Goal: Task Accomplishment & Management: Use online tool/utility

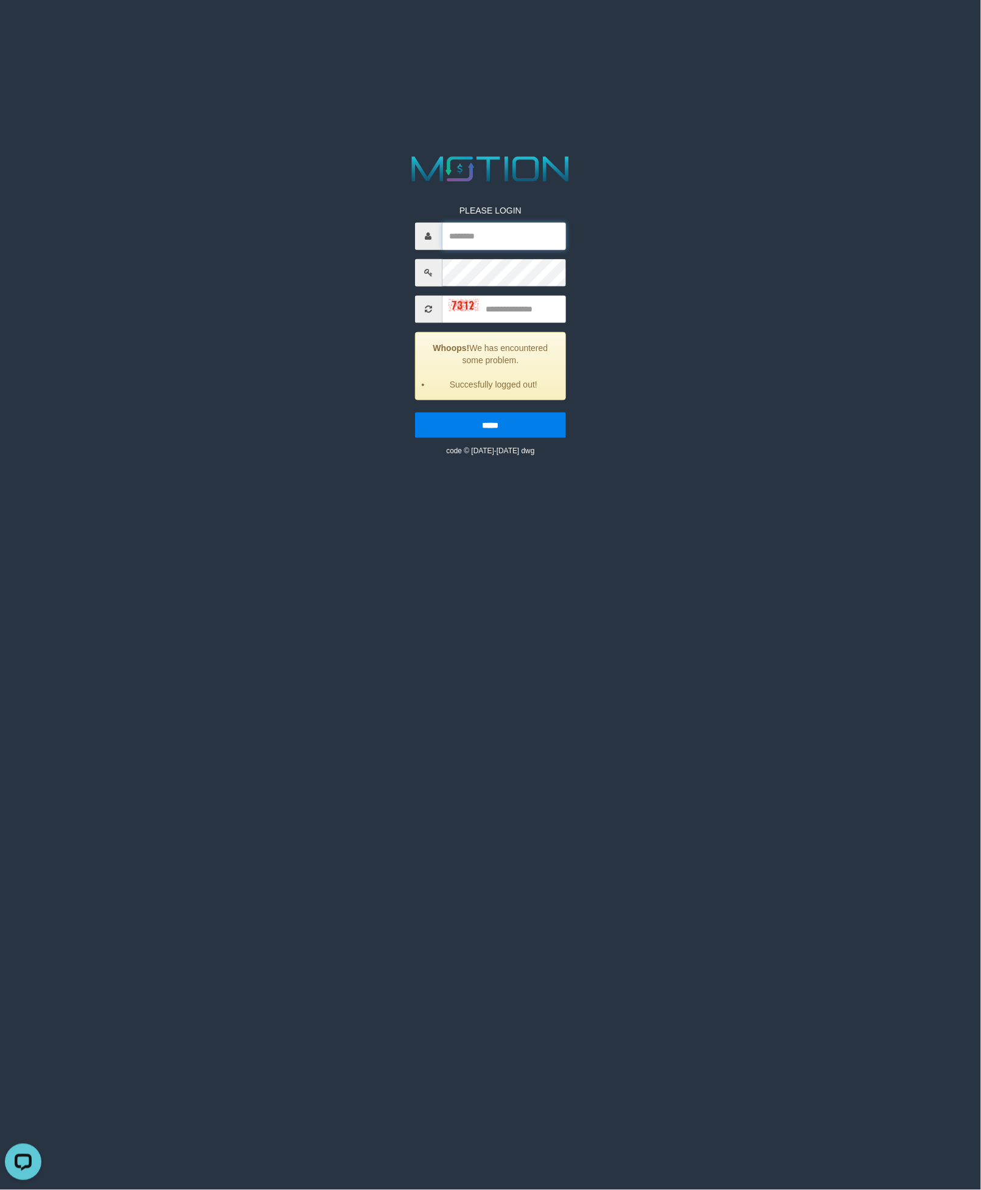
click at [495, 243] on input "text" at bounding box center [504, 235] width 124 height 27
type input "**********"
type input "****"
click at [415, 412] on input "*****" at bounding box center [491, 425] width 152 height 26
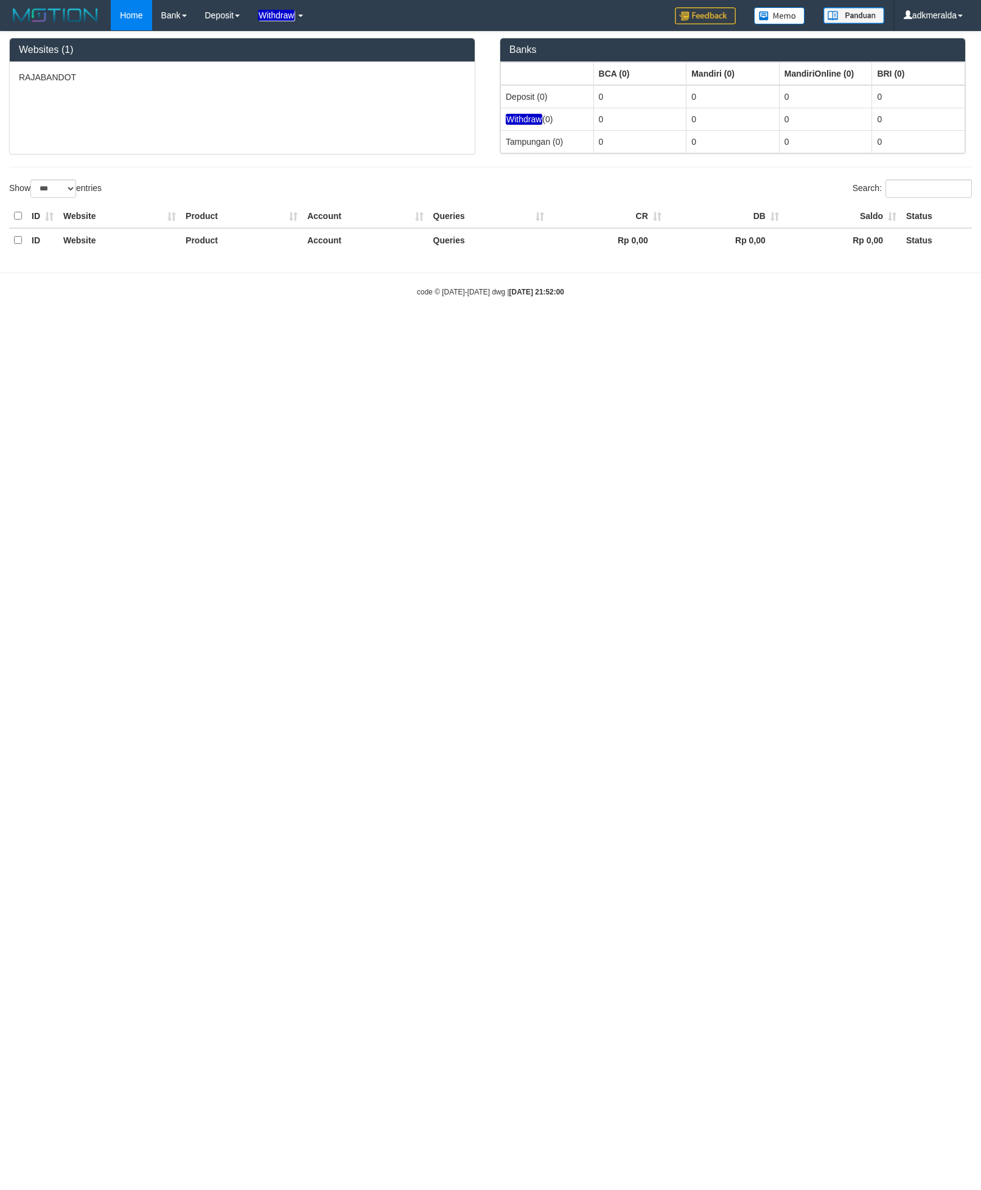
select select "***"
click at [298, 57] on link "WD List" at bounding box center [298, 58] width 96 height 16
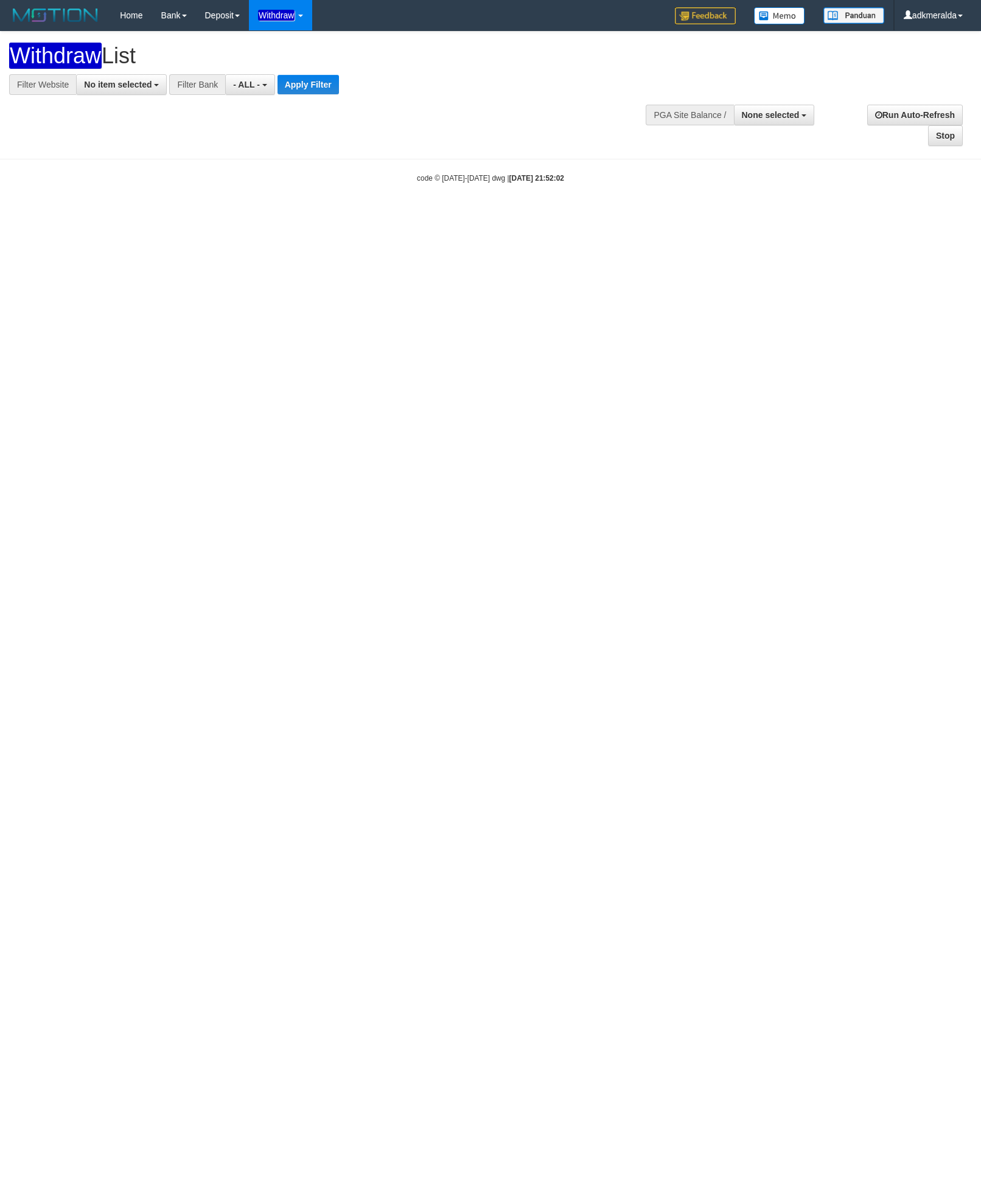
select select
click at [133, 77] on button "No item selected" at bounding box center [121, 84] width 91 height 21
click at [172, 174] on label "[ITOTO] RAJABANDOT" at bounding box center [138, 165] width 122 height 17
select select "***"
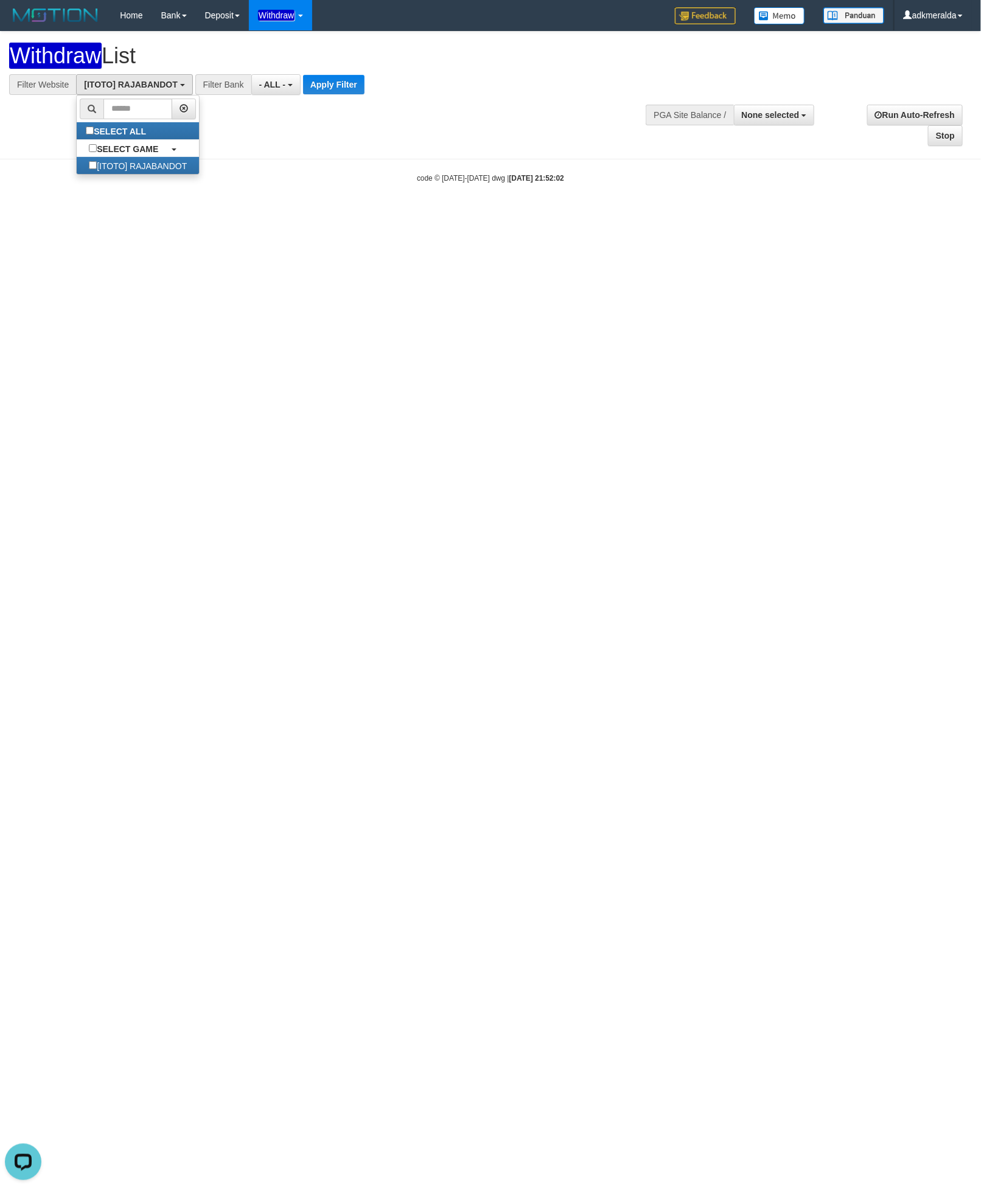
scroll to position [11, 0]
click at [296, 77] on button "- ALL -" at bounding box center [275, 84] width 49 height 21
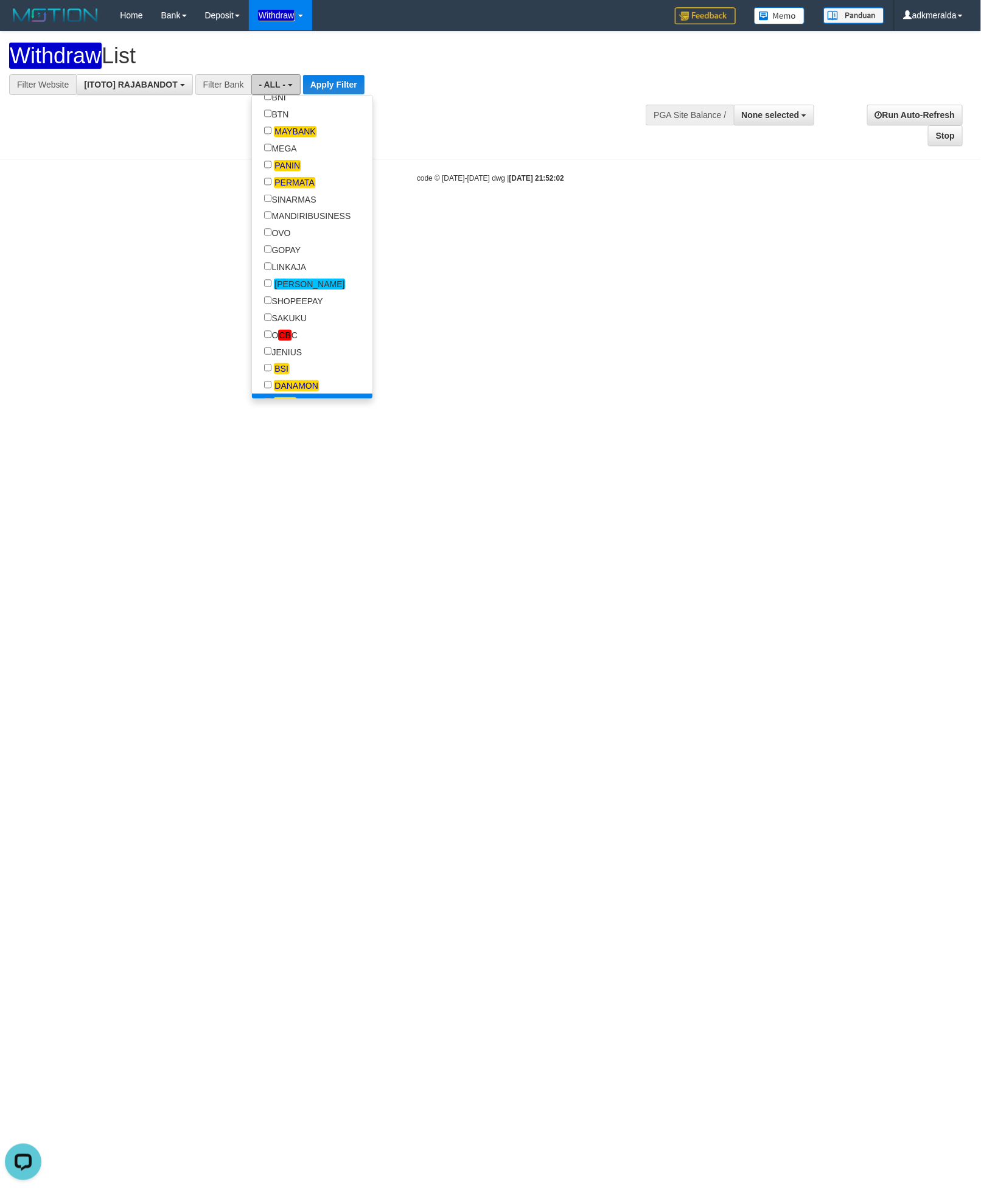
scroll to position [274, 0]
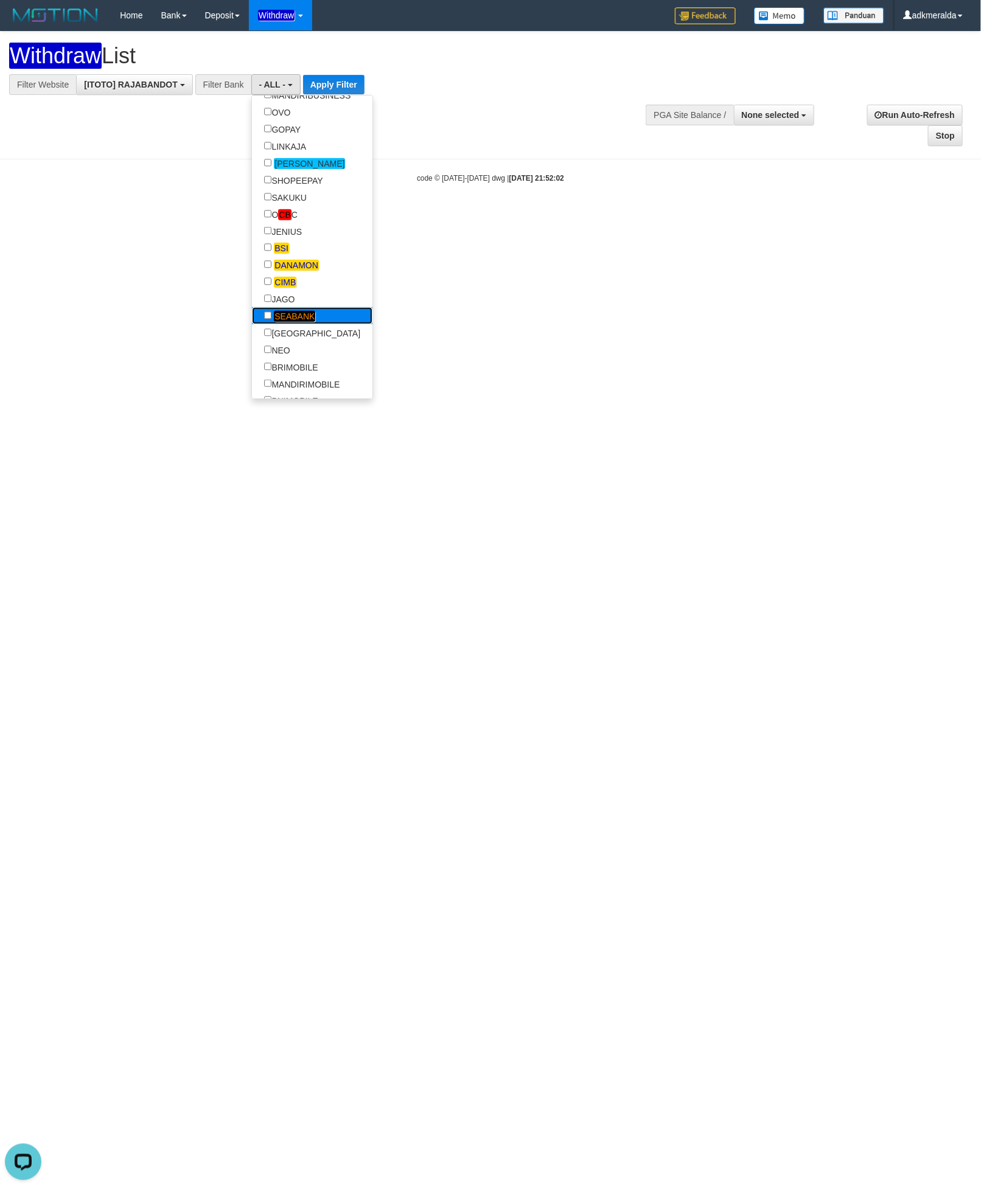
click at [305, 322] on em "SEABANK" at bounding box center [294, 316] width 41 height 11
select select "*******"
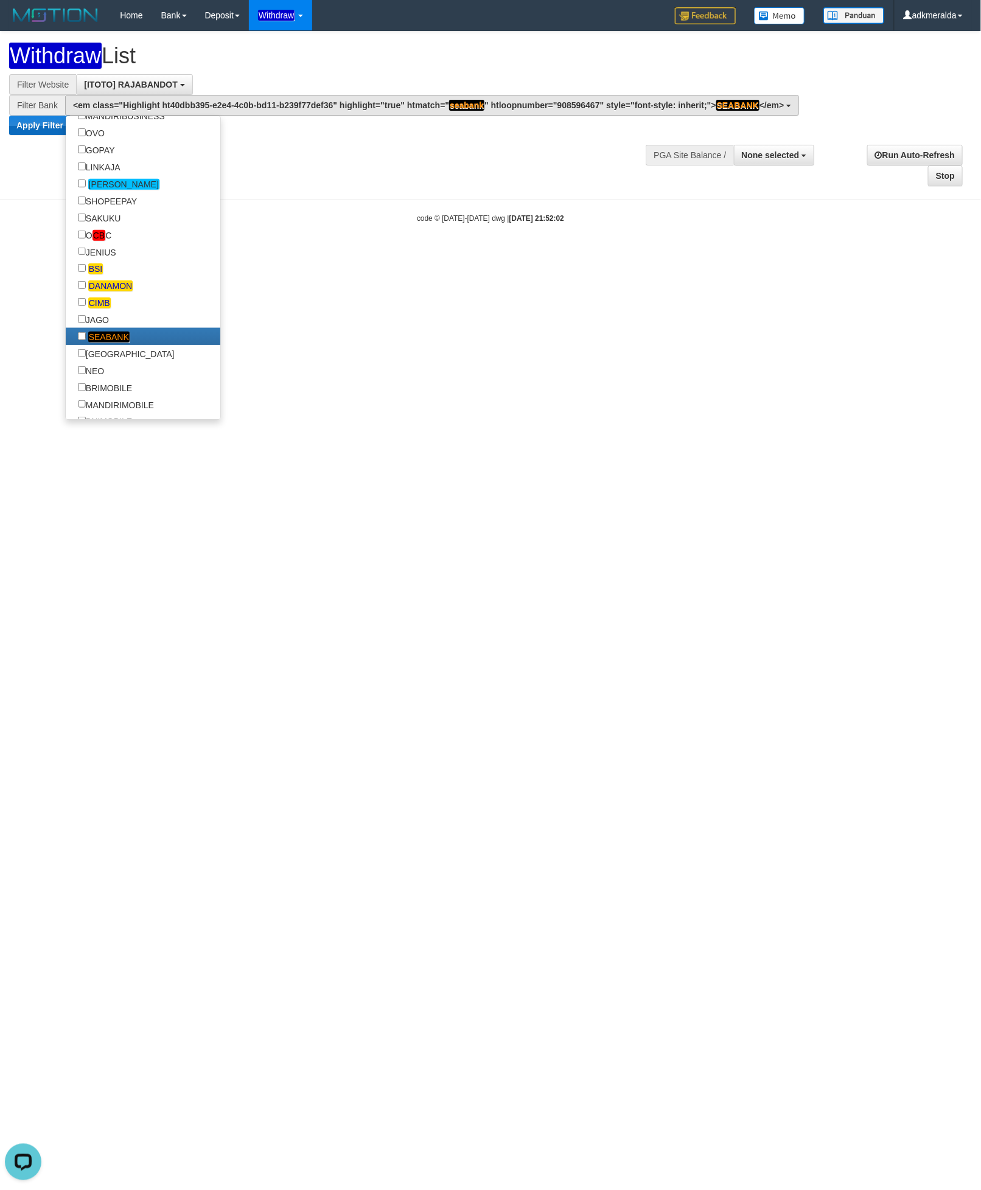
drag, startPoint x: 65, startPoint y: 120, endPoint x: 37, endPoint y: 128, distance: 29.1
click at [65, 121] on ul "SELECT ALL - ALL - SELECT BANK BCA MANDIRI MANDIRIONLINE BRI BNI BTN MAYBANK ME…" at bounding box center [143, 268] width 156 height 304
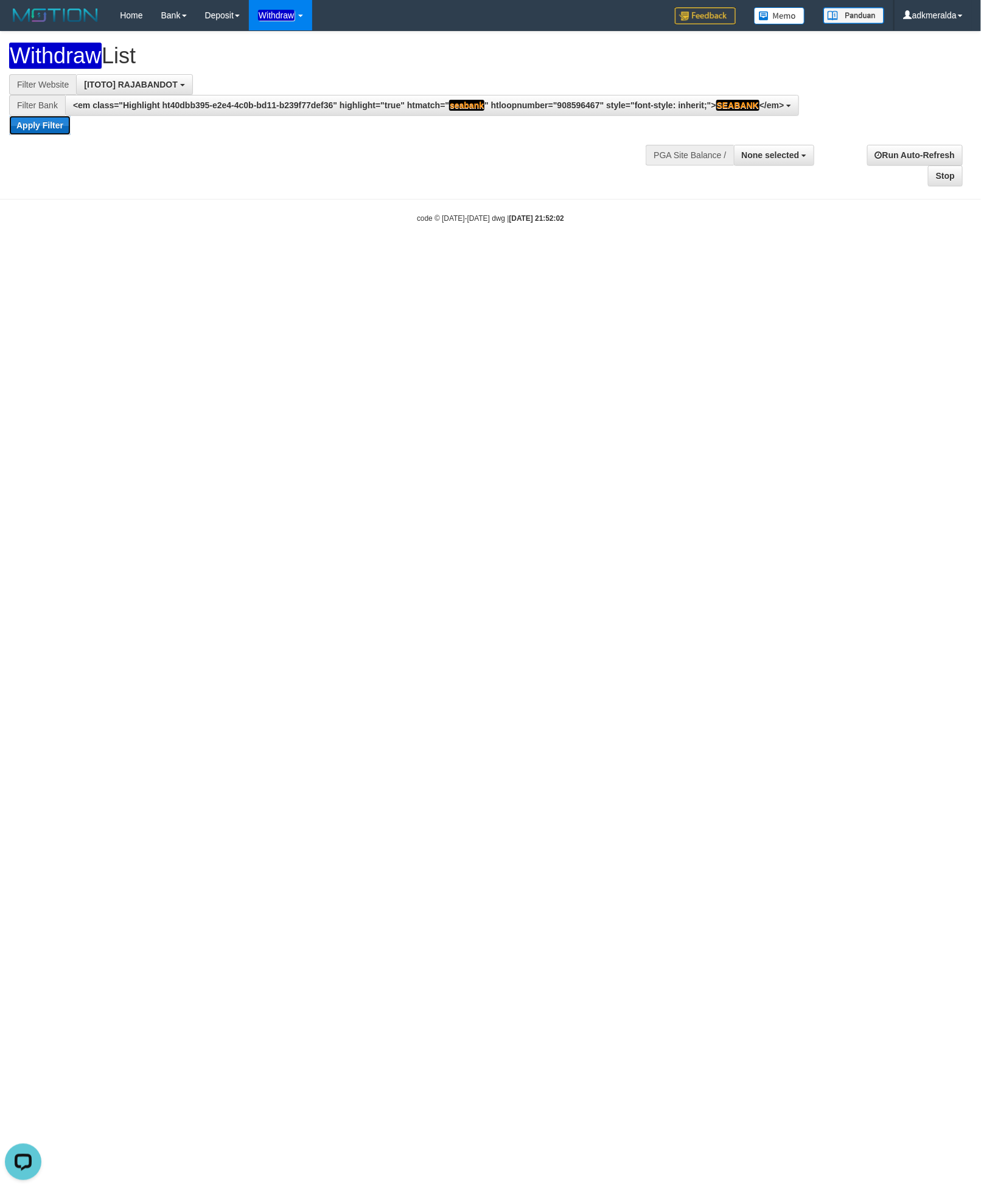
click at [37, 128] on button "Apply Filter" at bounding box center [39, 125] width 61 height 19
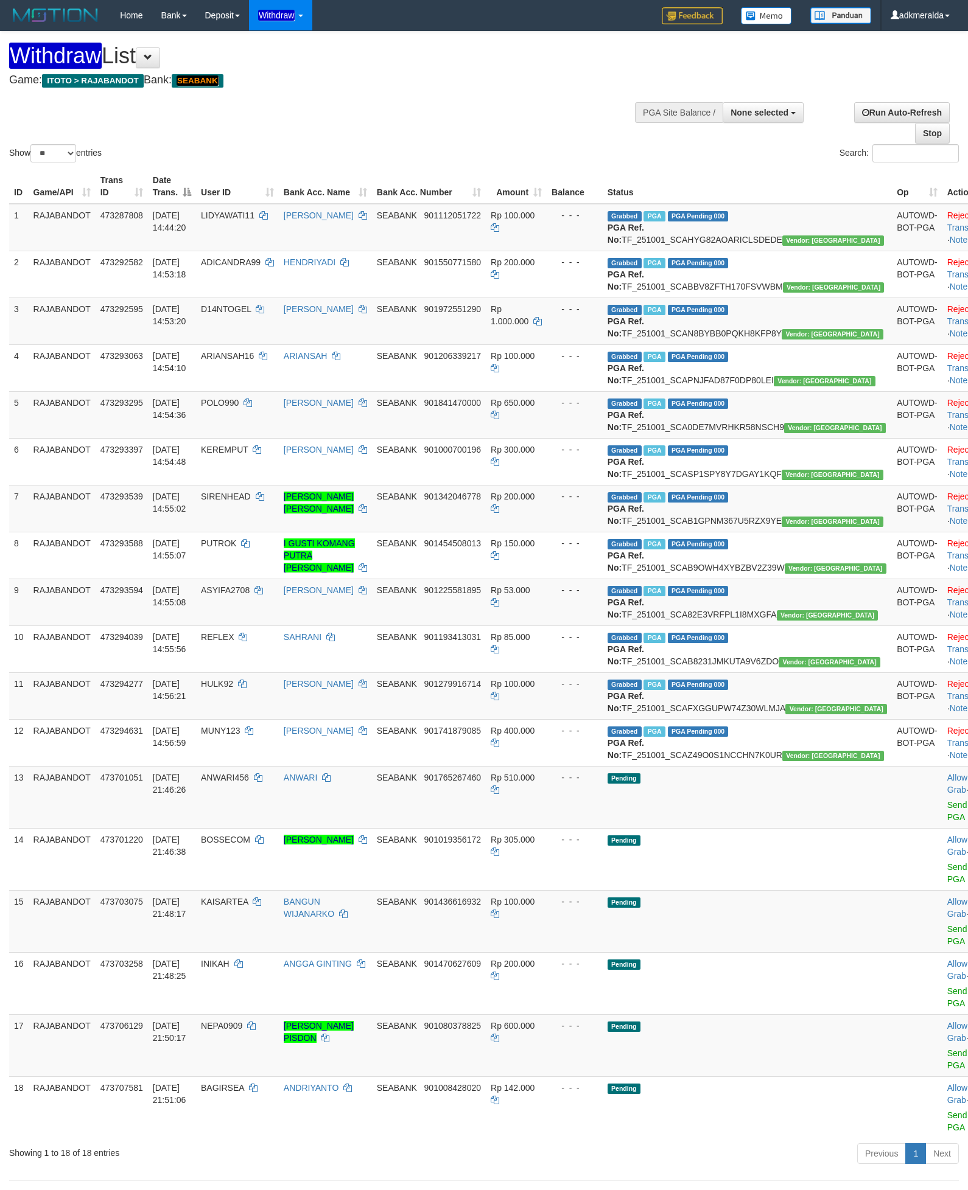
select select
select select "**"
select select
select select "**"
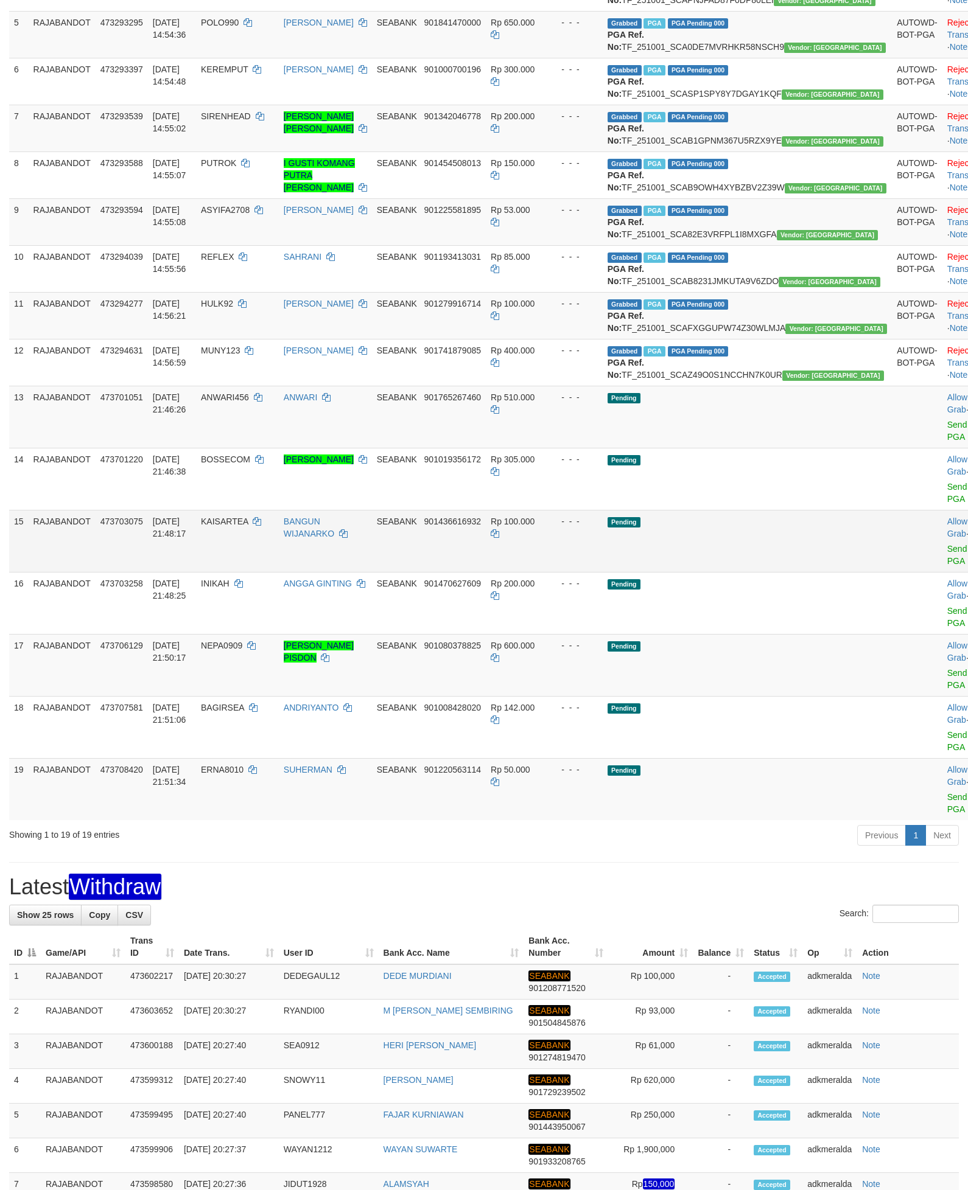
scroll to position [456, 0]
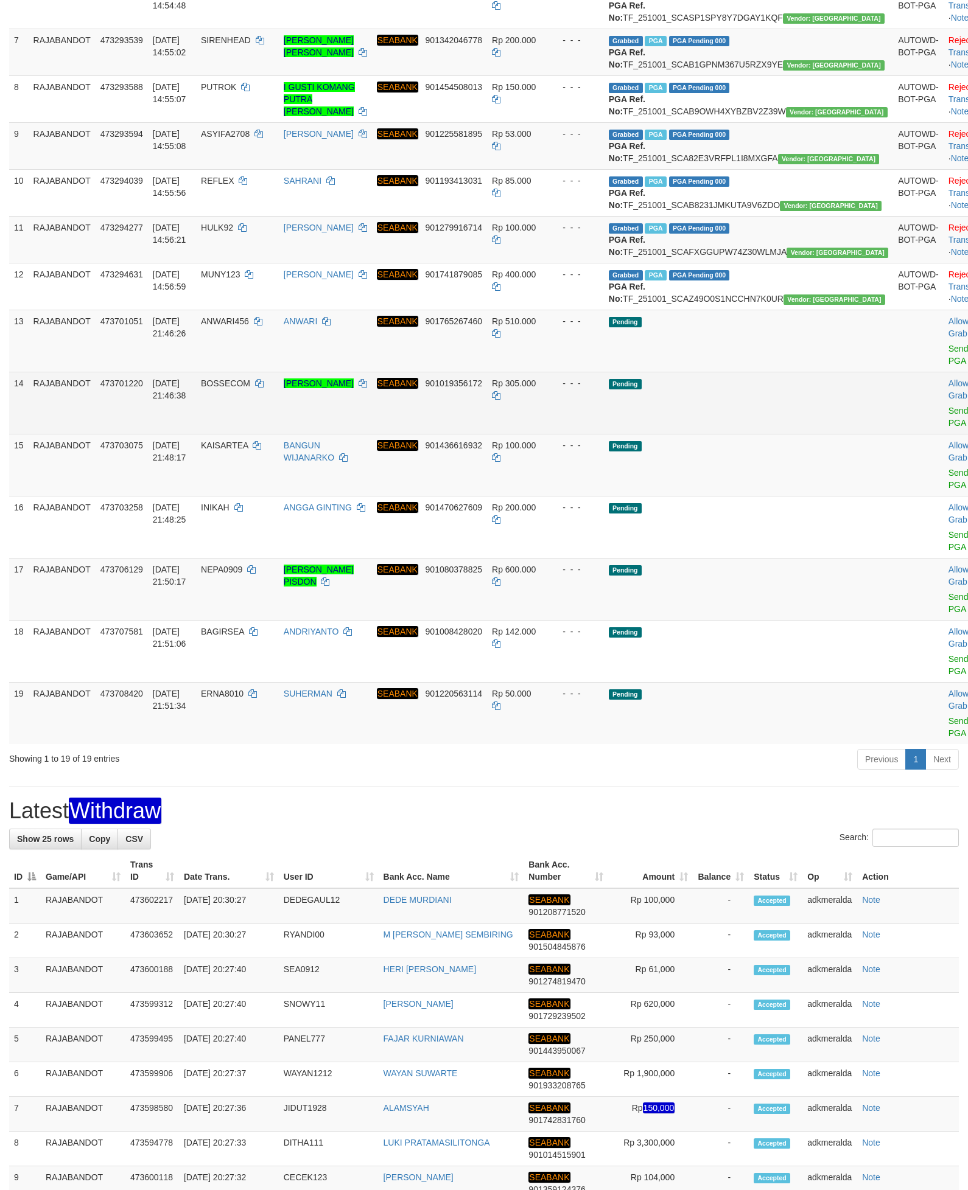
click at [780, 434] on td "Pending" at bounding box center [748, 403] width 289 height 62
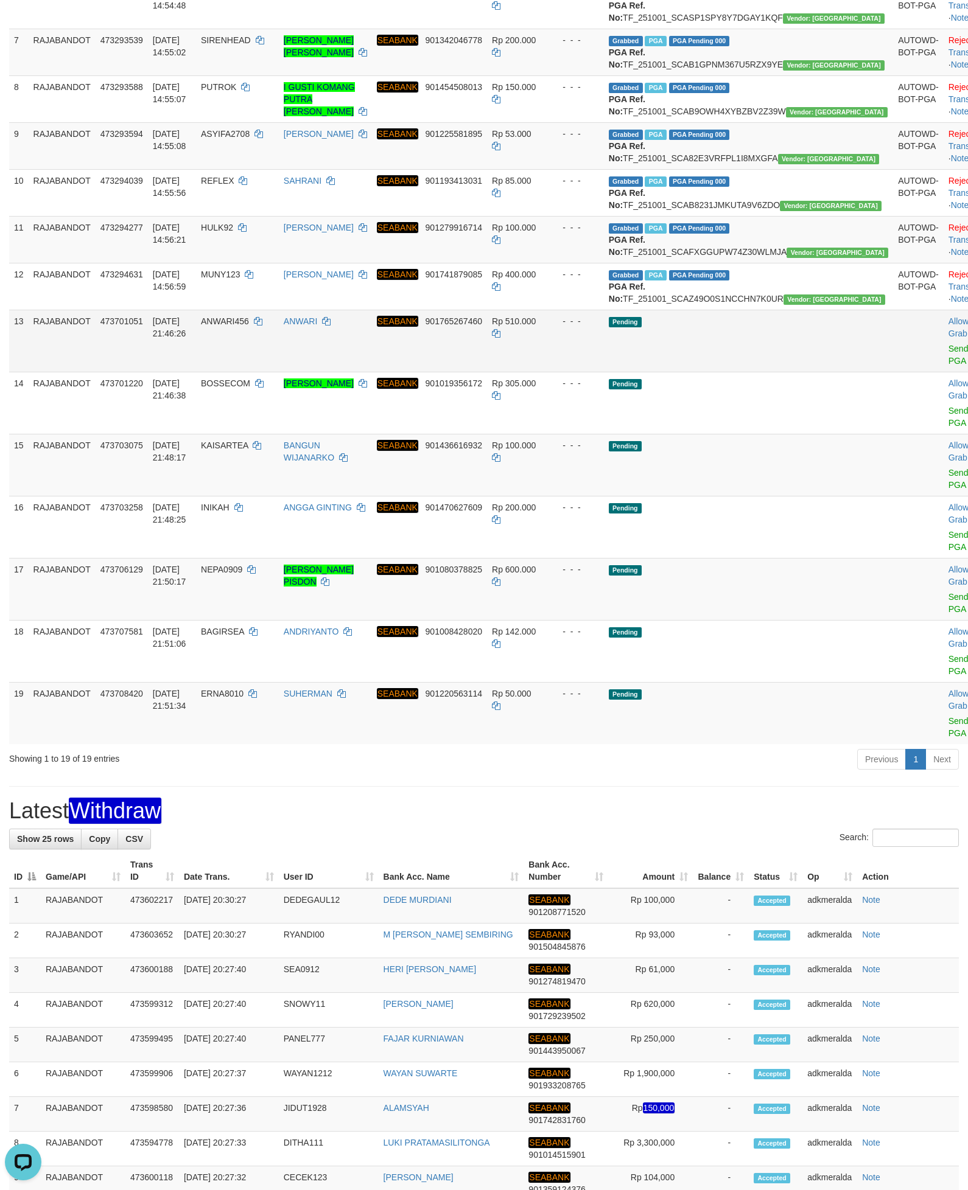
scroll to position [0, 0]
click at [943, 372] on td "Allow Grab · Reject Send PGA · Note" at bounding box center [973, 341] width 60 height 62
click at [948, 366] on link "Send PGA" at bounding box center [958, 355] width 20 height 22
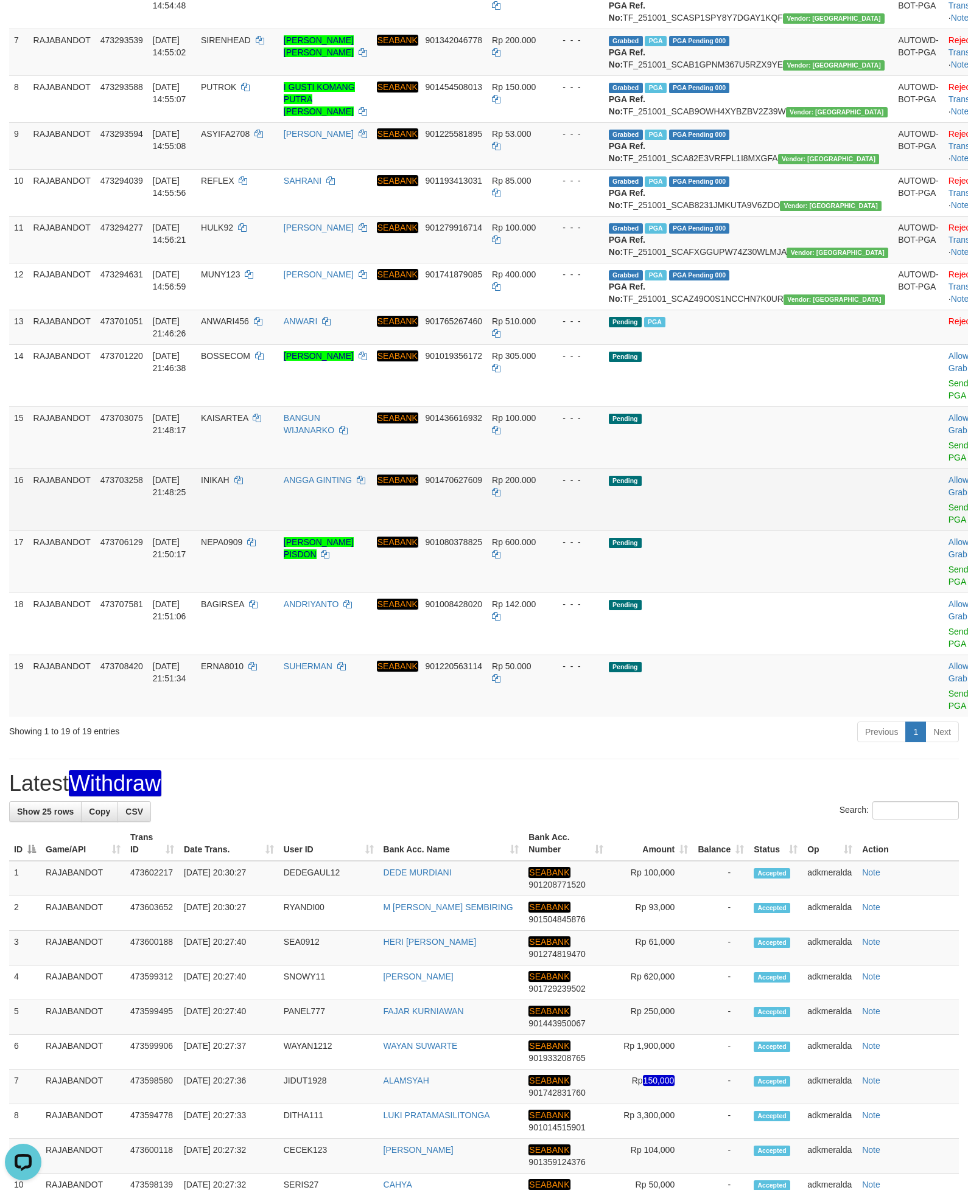
click at [765, 531] on td "Pending" at bounding box center [748, 500] width 289 height 62
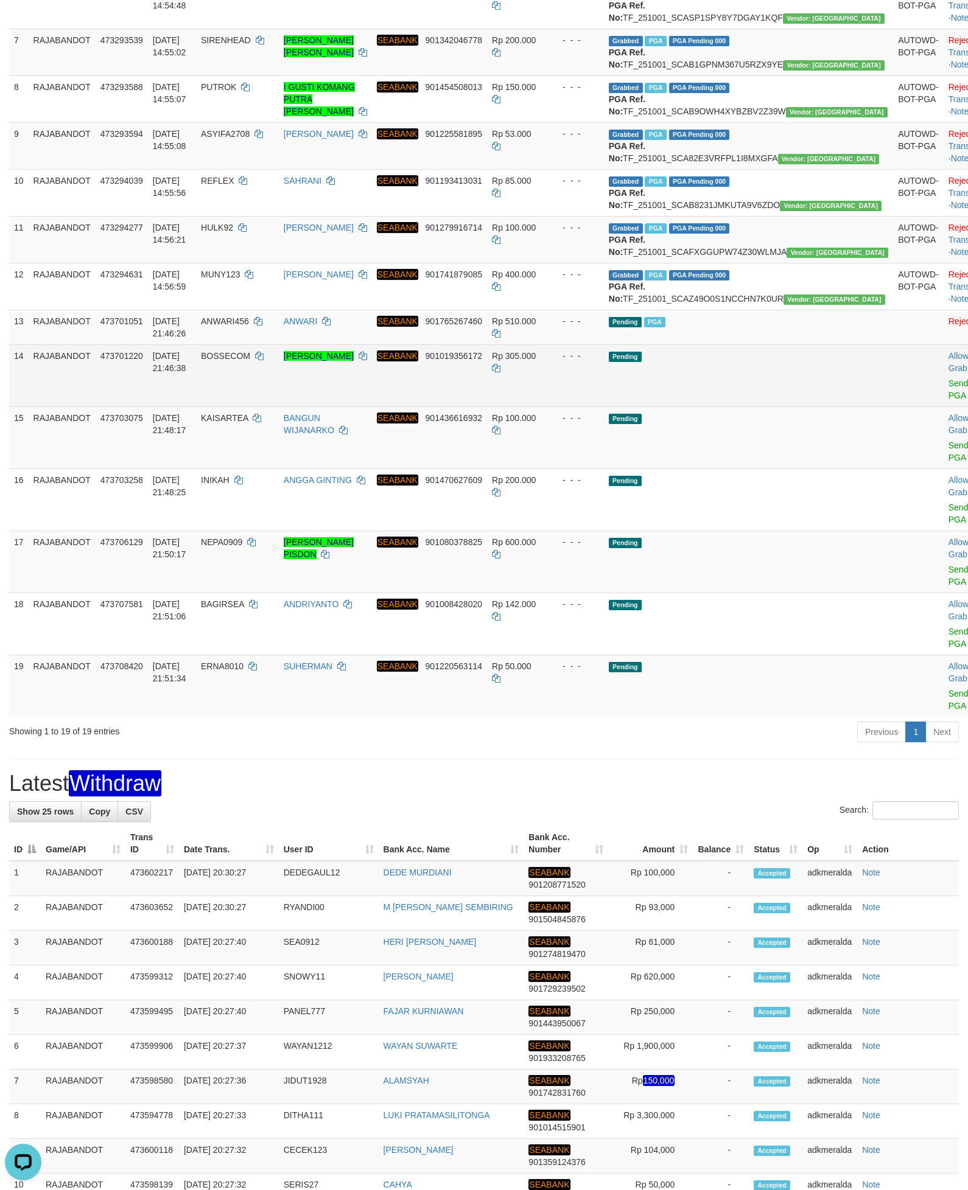
click at [943, 407] on td "Allow Grab · Reject Send PGA · Note" at bounding box center [973, 375] width 60 height 62
click at [948, 400] on link "Send PGA" at bounding box center [958, 390] width 20 height 22
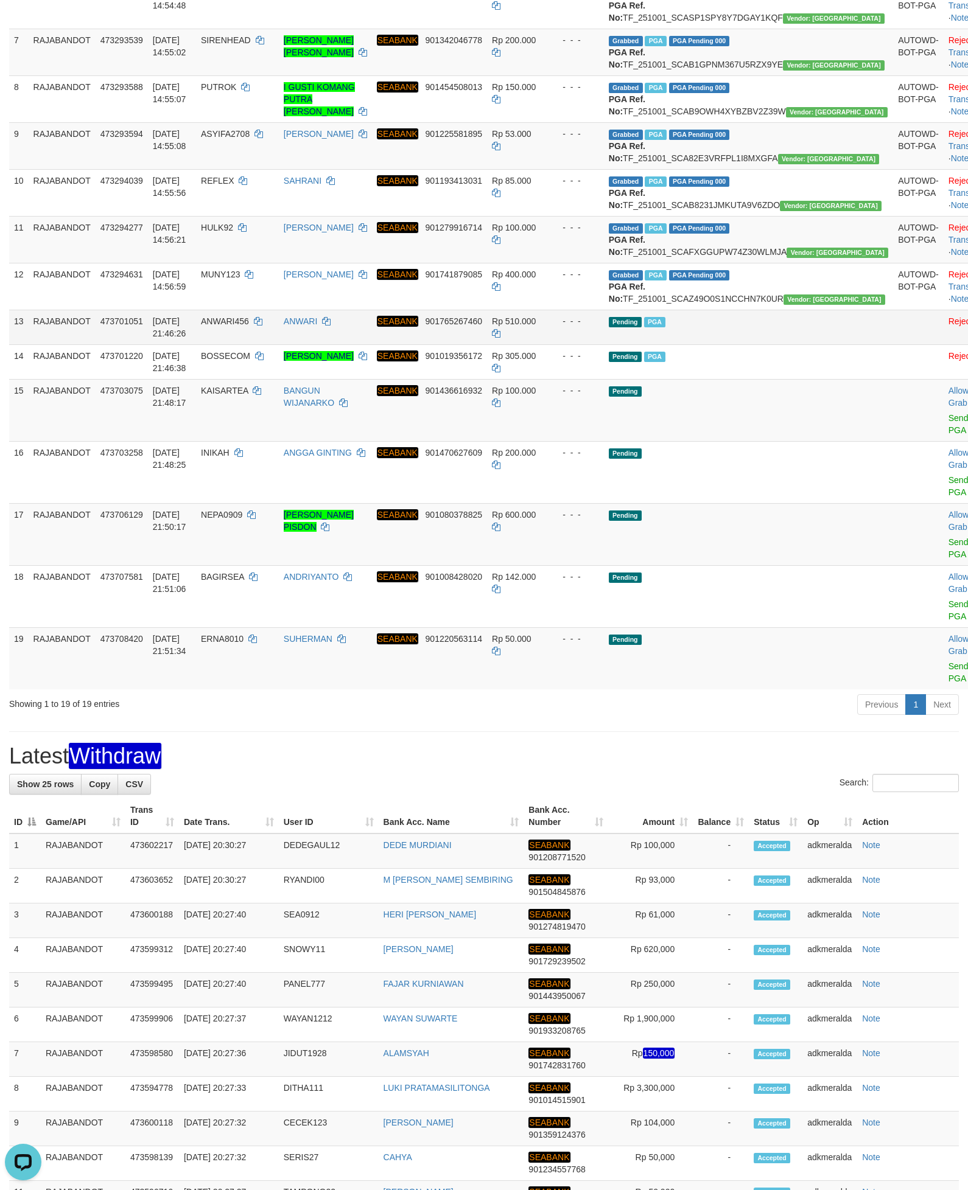
drag, startPoint x: 816, startPoint y: 477, endPoint x: 809, endPoint y: 480, distance: 7.9
click at [812, 344] on td "Pending PGA" at bounding box center [748, 327] width 289 height 35
click at [822, 441] on td "Pending" at bounding box center [748, 410] width 289 height 62
click at [948, 435] on link "Send PGA" at bounding box center [958, 424] width 20 height 22
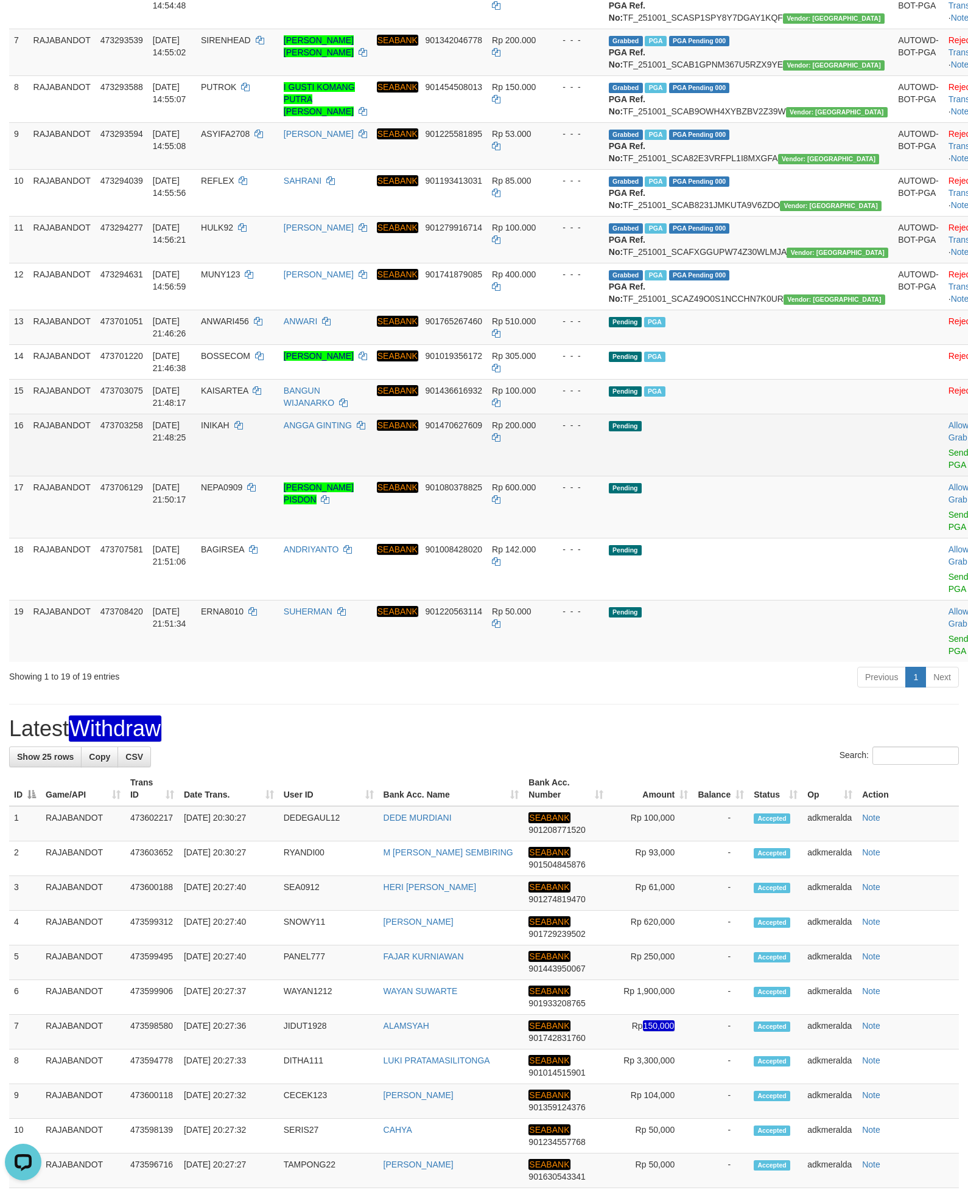
drag, startPoint x: 744, startPoint y: 626, endPoint x: 784, endPoint y: 602, distance: 46.7
click at [744, 538] on td "Pending" at bounding box center [748, 507] width 289 height 62
click at [948, 470] on span "Send PGA" at bounding box center [973, 457] width 51 height 26
click at [948, 470] on link "Send PGA" at bounding box center [958, 459] width 20 height 22
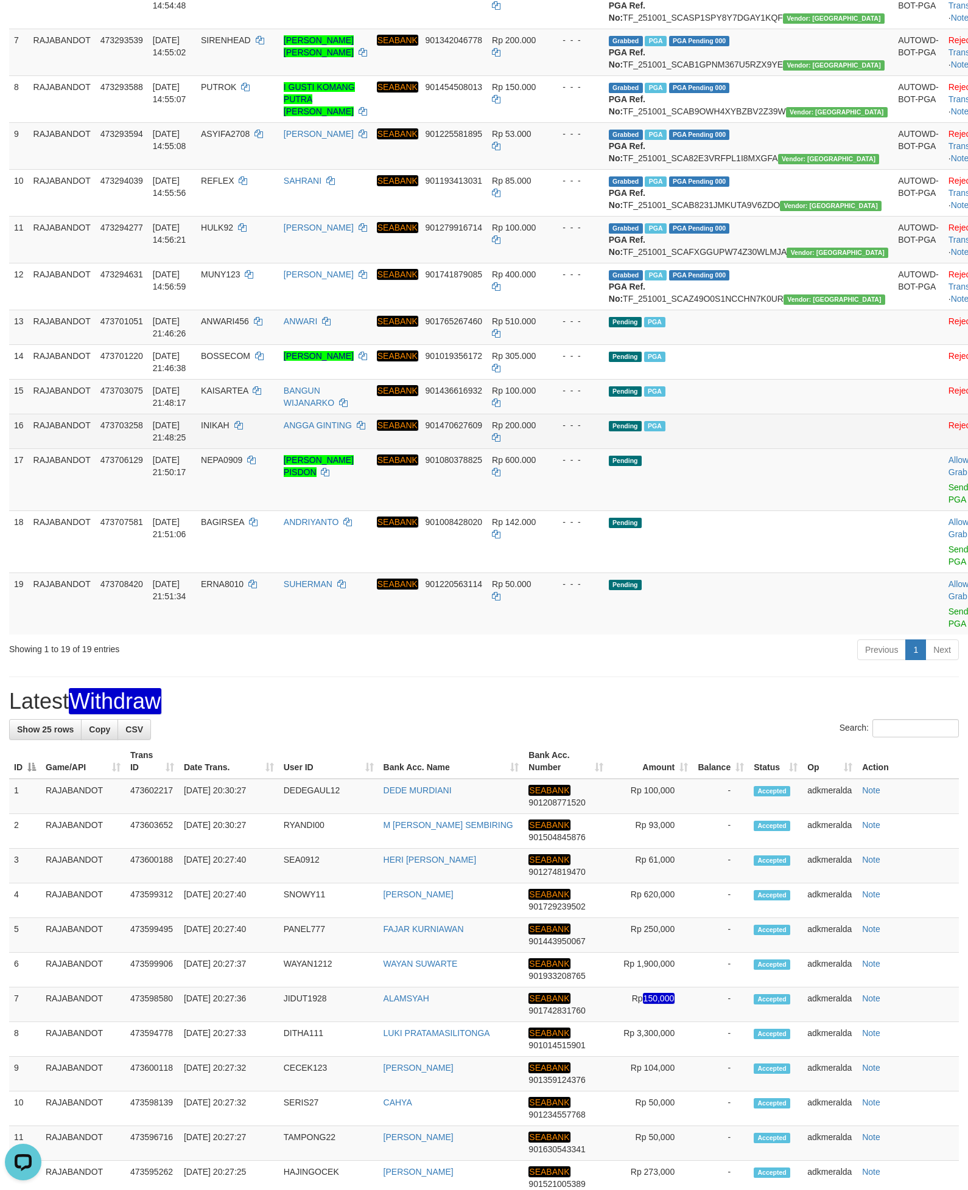
click at [769, 449] on td "Pending PGA" at bounding box center [748, 431] width 289 height 35
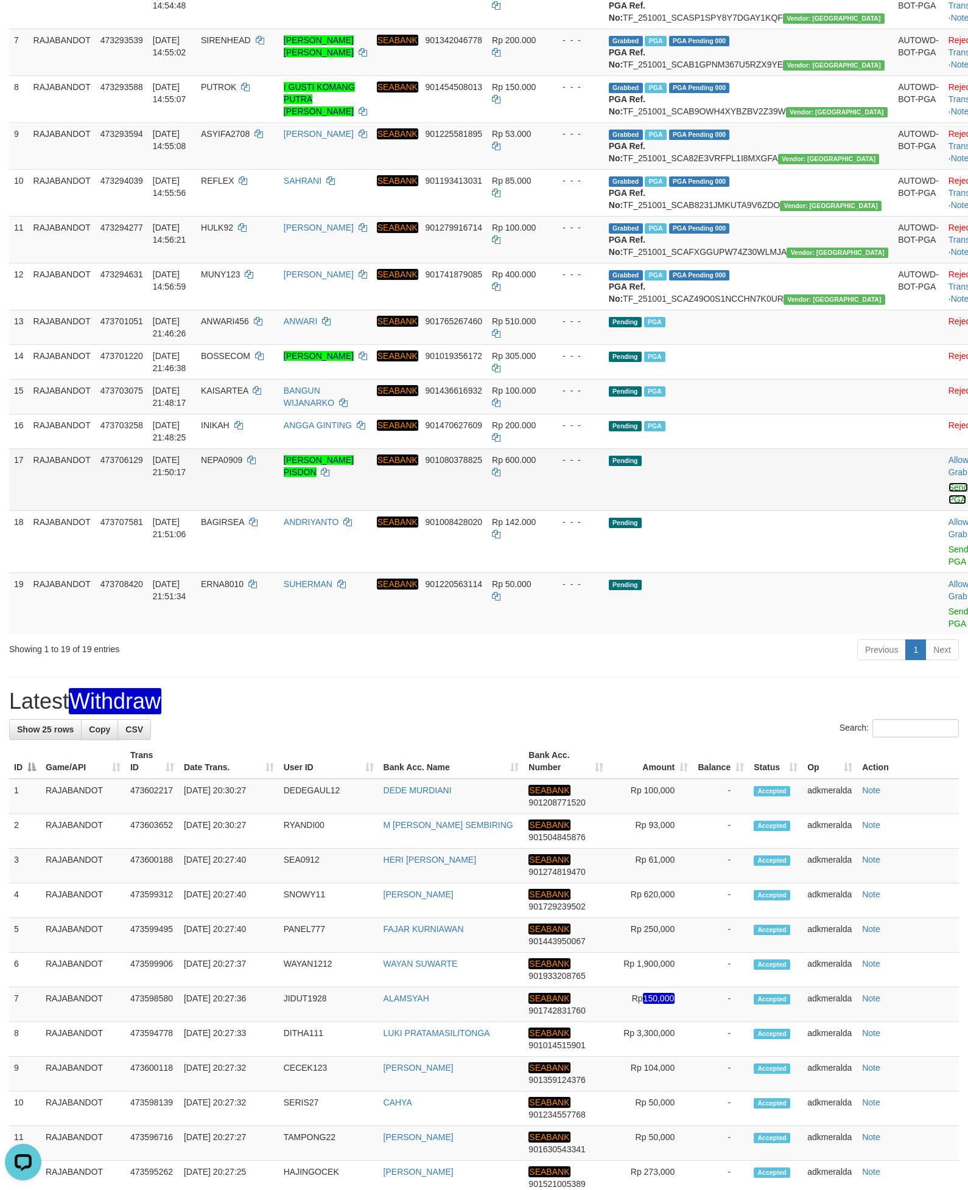
click at [948, 504] on link "Send PGA" at bounding box center [958, 494] width 20 height 22
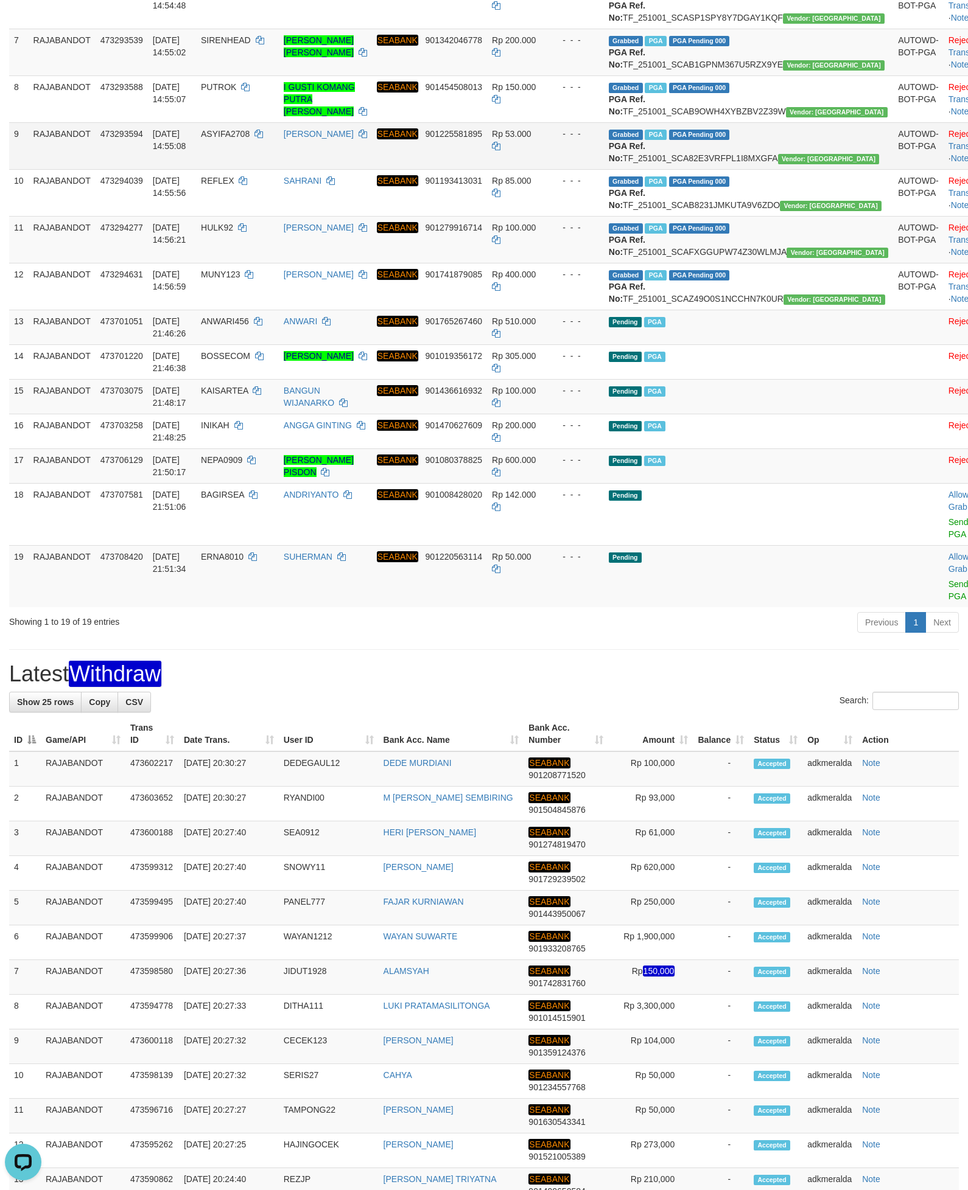
click at [957, 169] on td "Reject · Check Trans · Note" at bounding box center [973, 145] width 60 height 47
click at [770, 637] on div "Previous 1 Next" at bounding box center [686, 624] width 546 height 26
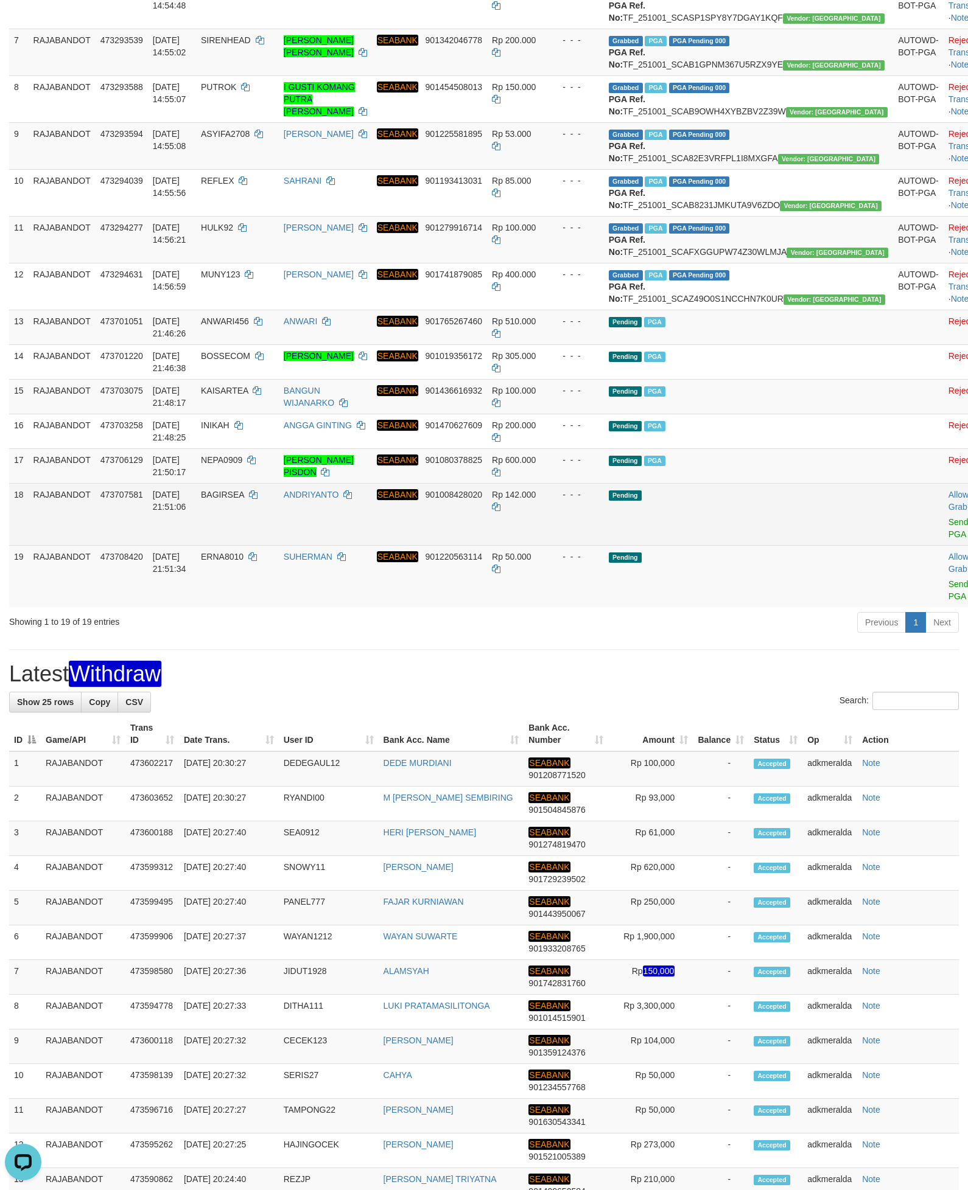
click at [943, 545] on td "Allow Grab · Reject Send PGA · Note" at bounding box center [973, 514] width 60 height 62
click at [948, 539] on link "Send PGA" at bounding box center [958, 528] width 20 height 22
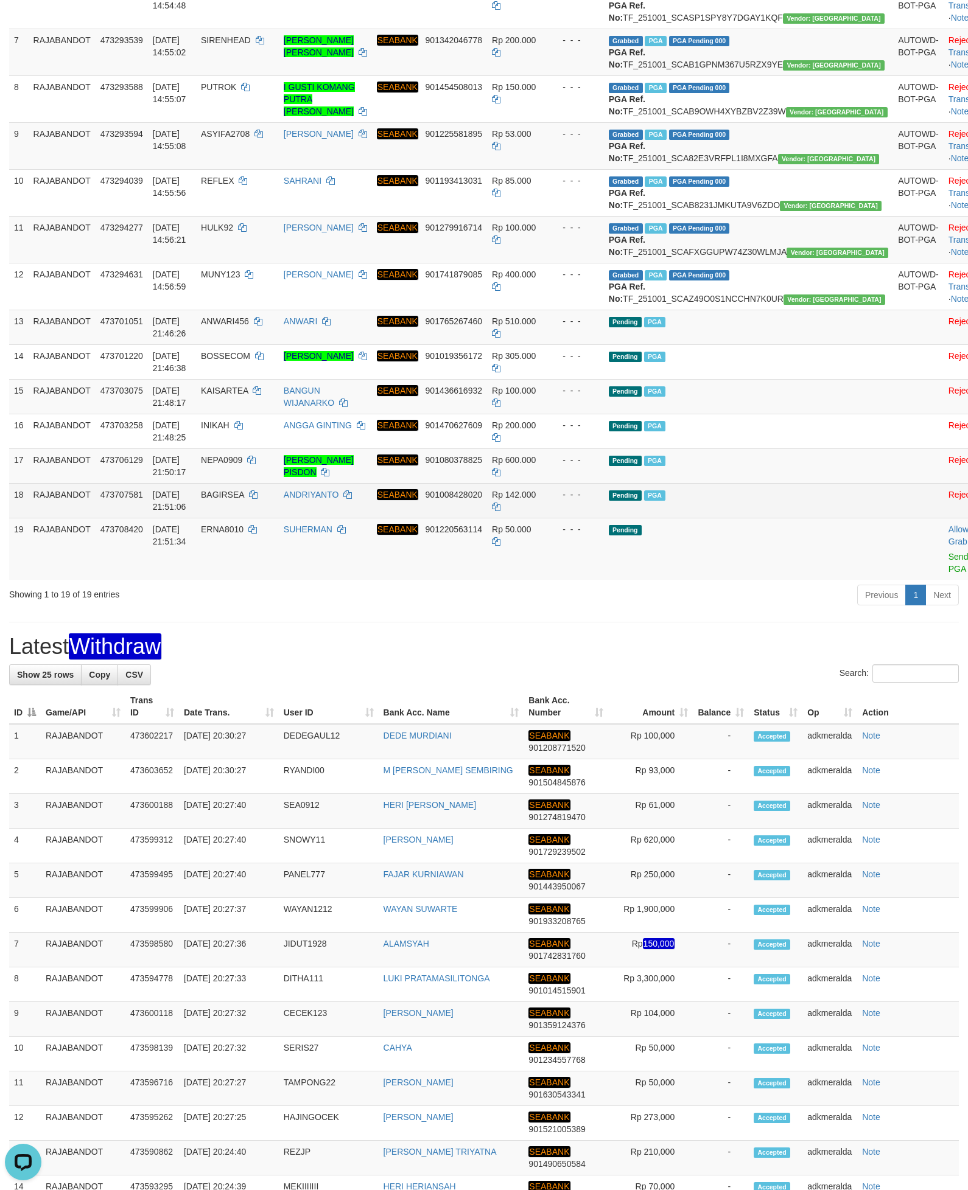
click at [893, 518] on td at bounding box center [918, 500] width 51 height 35
click at [948, 574] on link "Send PGA" at bounding box center [958, 563] width 20 height 22
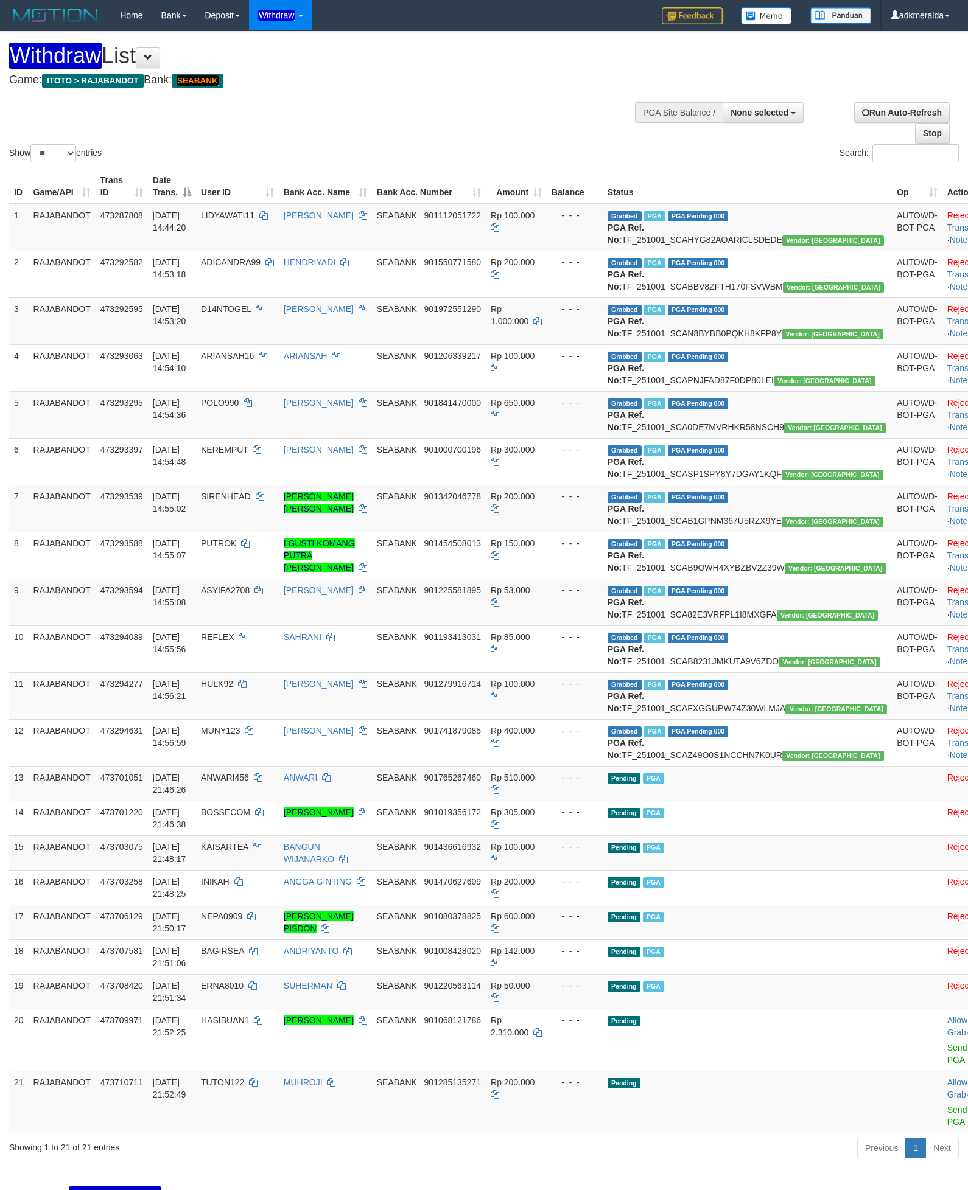
select select
select select "**"
select select
select select "**"
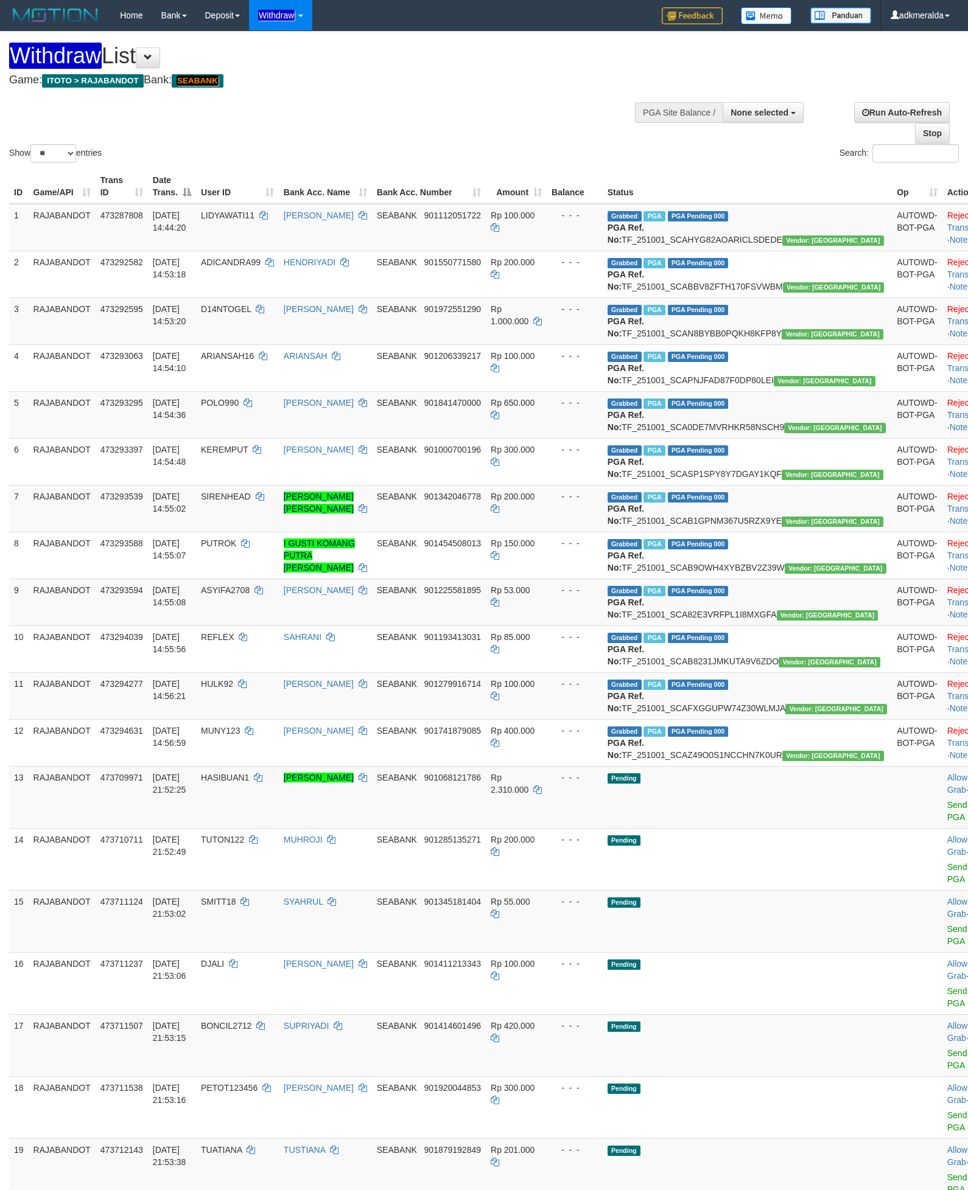
select select
select select "**"
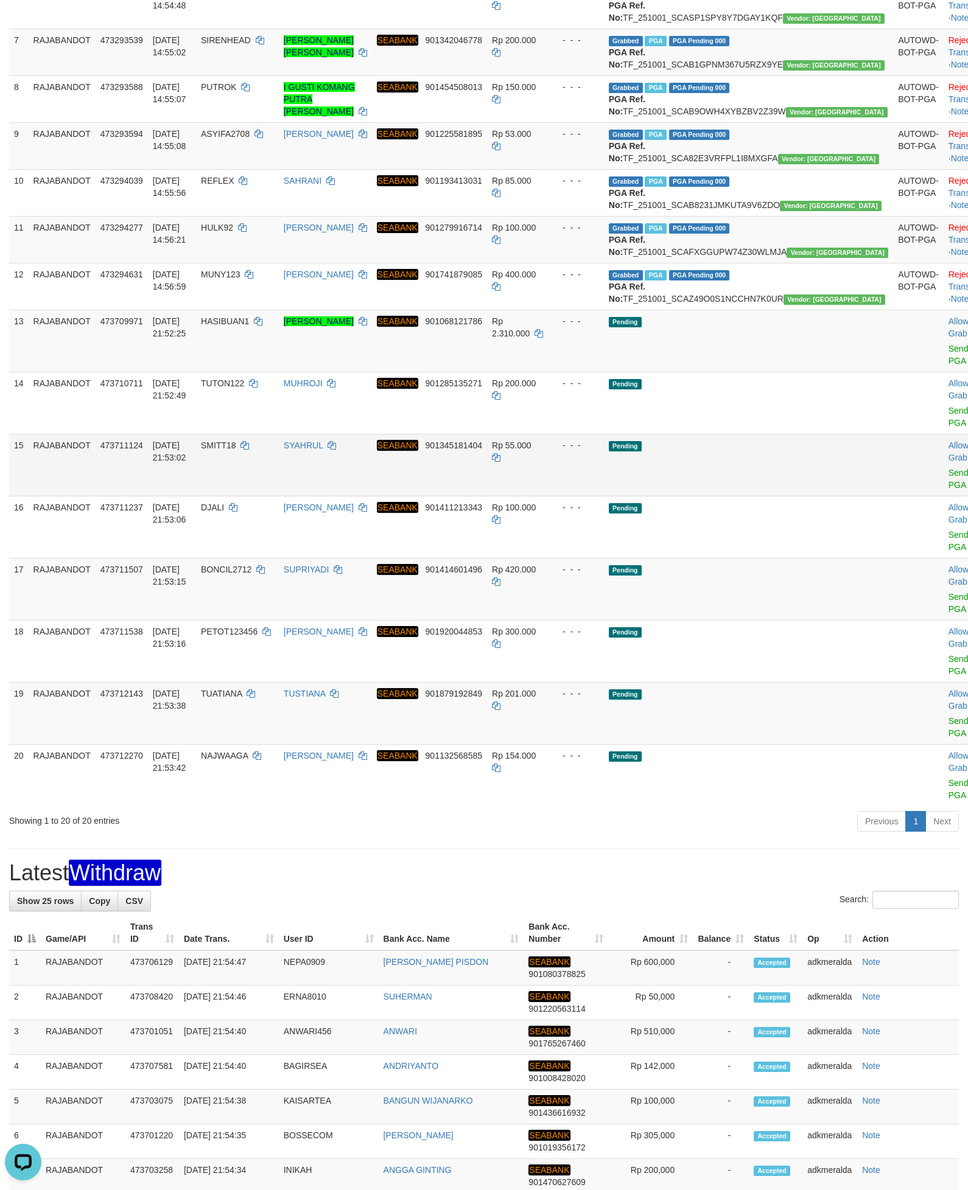
click at [665, 496] on td "Pending" at bounding box center [748, 465] width 289 height 62
click at [948, 366] on link "Send PGA" at bounding box center [958, 355] width 20 height 22
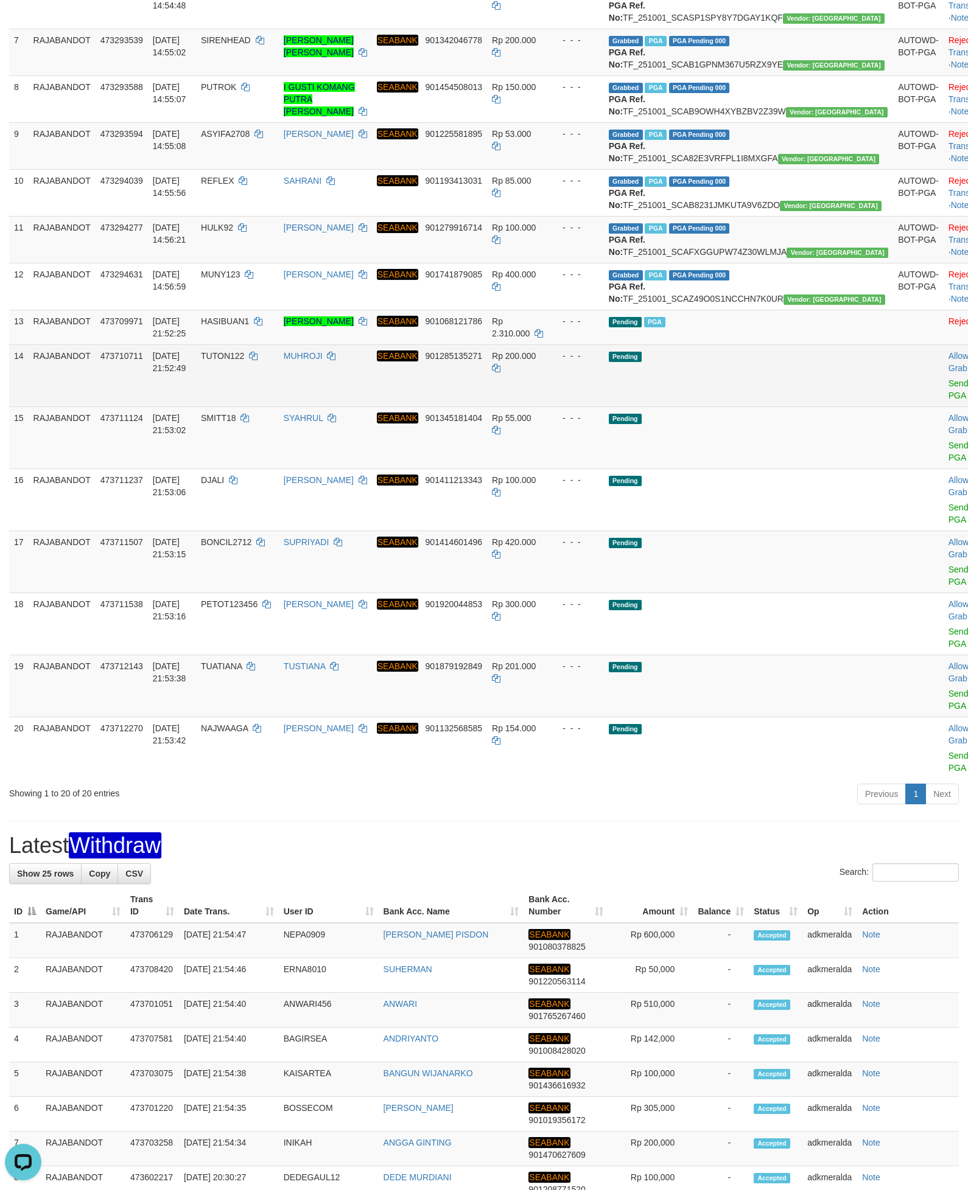
drag, startPoint x: 682, startPoint y: 595, endPoint x: 812, endPoint y: 542, distance: 141.1
click at [682, 469] on td "Pending" at bounding box center [748, 438] width 289 height 62
click at [749, 407] on td "Pending" at bounding box center [748, 375] width 289 height 62
click at [948, 400] on link "Send PGA" at bounding box center [958, 390] width 20 height 22
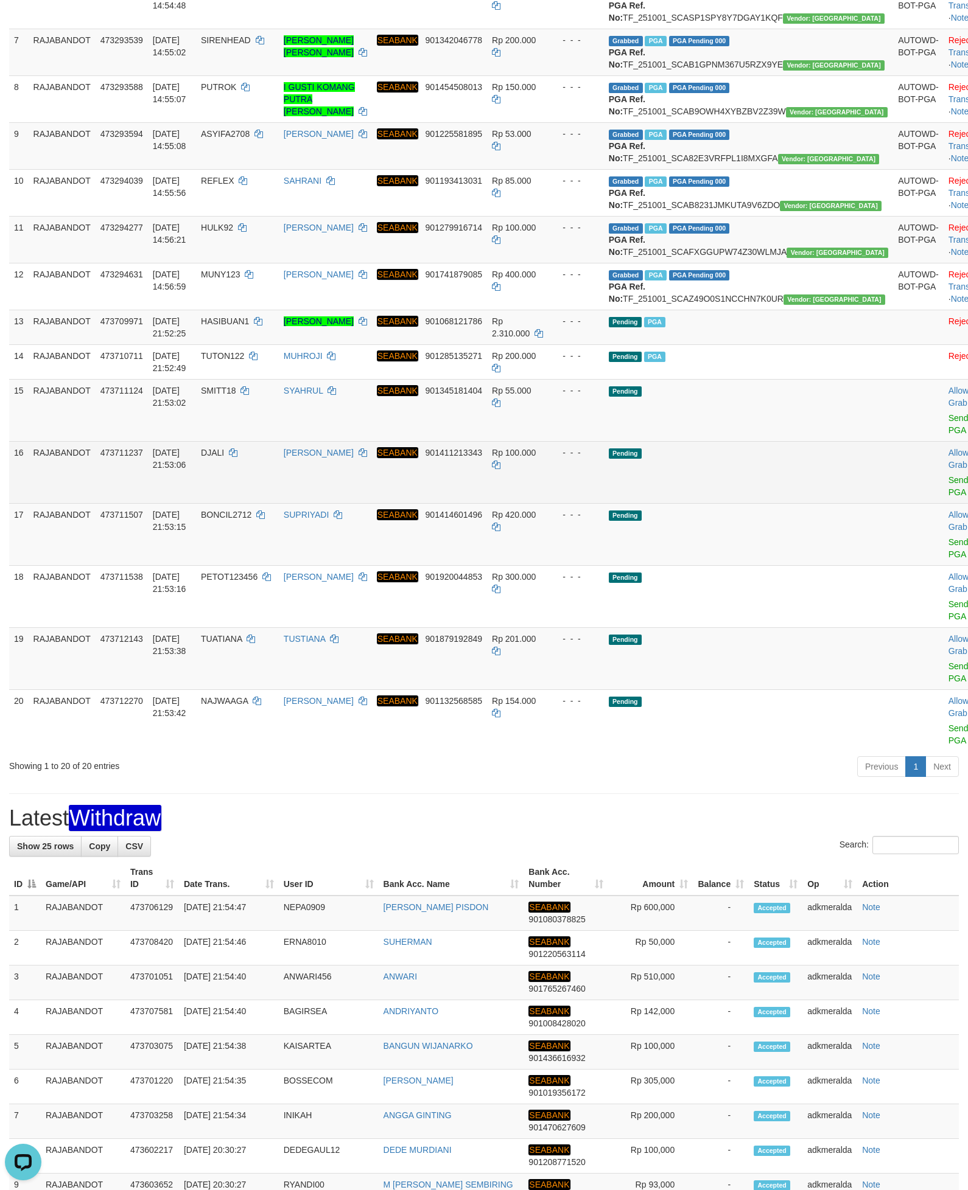
click at [893, 503] on td at bounding box center [918, 472] width 51 height 62
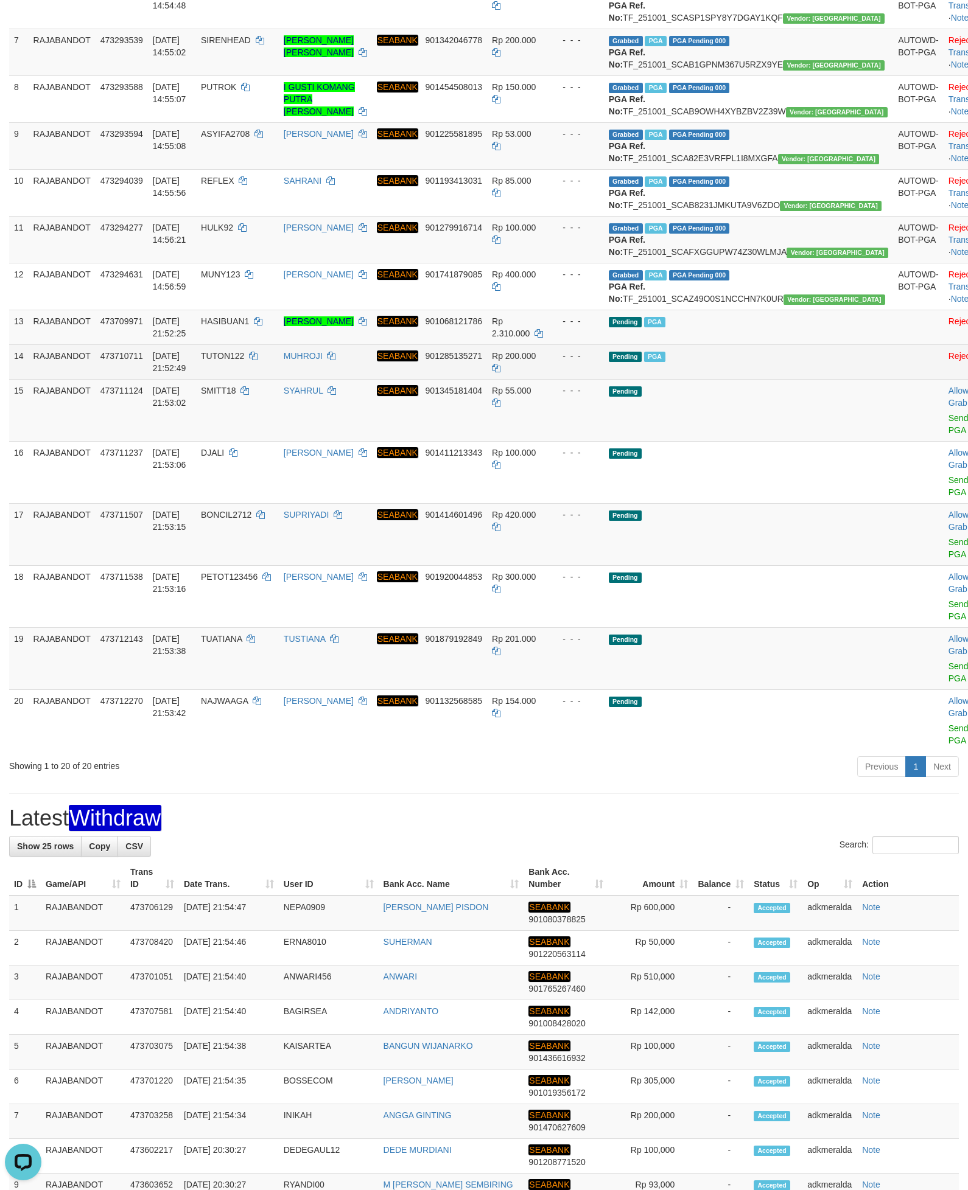
drag, startPoint x: 795, startPoint y: 517, endPoint x: 795, endPoint y: 526, distance: 9.1
click at [795, 379] on td "Pending PGA" at bounding box center [748, 361] width 289 height 35
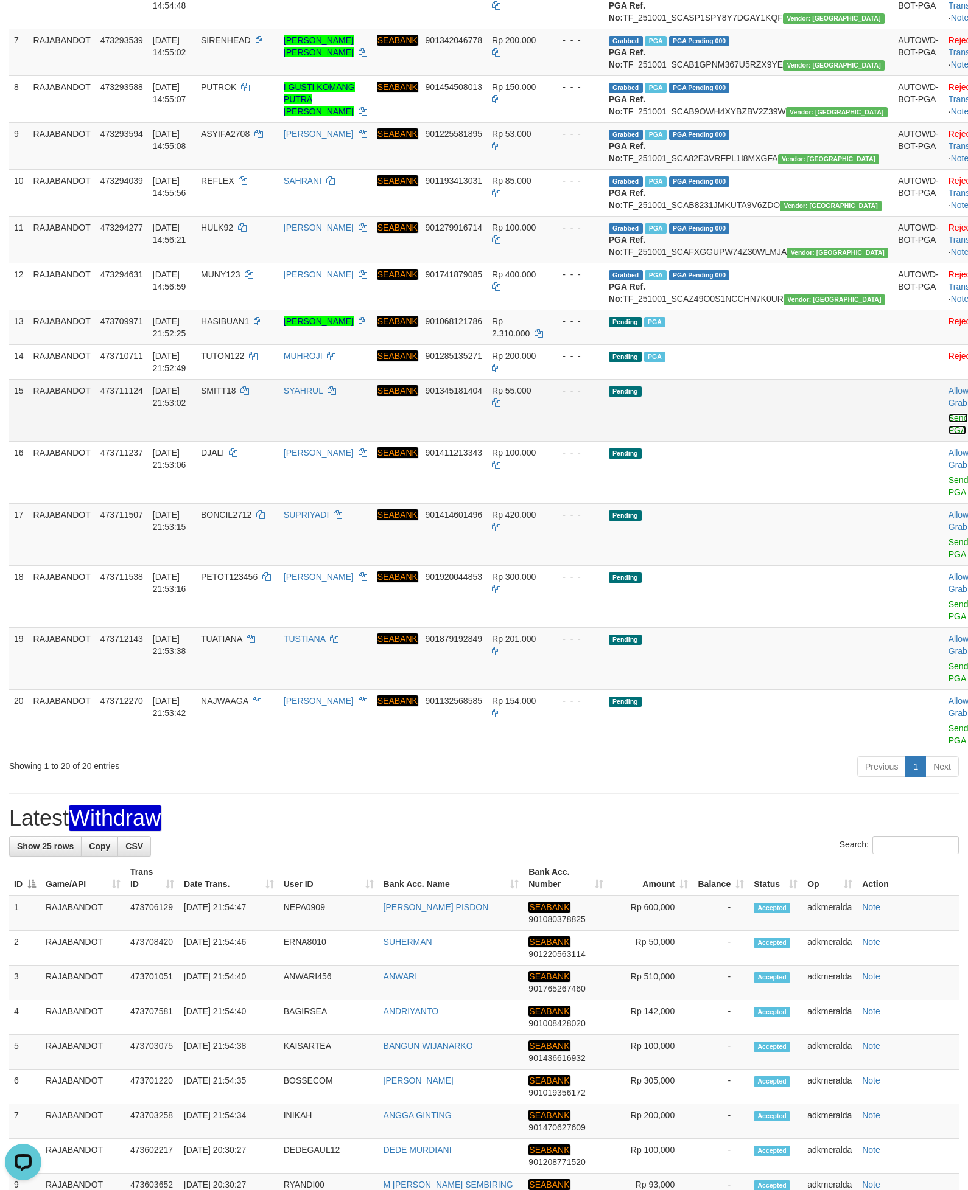
click at [948, 435] on link "Send PGA" at bounding box center [958, 424] width 20 height 22
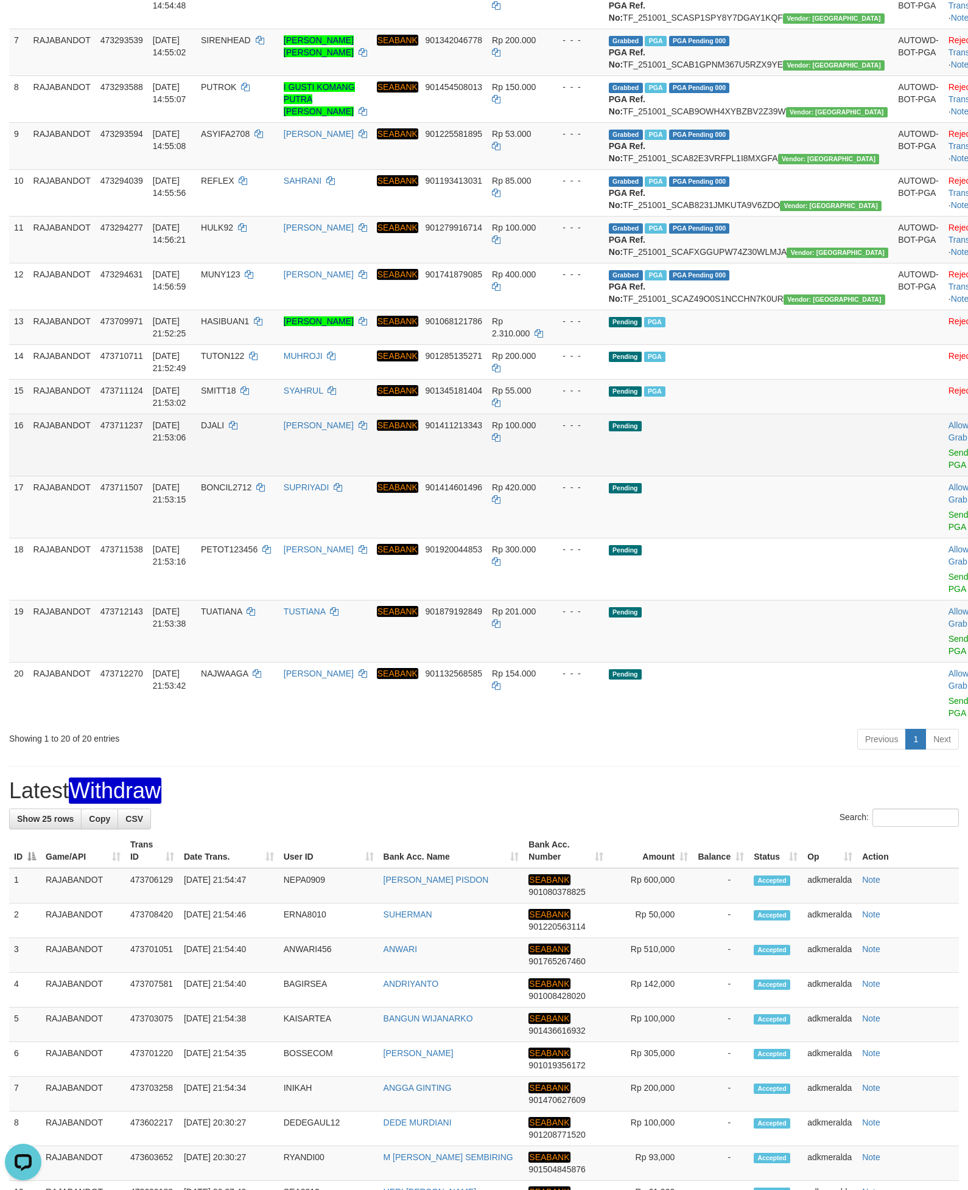
click at [783, 476] on td "Pending" at bounding box center [748, 445] width 289 height 62
click at [948, 470] on link "Send PGA" at bounding box center [958, 459] width 20 height 22
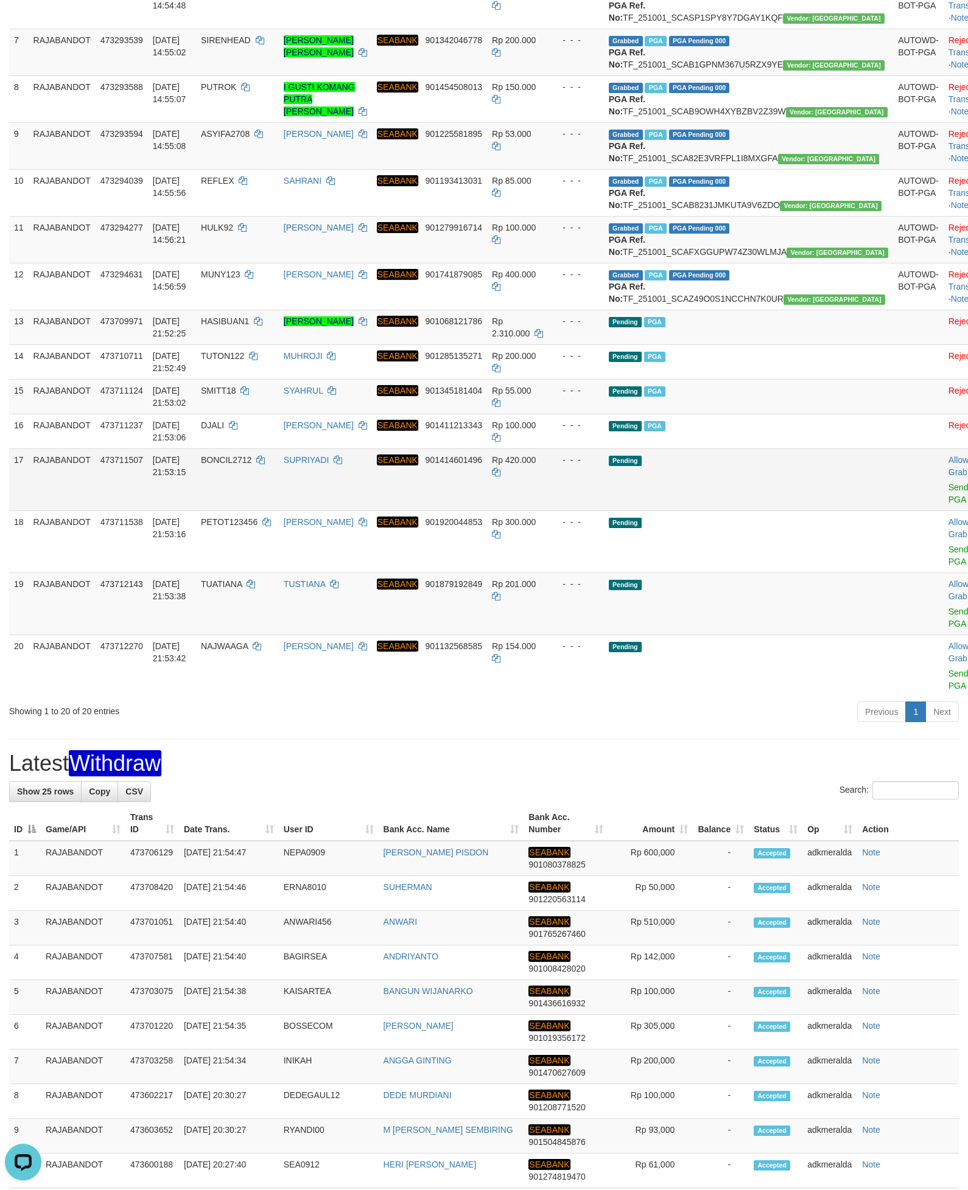
click at [716, 511] on td "Pending" at bounding box center [748, 480] width 289 height 62
click at [948, 504] on link "Send PGA" at bounding box center [958, 494] width 20 height 22
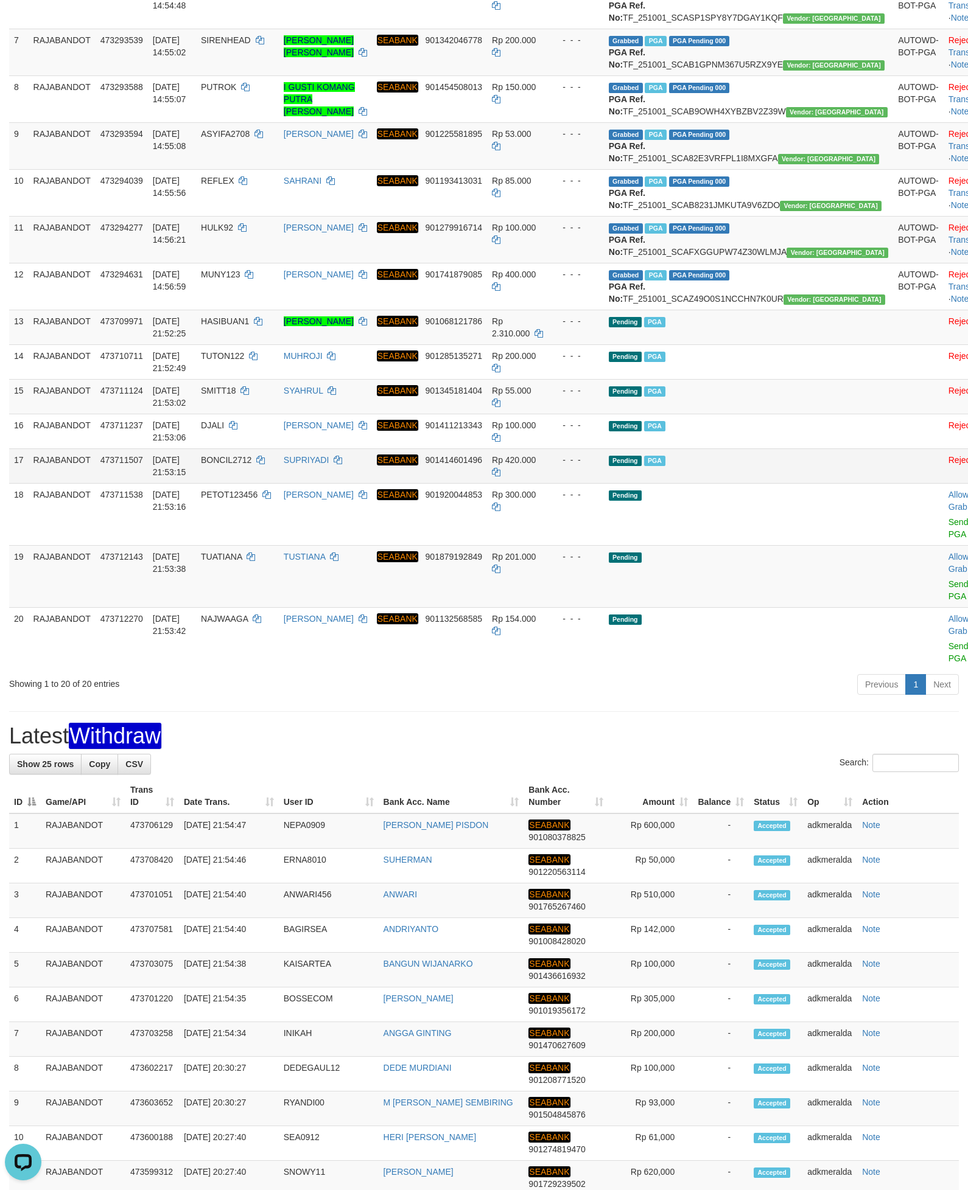
click at [778, 483] on td "Pending PGA" at bounding box center [748, 466] width 289 height 35
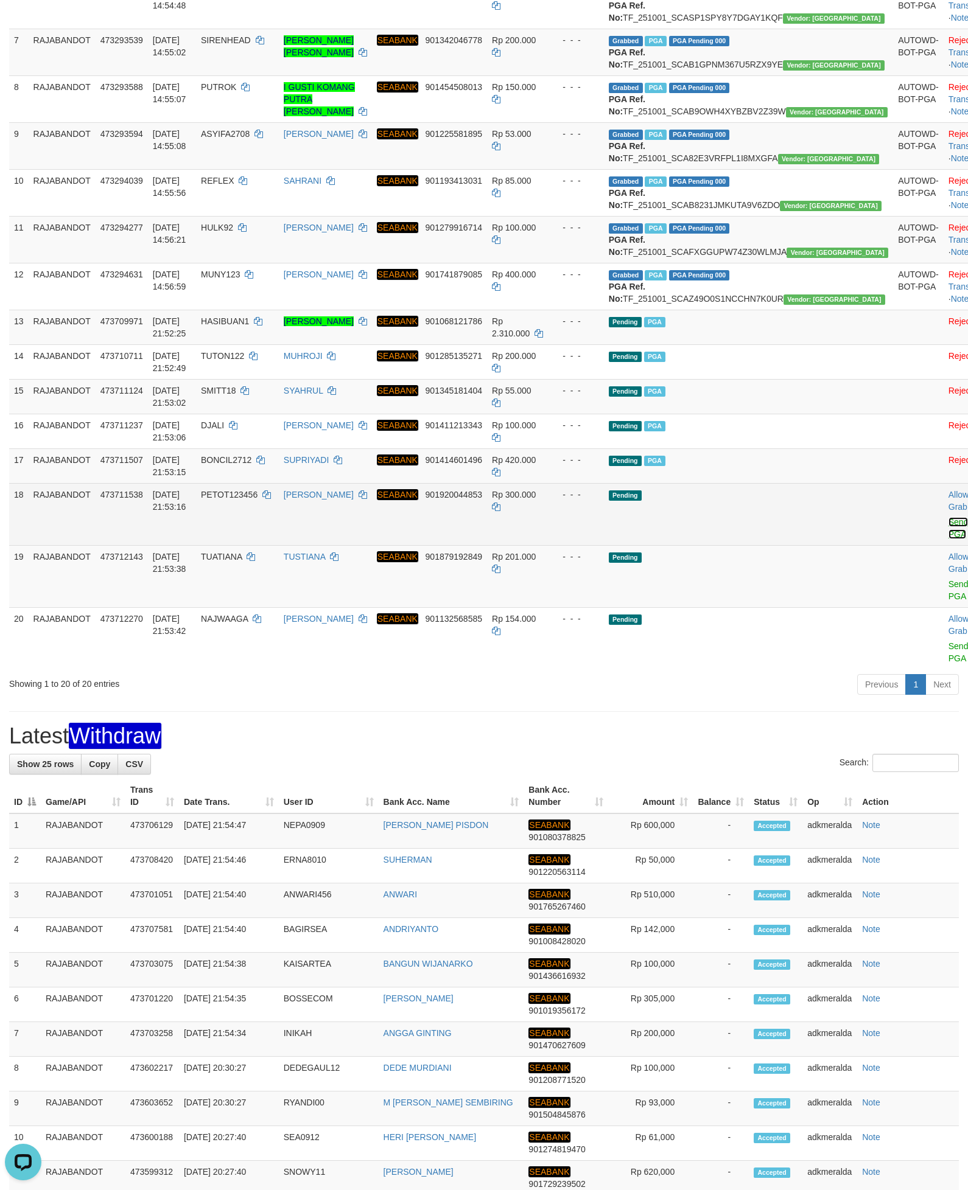
click at [948, 539] on link "Send PGA" at bounding box center [958, 528] width 20 height 22
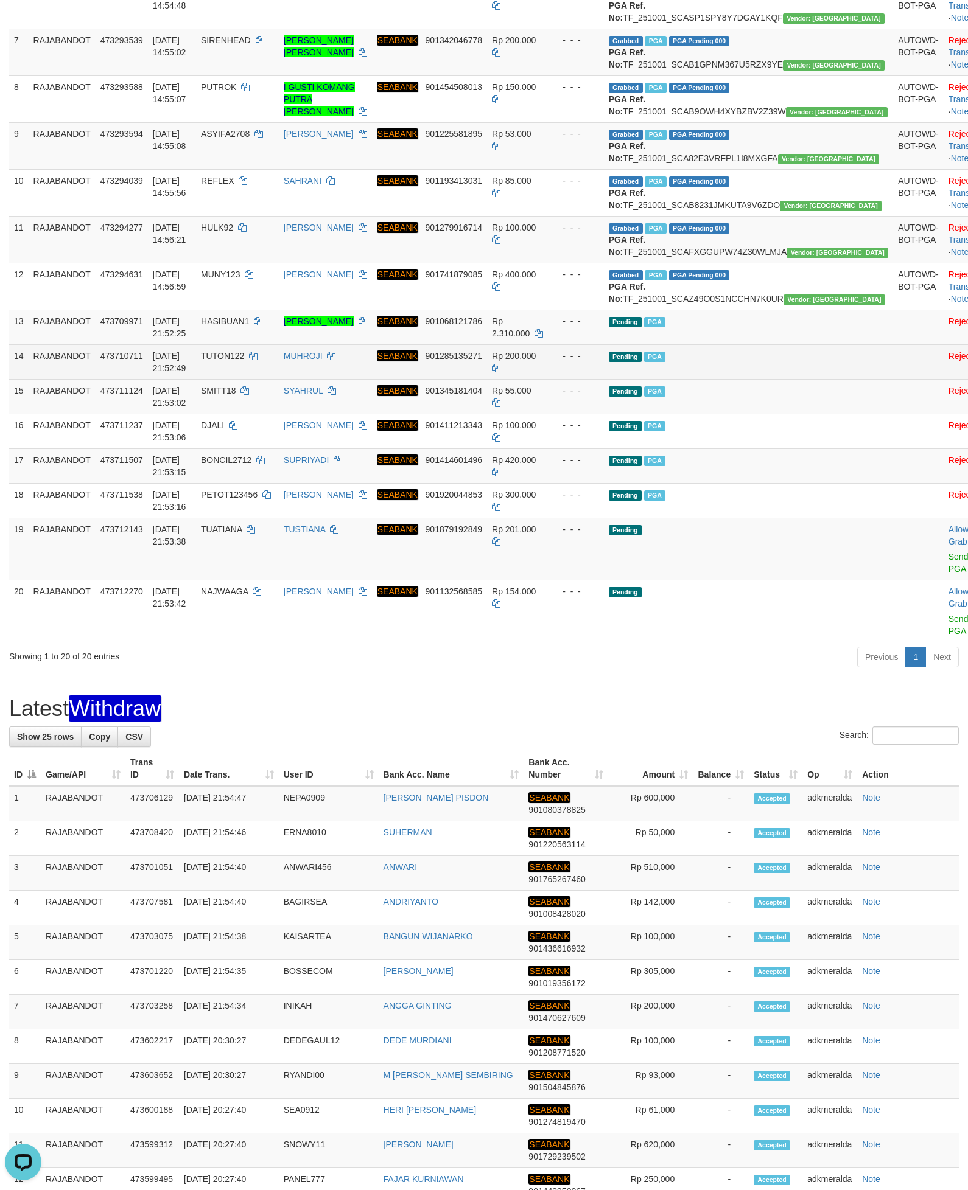
click at [772, 379] on td "Pending PGA" at bounding box center [748, 361] width 289 height 35
click at [943, 580] on td "Allow Grab · Reject Send PGA · Note" at bounding box center [973, 549] width 60 height 62
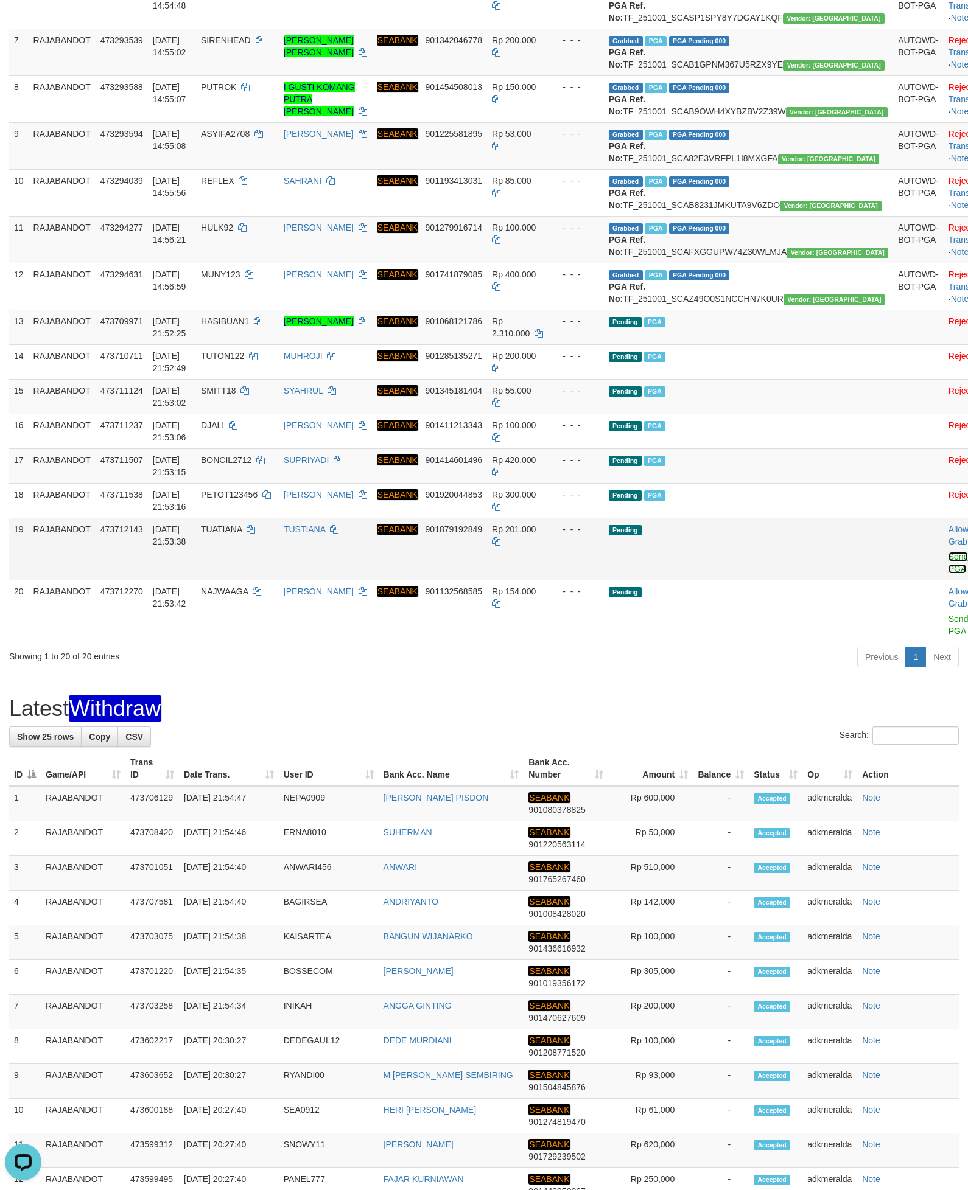
click at [948, 574] on link "Send PGA" at bounding box center [958, 563] width 20 height 22
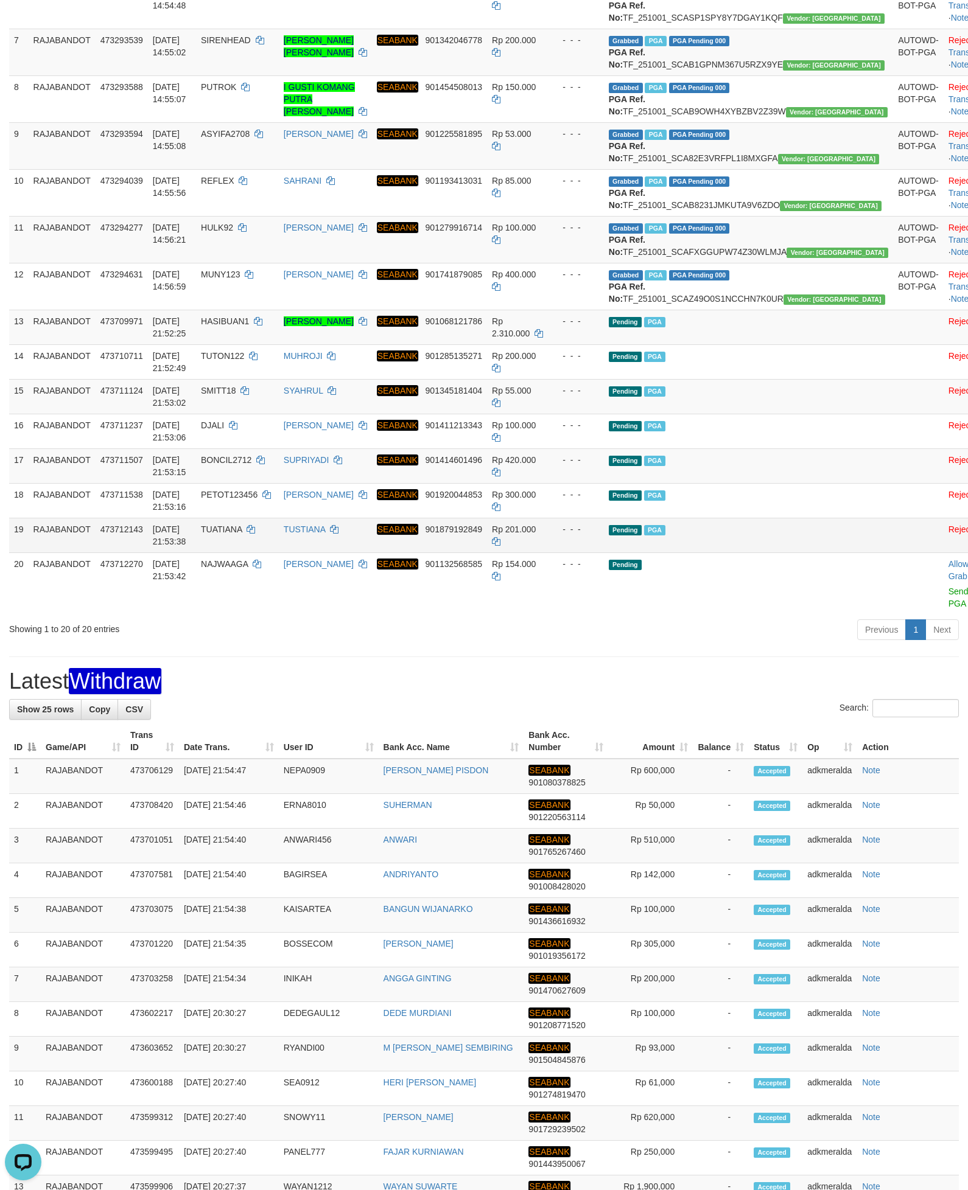
click at [825, 553] on td "Pending PGA" at bounding box center [748, 535] width 289 height 35
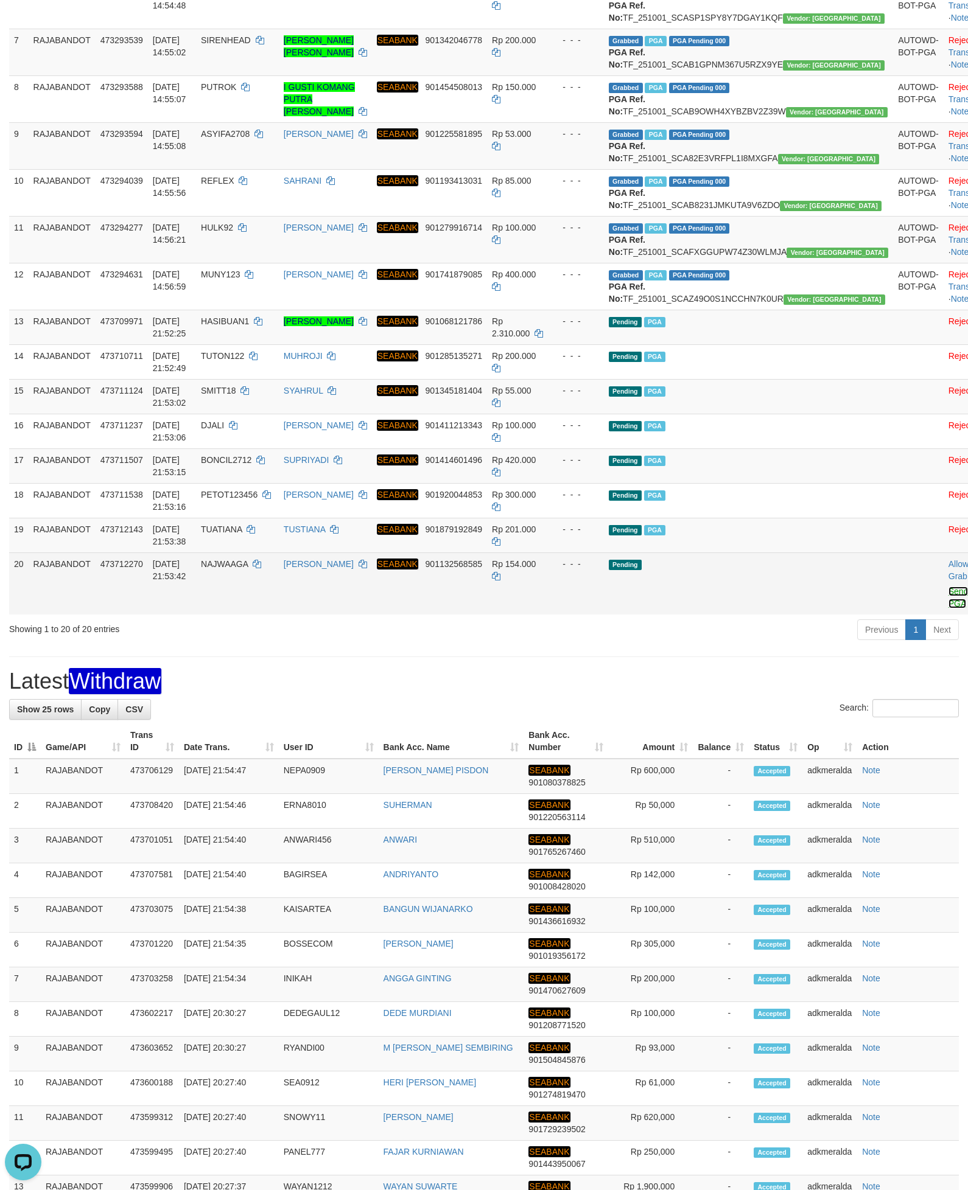
click at [948, 609] on link "Send PGA" at bounding box center [958, 598] width 20 height 22
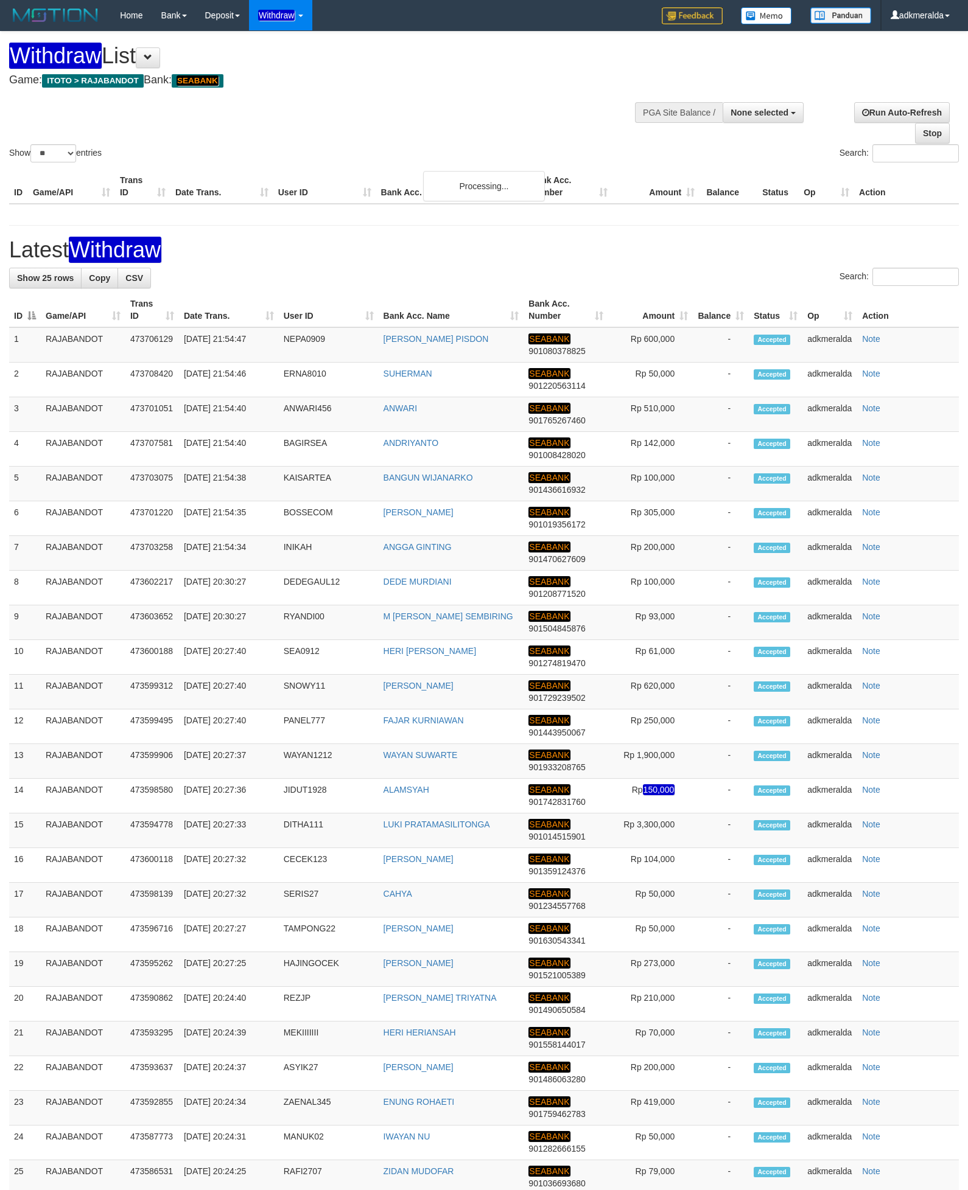
select select
select select "**"
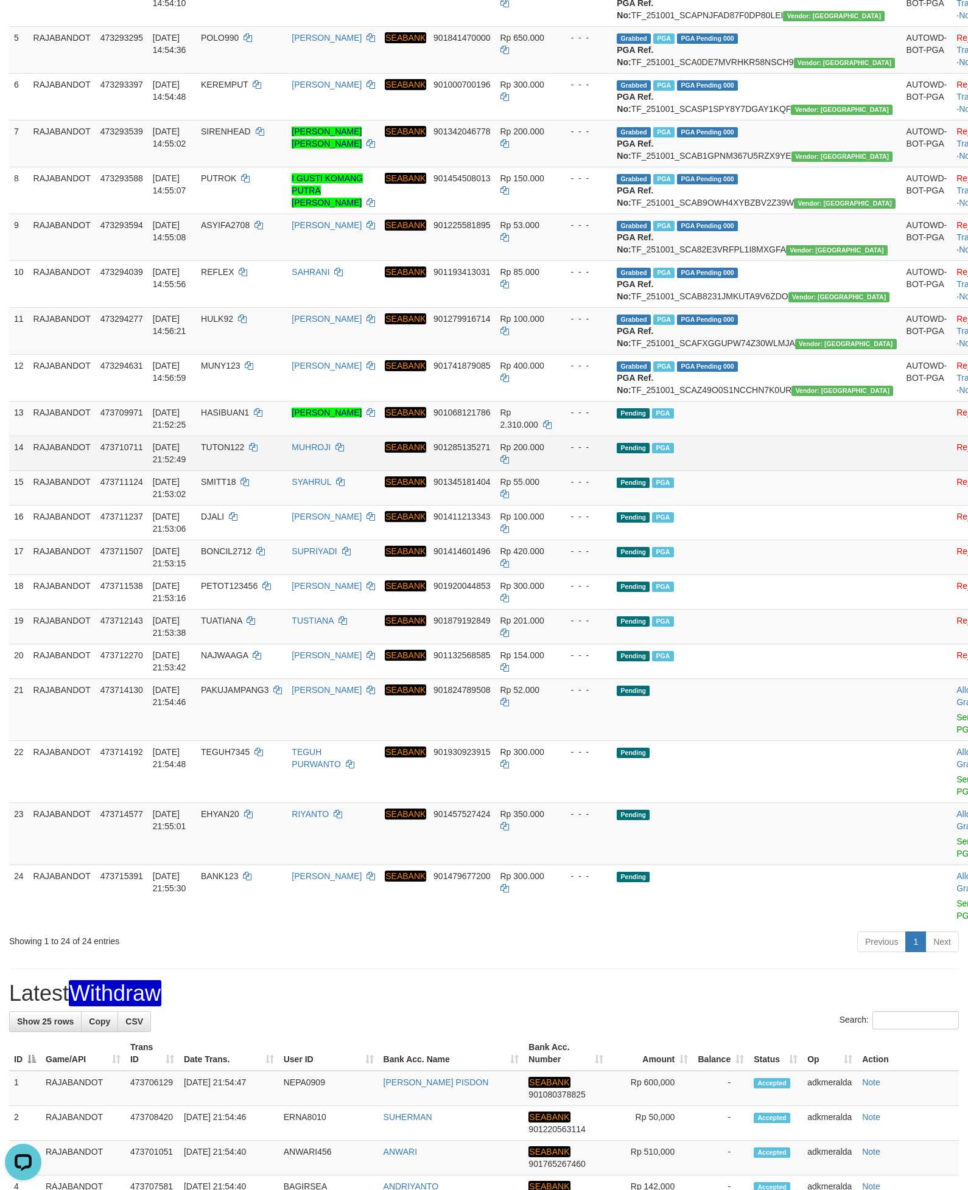
click at [679, 470] on td "Pending PGA" at bounding box center [756, 453] width 289 height 35
click at [956, 735] on link "Send PGA" at bounding box center [966, 724] width 20 height 22
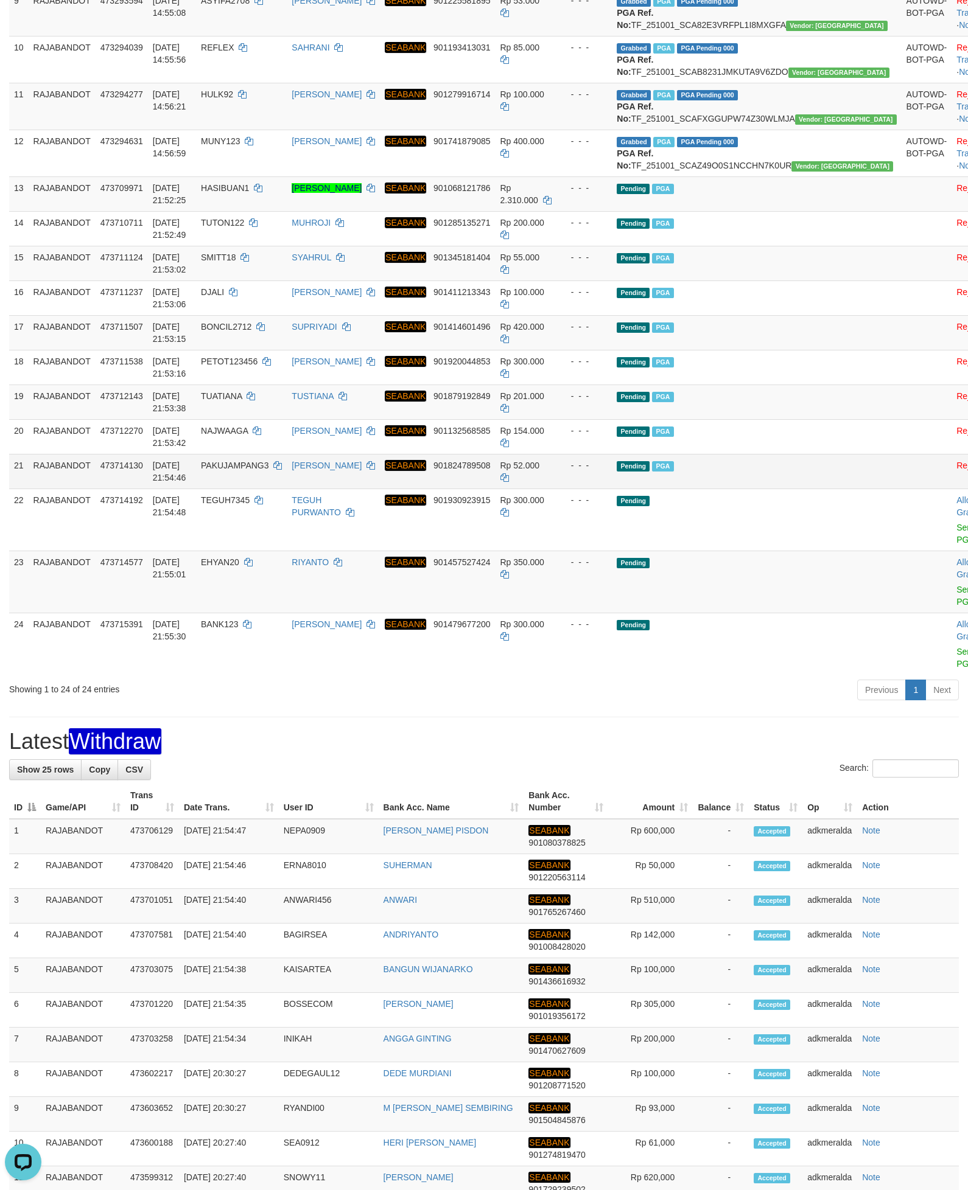
scroll to position [639, 0]
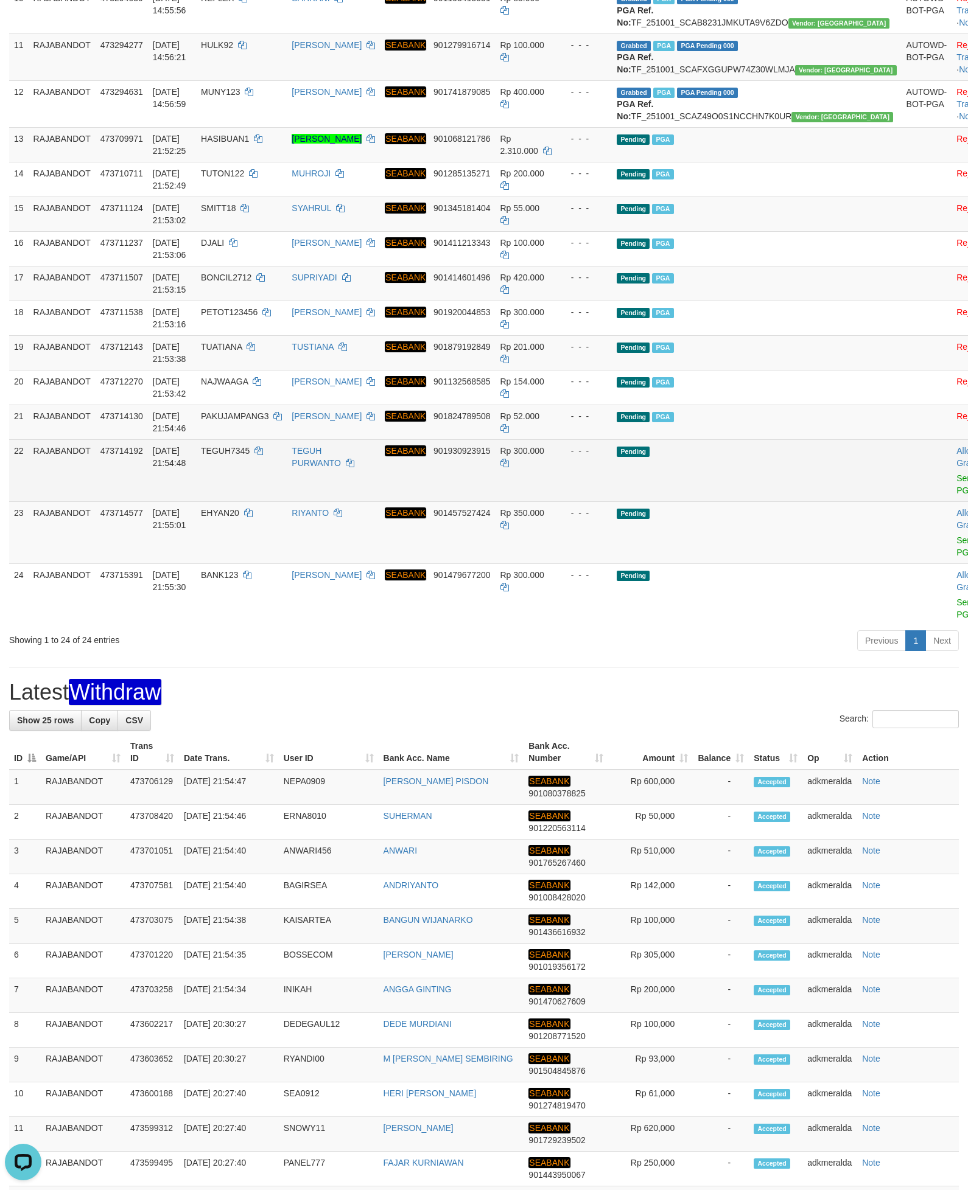
drag, startPoint x: 840, startPoint y: 593, endPoint x: 833, endPoint y: 602, distance: 11.7
click at [901, 501] on td at bounding box center [926, 470] width 51 height 62
click at [956, 495] on link "Send PGA" at bounding box center [966, 484] width 20 height 22
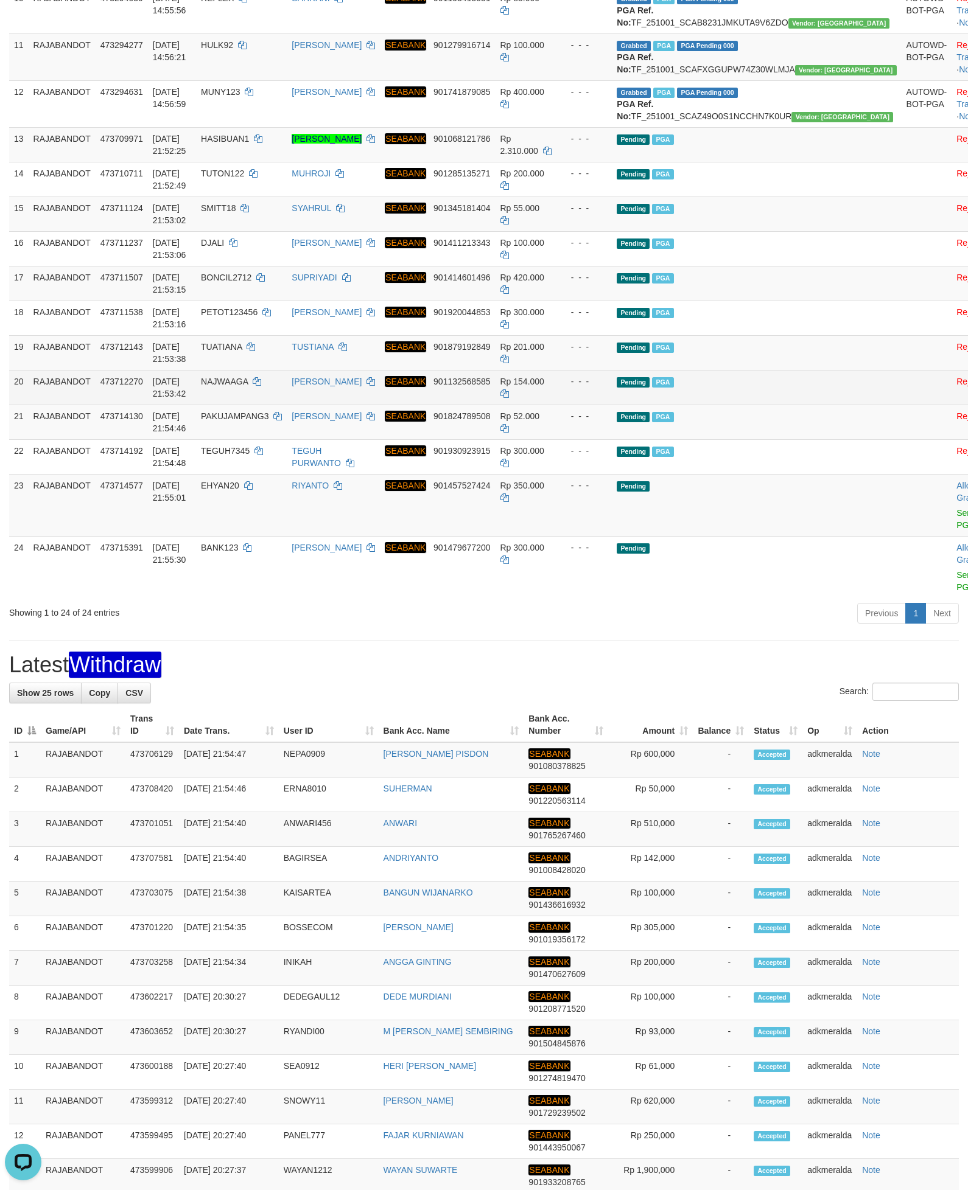
drag, startPoint x: 774, startPoint y: 543, endPoint x: 783, endPoint y: 548, distance: 10.3
click at [774, 405] on td "Pending PGA" at bounding box center [756, 387] width 289 height 35
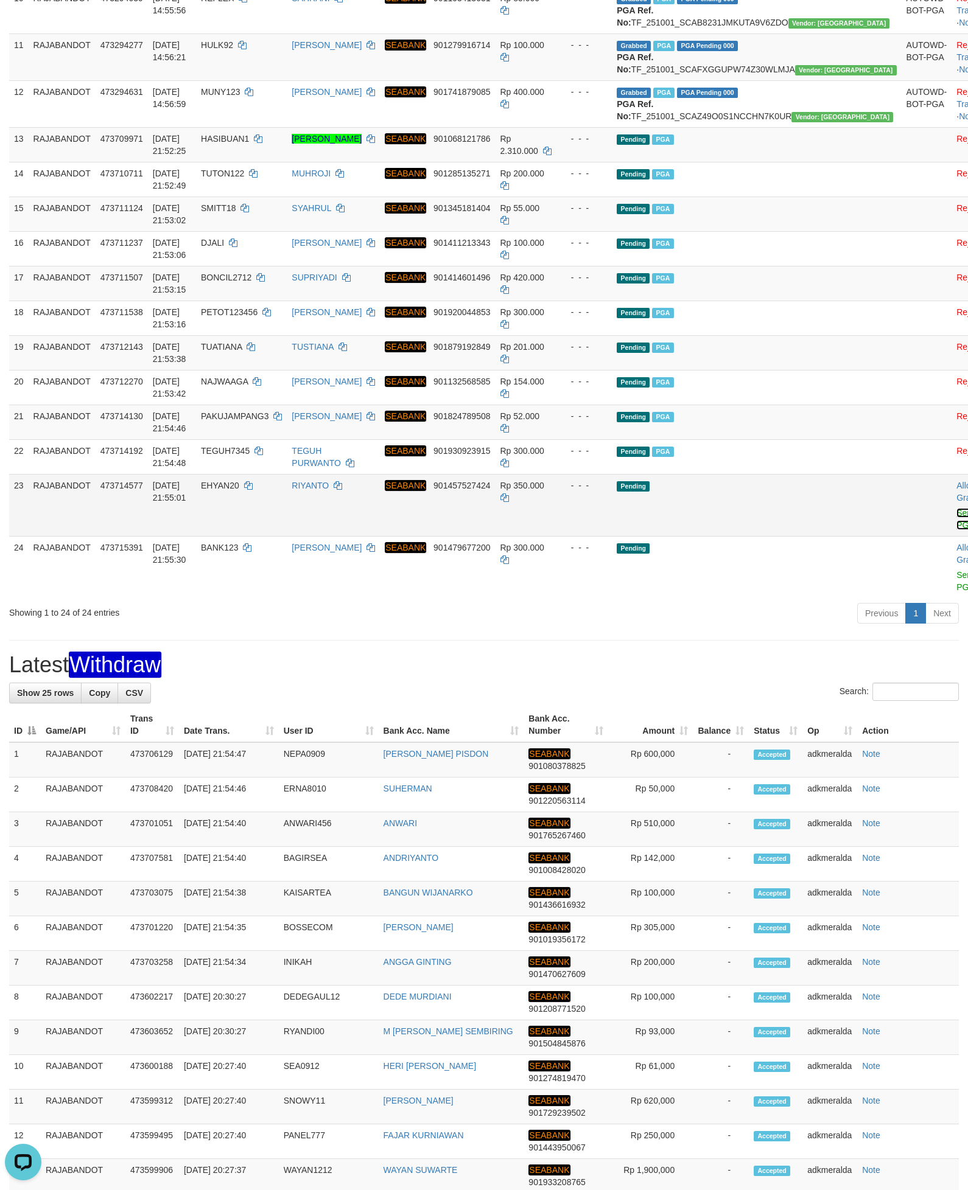
click at [956, 530] on link "Send PGA" at bounding box center [966, 519] width 20 height 22
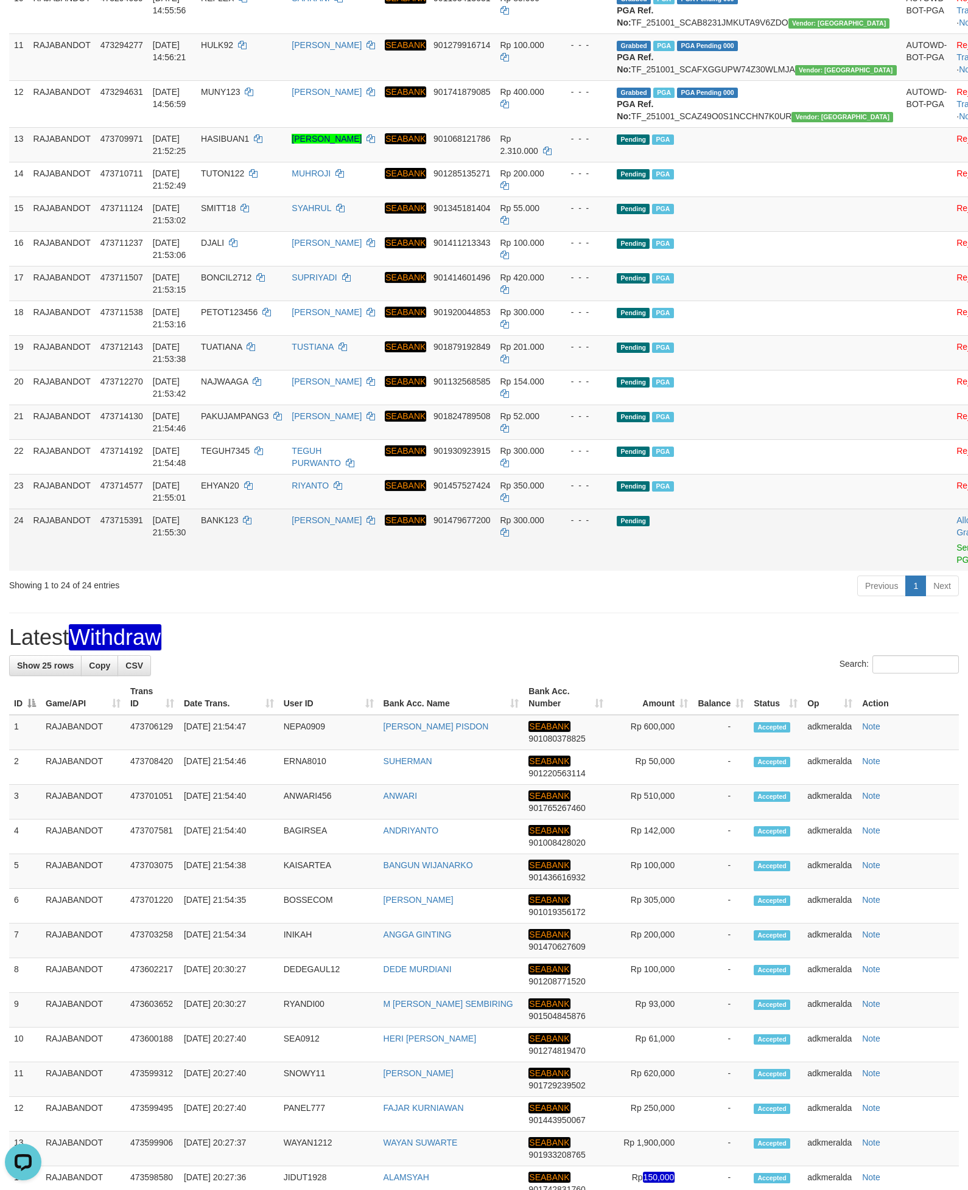
click at [607, 526] on div "- - -" at bounding box center [584, 520] width 46 height 12
click at [956, 565] on link "Send PGA" at bounding box center [966, 554] width 20 height 22
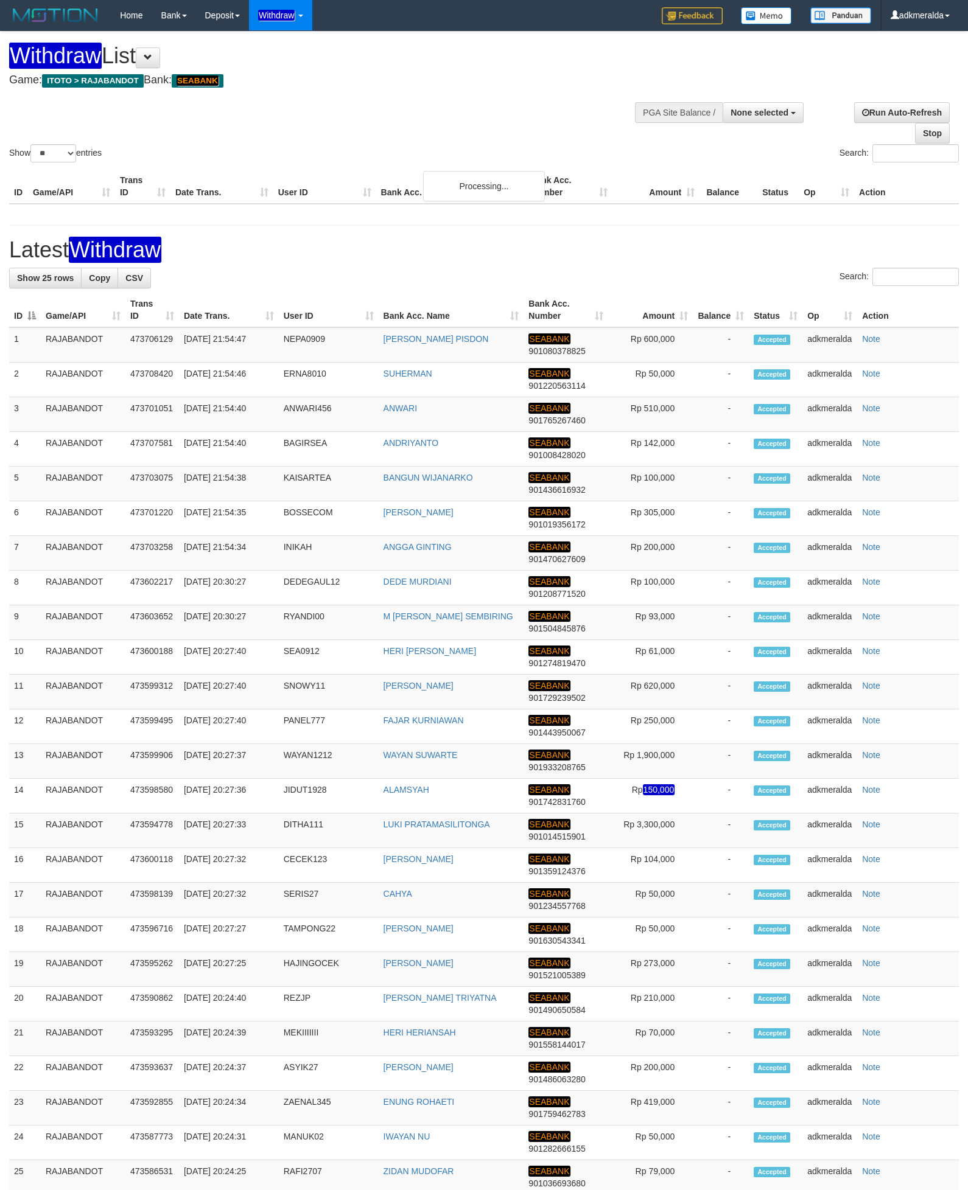
select select
select select "**"
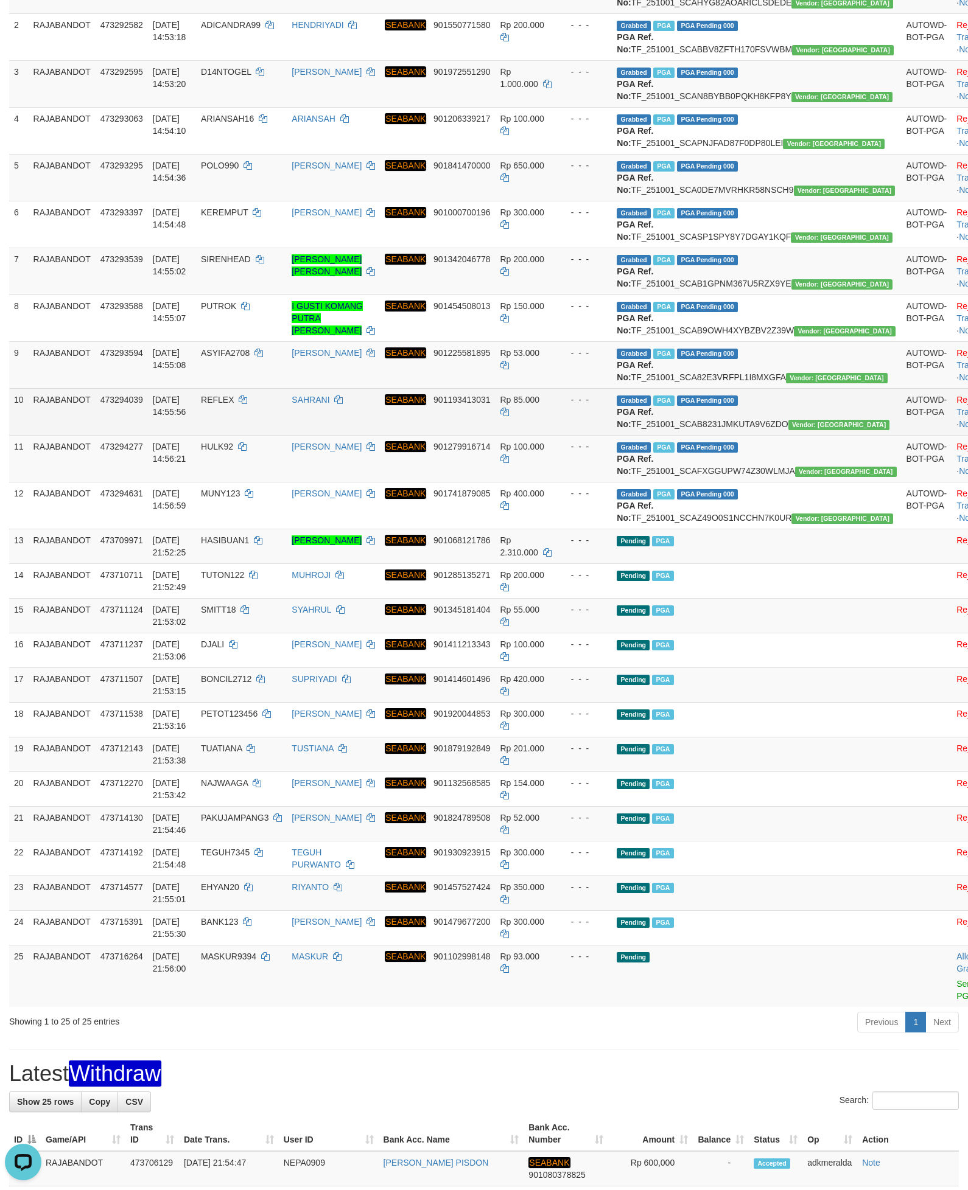
scroll to position [365, 0]
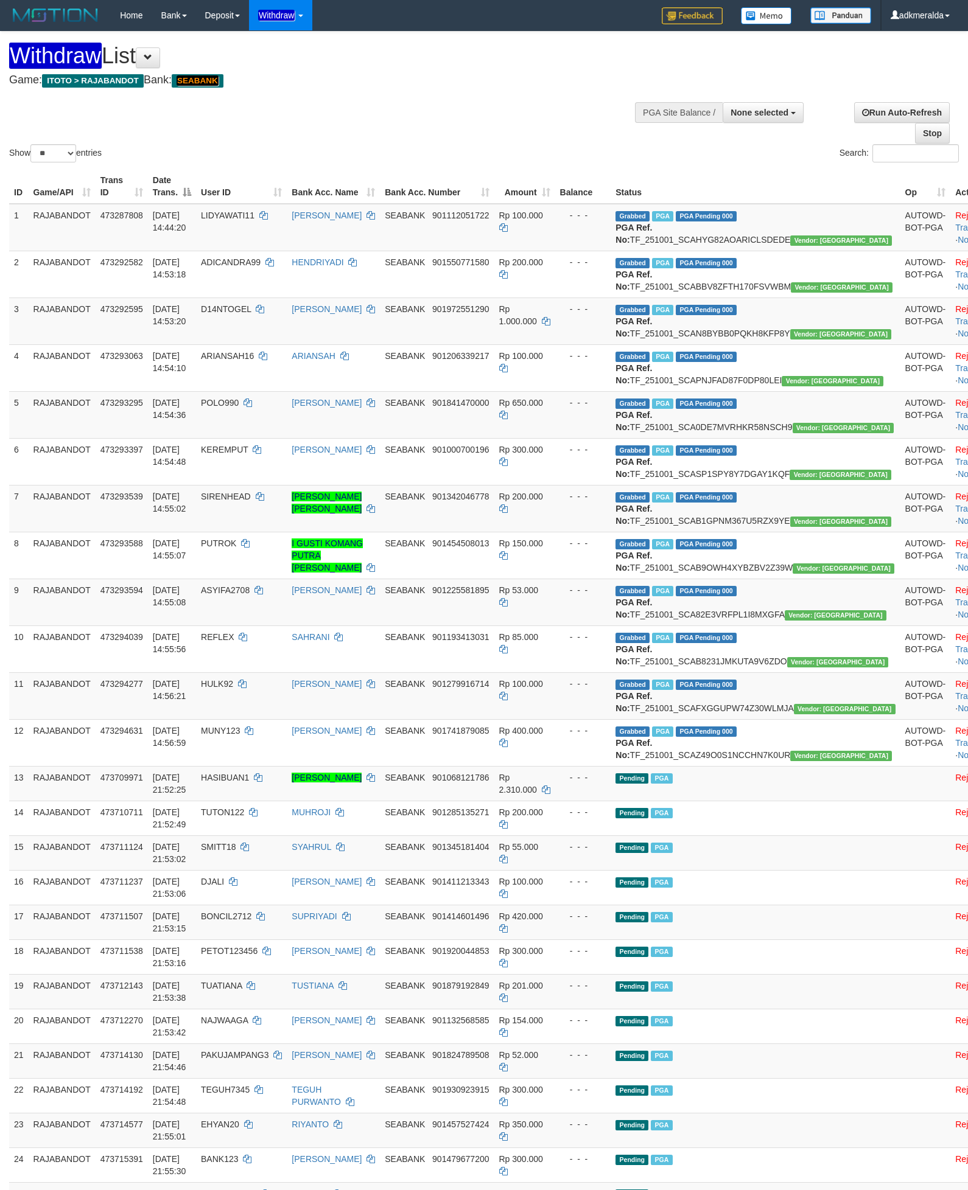
select select
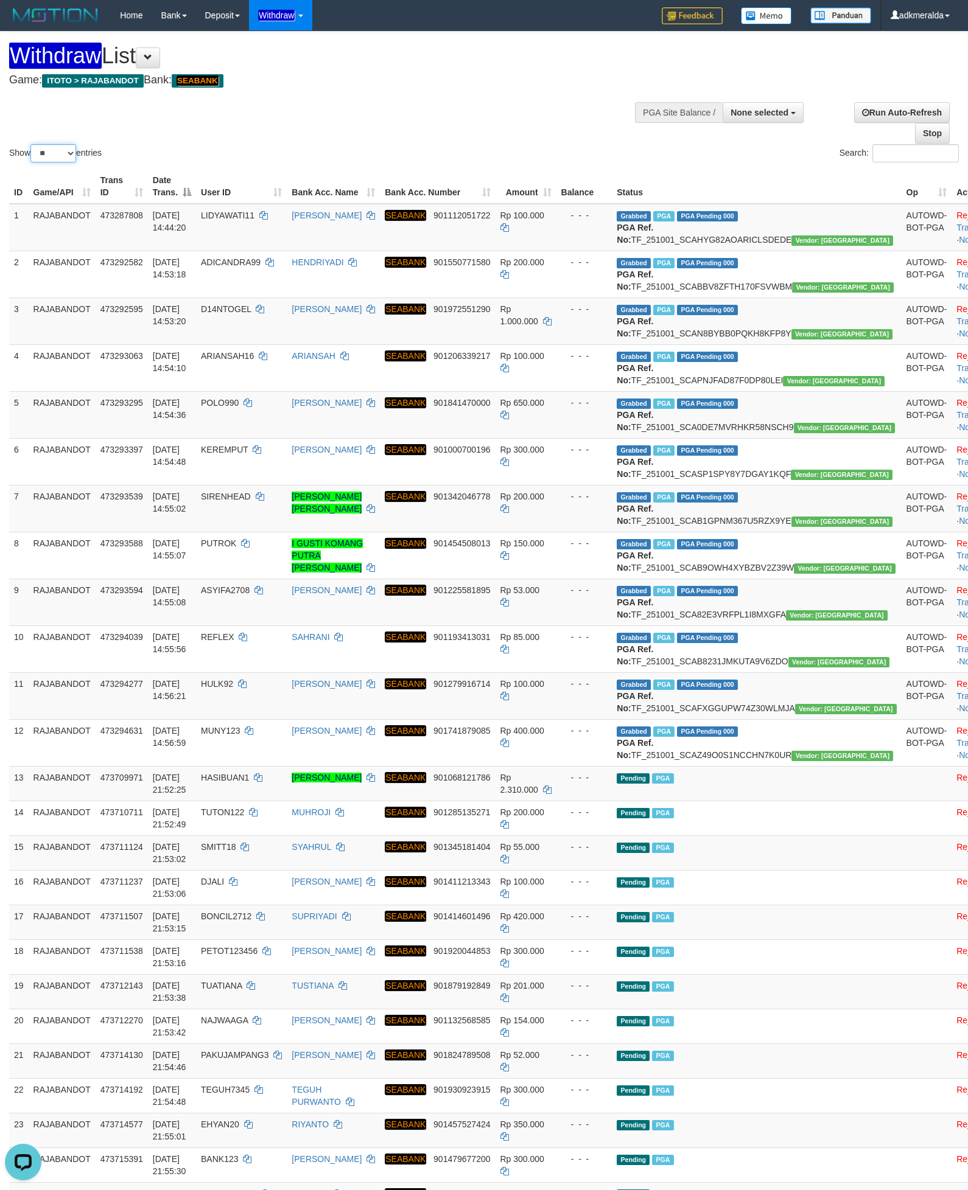
drag, startPoint x: 66, startPoint y: 150, endPoint x: 66, endPoint y: 159, distance: 9.7
click at [66, 152] on select "** ** ** ***" at bounding box center [53, 153] width 46 height 18
select select "***"
click at [32, 145] on select "** ** ** ***" at bounding box center [53, 153] width 46 height 18
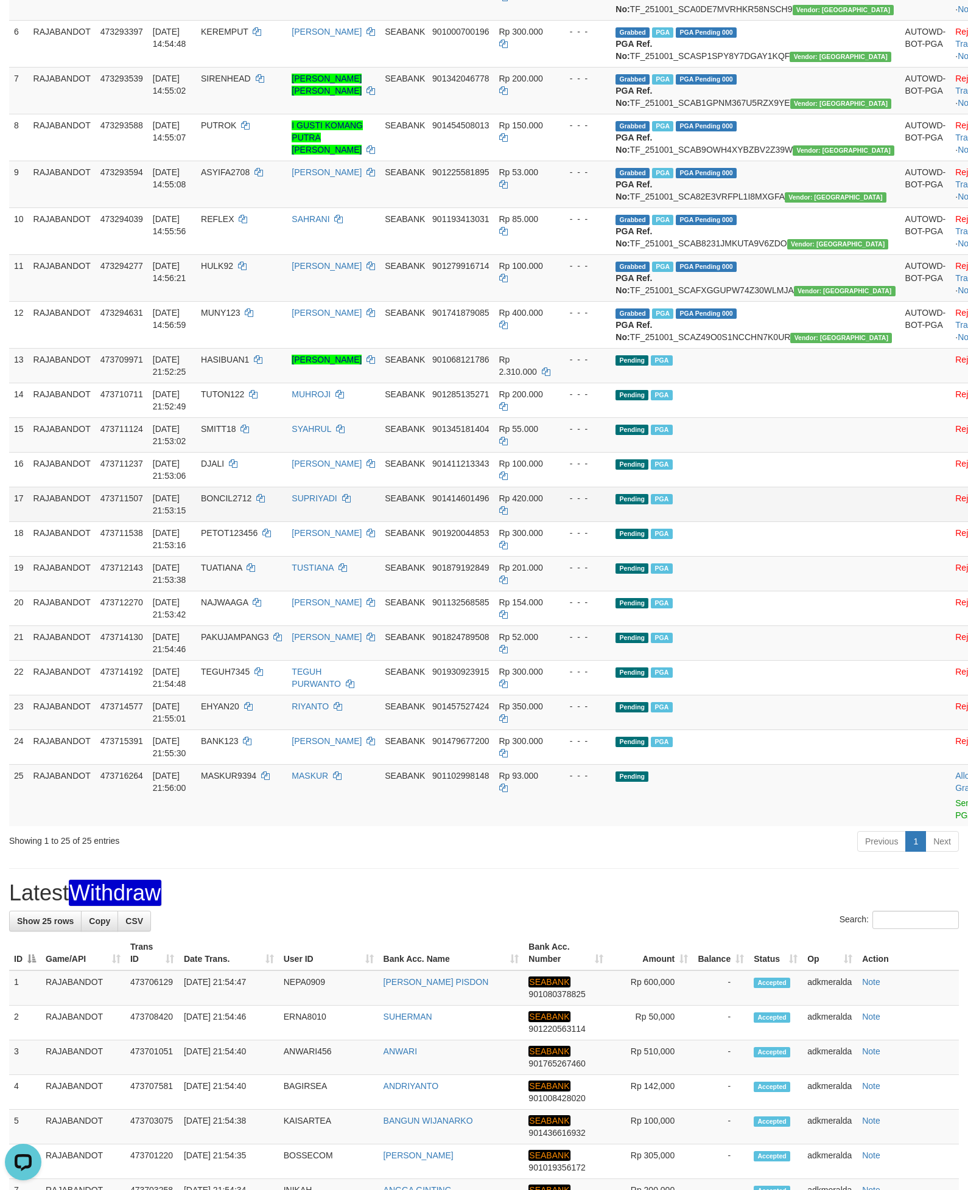
scroll to position [456, 0]
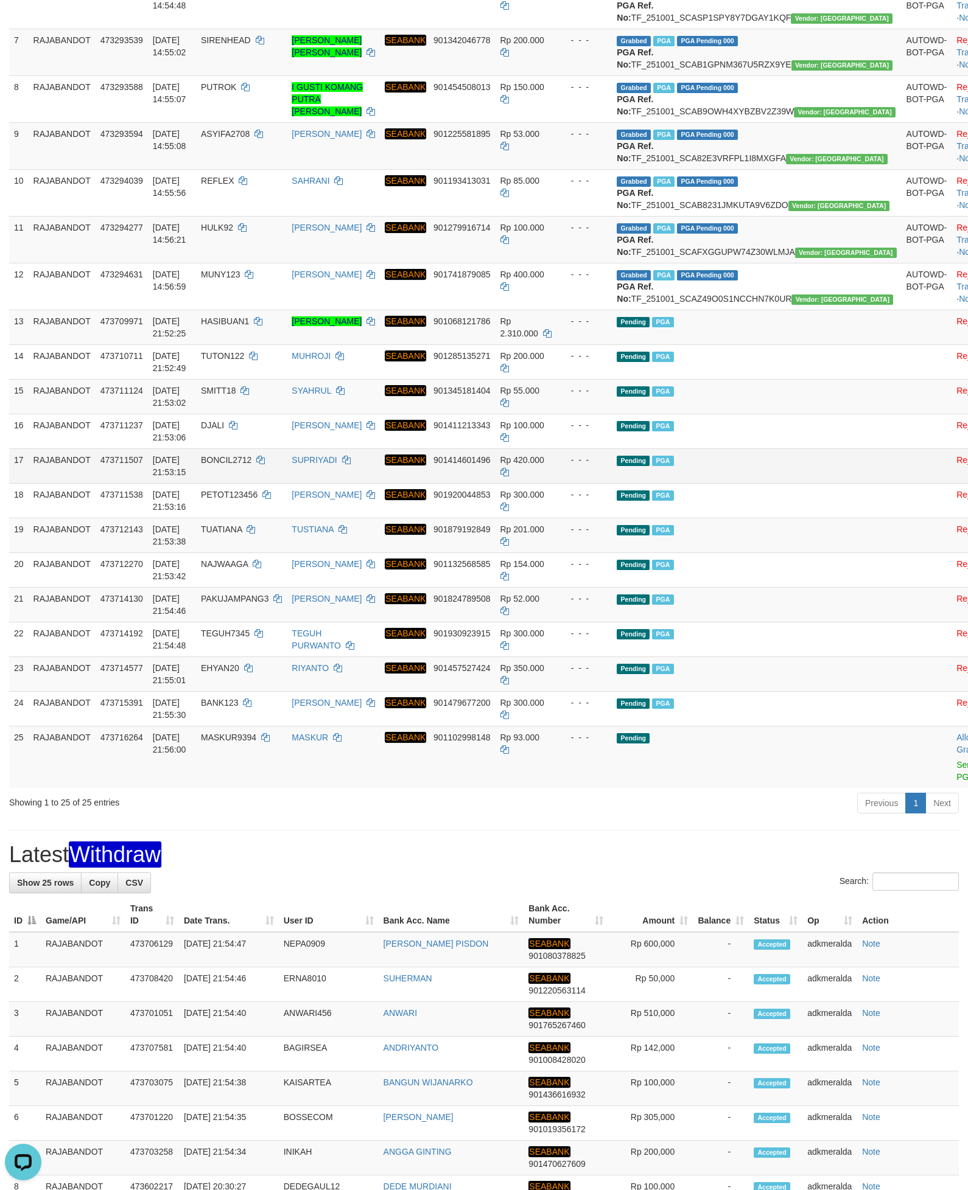
click at [798, 483] on td "Pending PGA" at bounding box center [756, 466] width 289 height 35
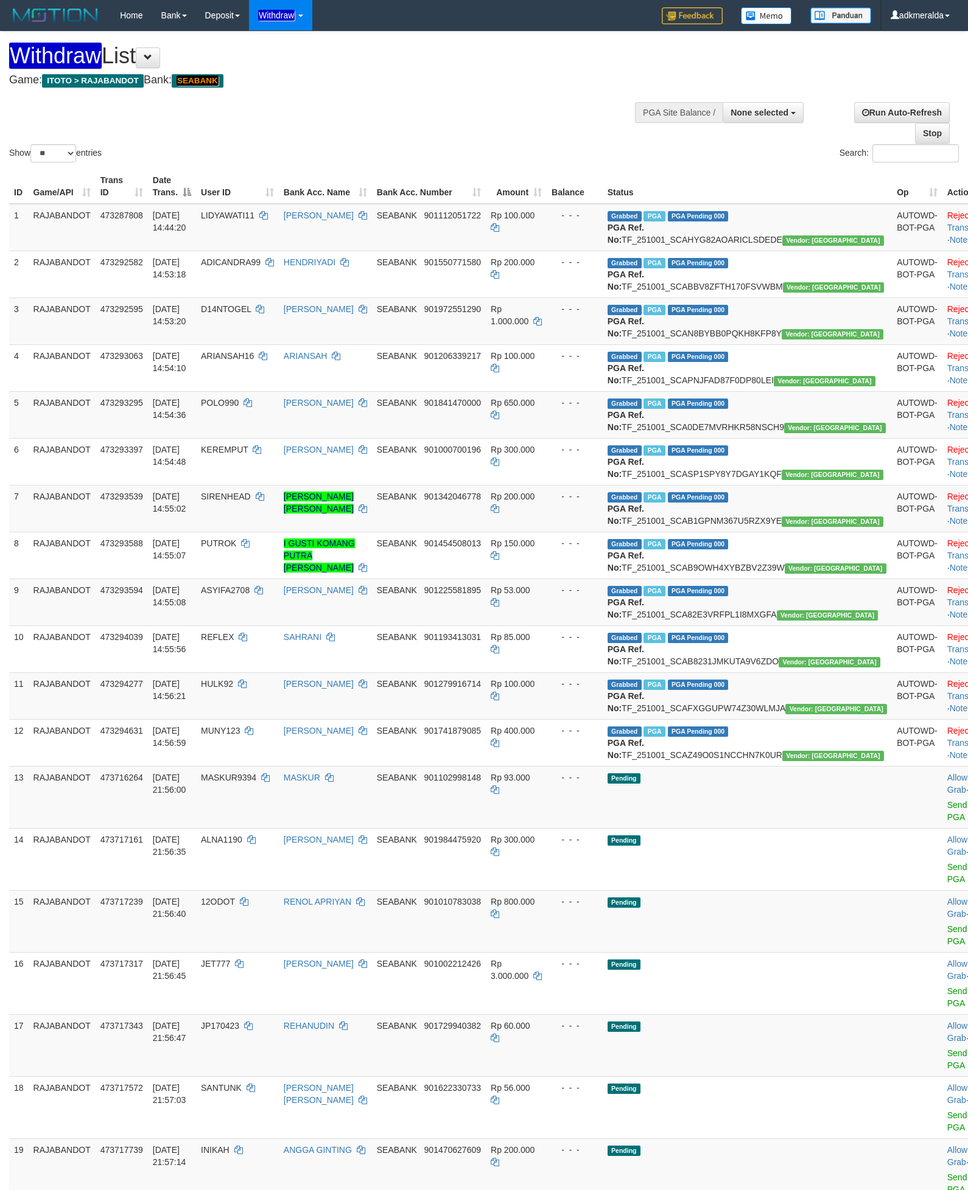
select select
select select "**"
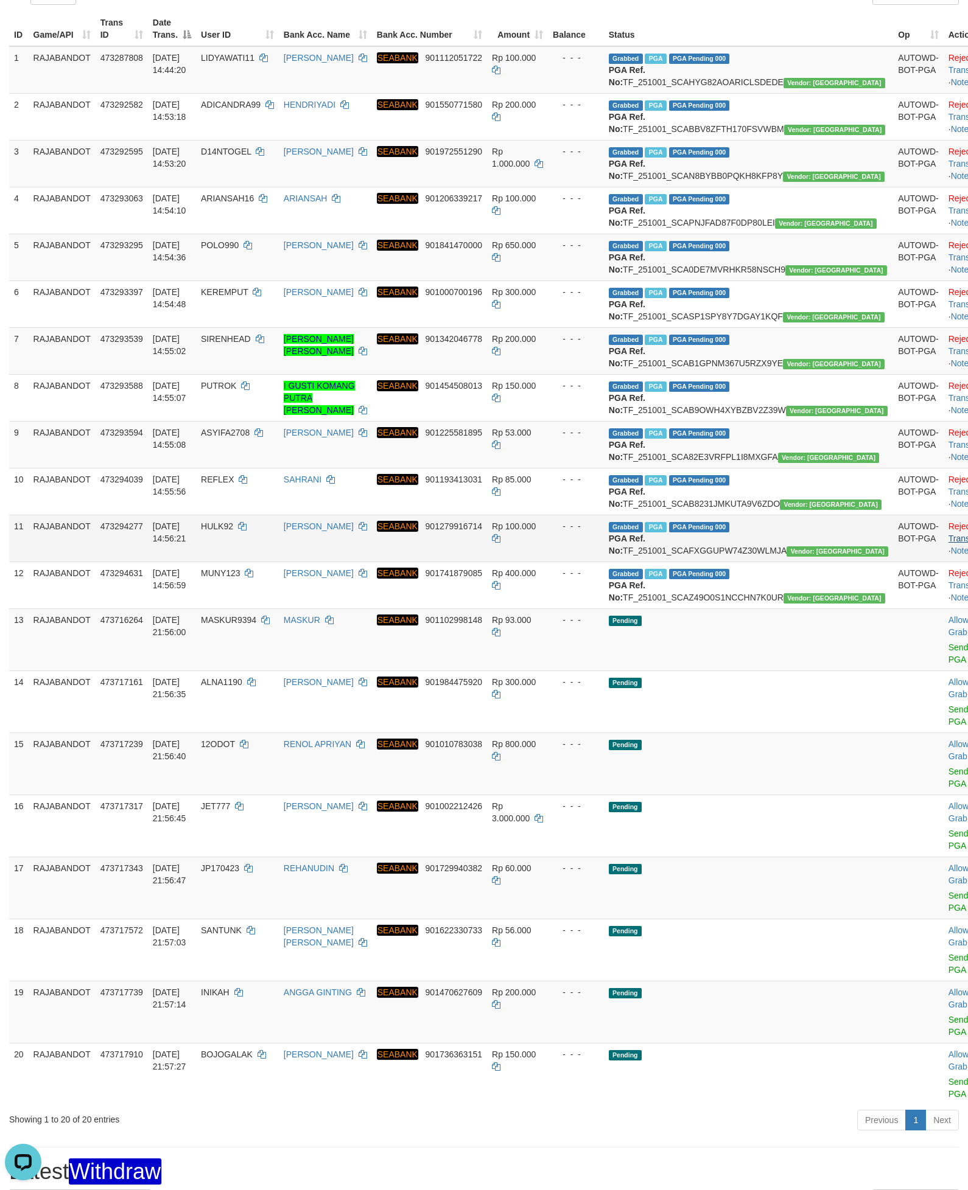
scroll to position [365, 0]
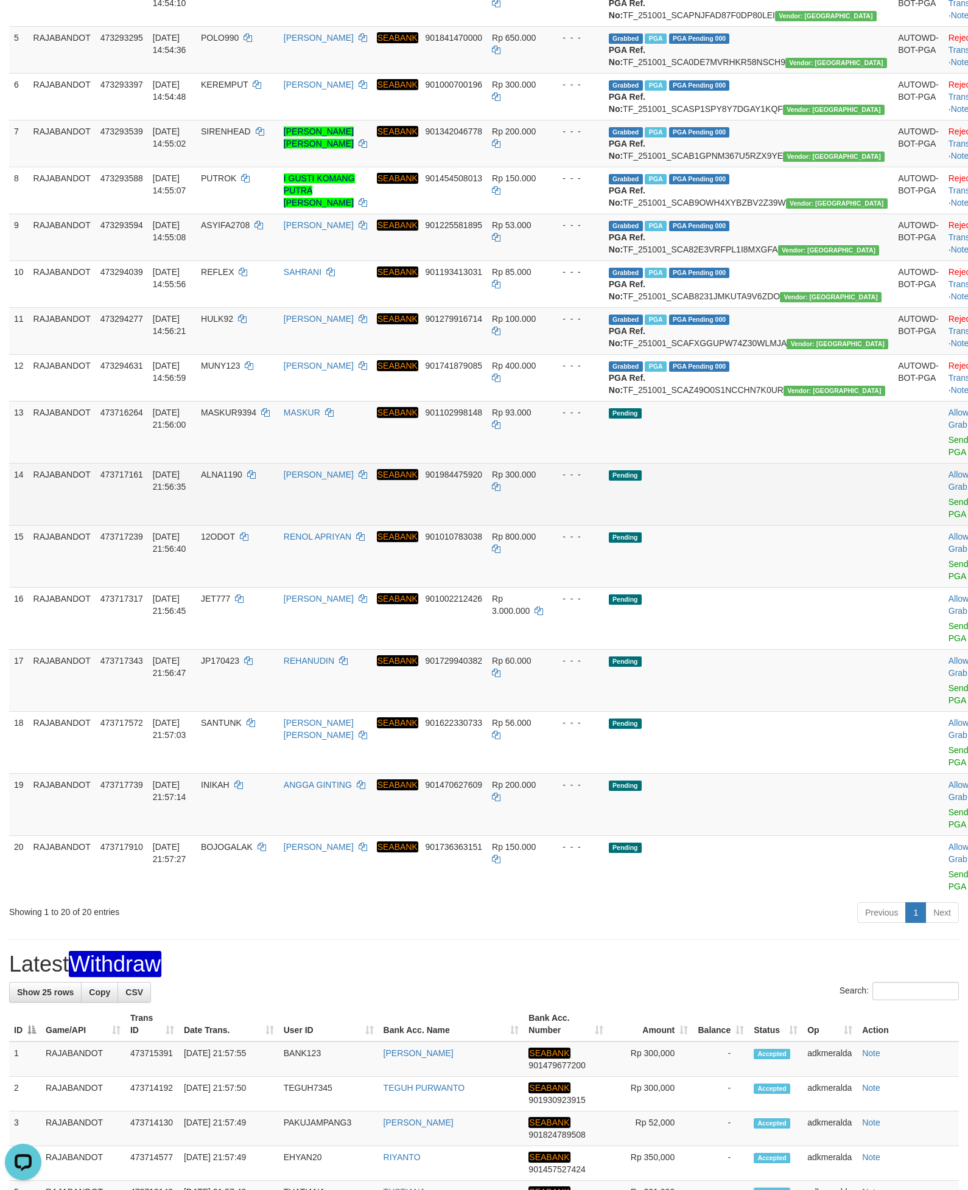
drag, startPoint x: 647, startPoint y: 660, endPoint x: 663, endPoint y: 647, distance: 20.8
click at [604, 525] on td "- - -" at bounding box center [576, 494] width 56 height 62
click at [877, 525] on tr "14 RAJABANDOT 473717161 01/10/2025 21:56:35 ALNA1190 DENI LESMANA SEABANK 90198…" at bounding box center [506, 494] width 994 height 62
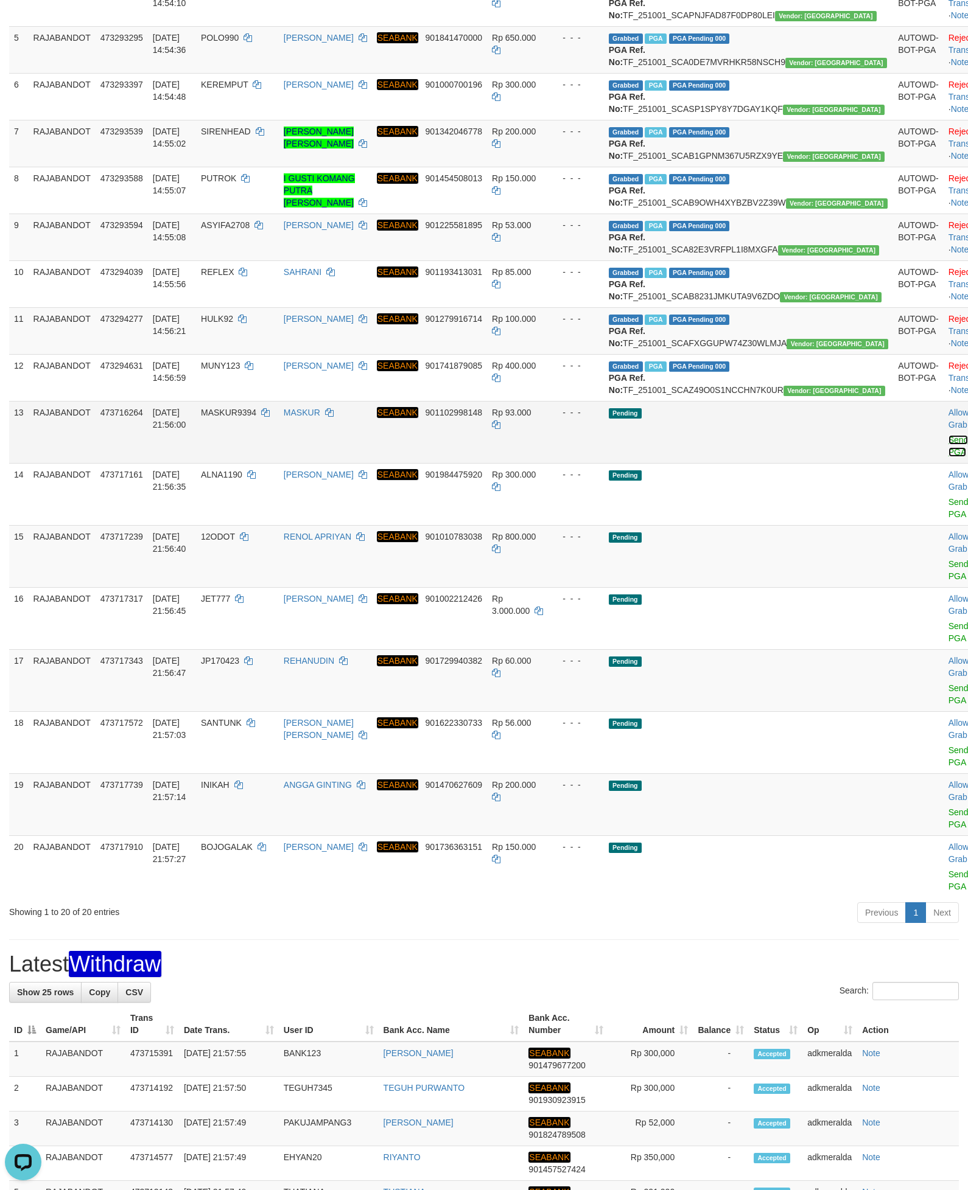
click at [948, 457] on link "Send PGA" at bounding box center [958, 446] width 20 height 22
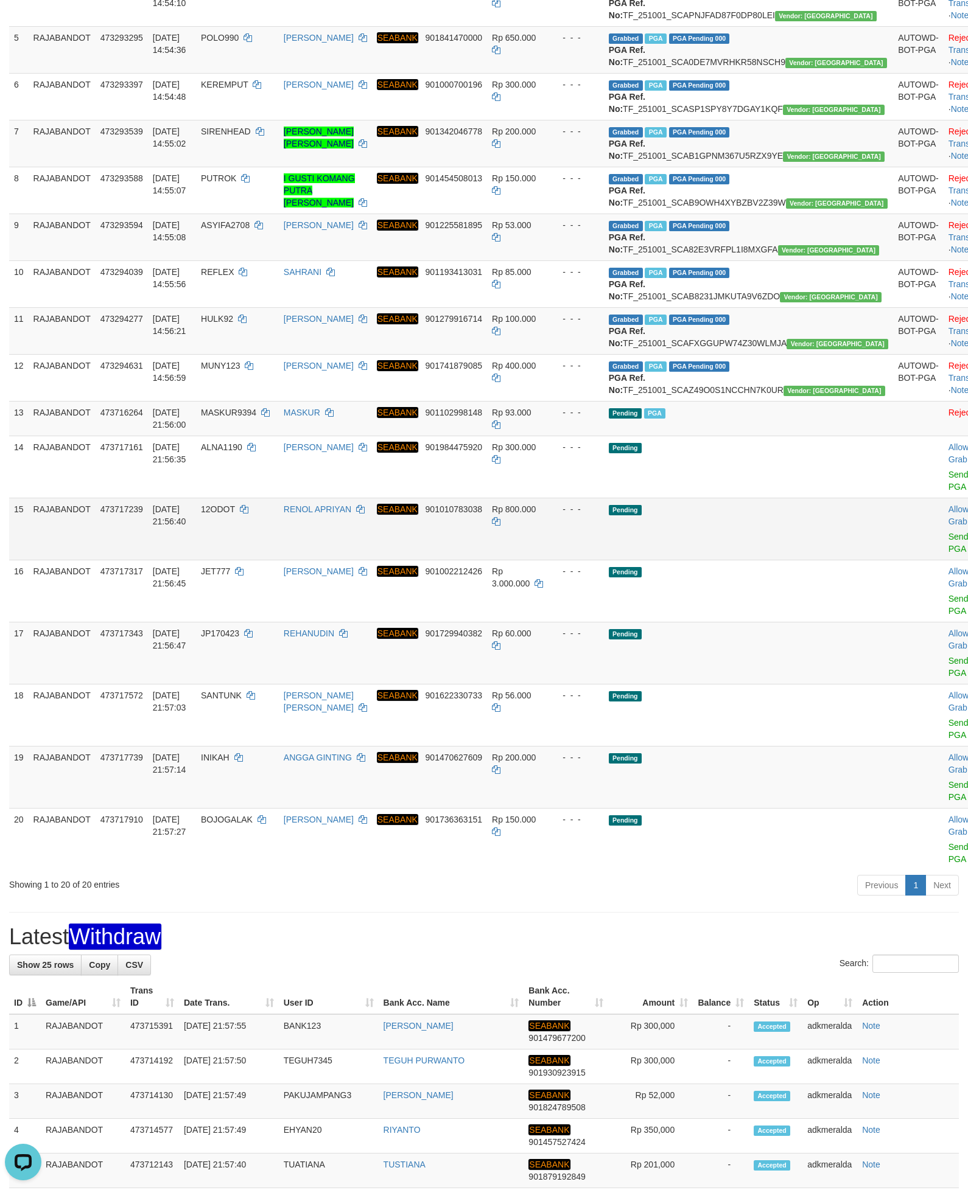
click at [893, 560] on td at bounding box center [918, 529] width 51 height 62
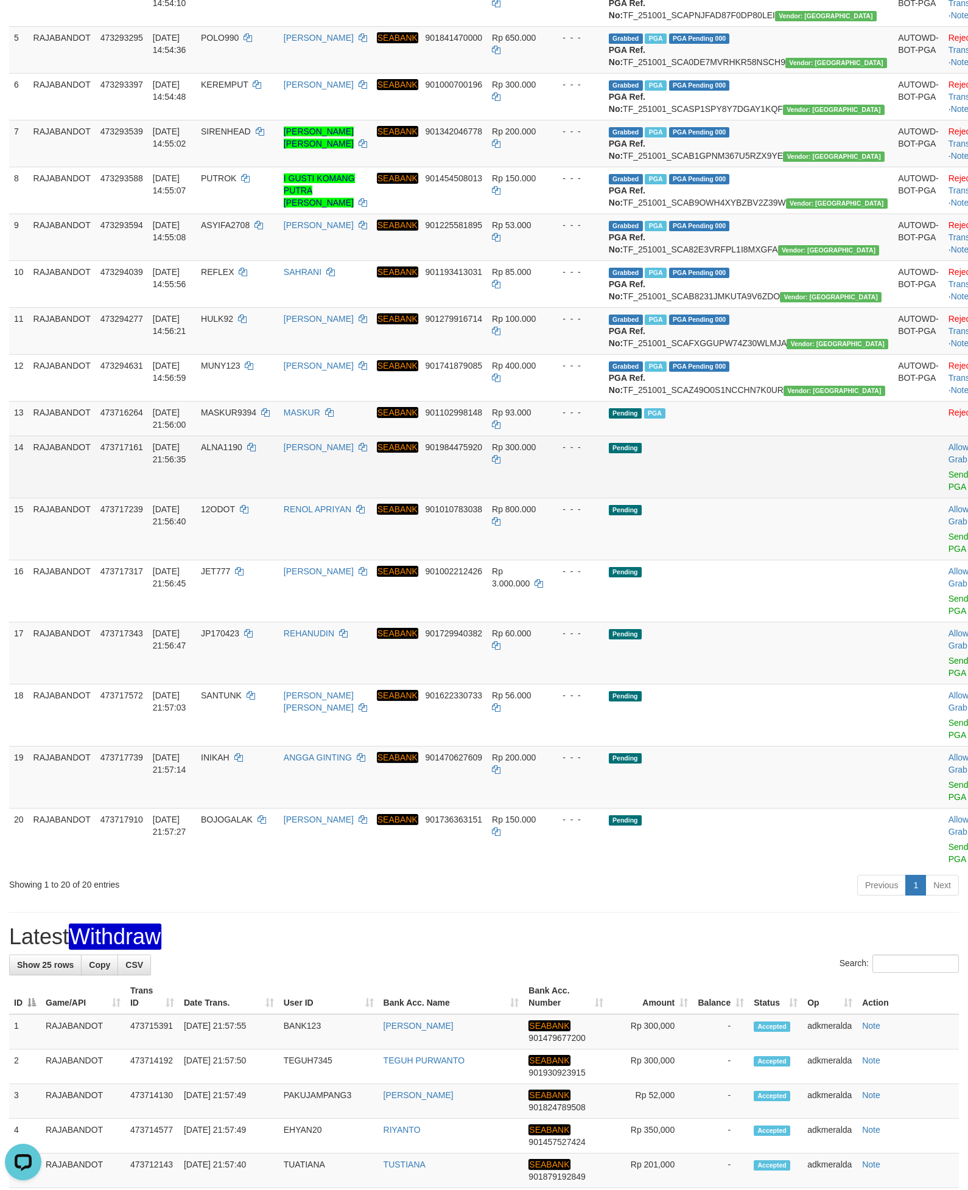
click at [943, 498] on td "Allow Grab · Reject Send PGA · Note" at bounding box center [973, 467] width 60 height 62
click at [948, 492] on link "Send PGA" at bounding box center [958, 481] width 20 height 22
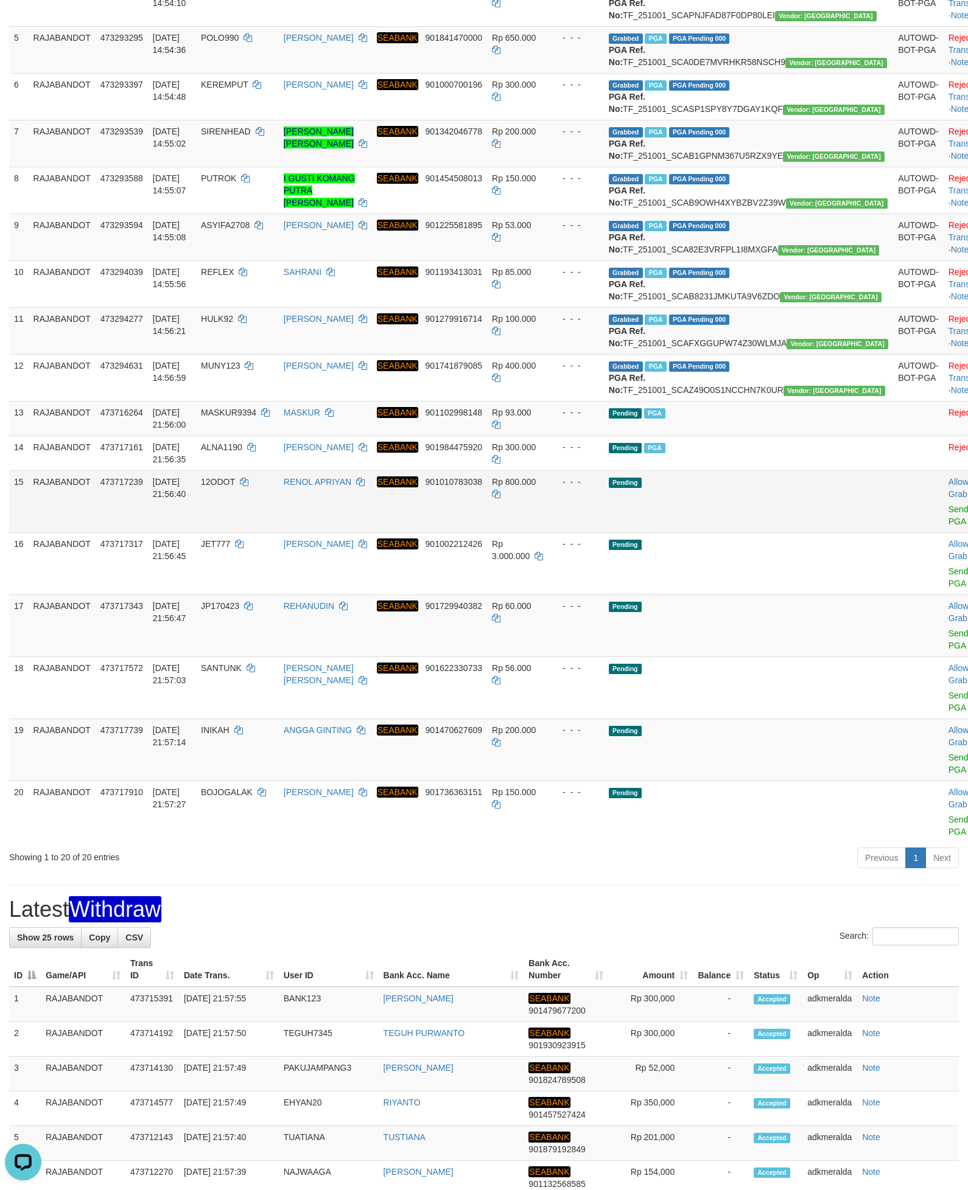
click at [813, 532] on td "Pending" at bounding box center [748, 501] width 289 height 62
click at [948, 526] on link "Send PGA" at bounding box center [958, 515] width 20 height 22
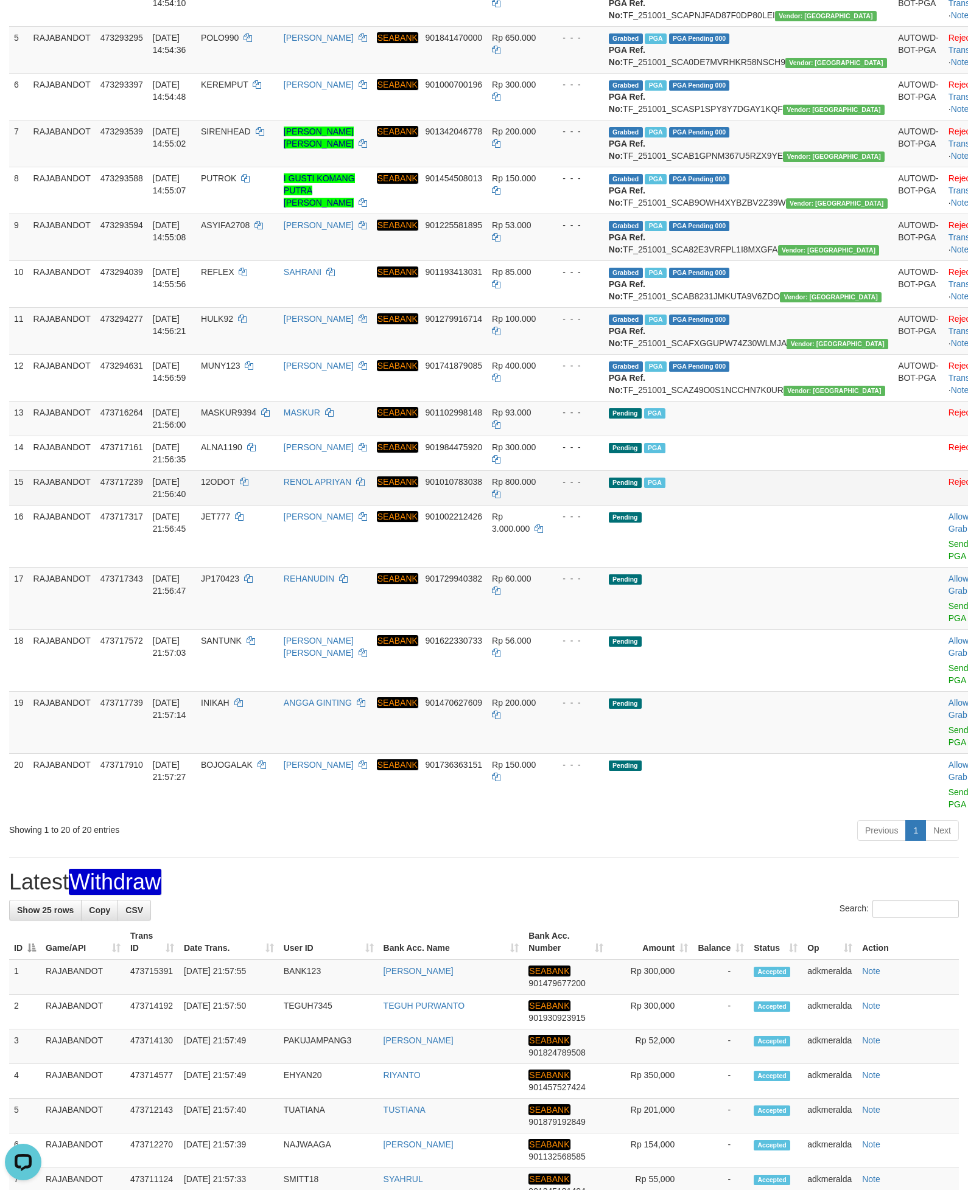
drag, startPoint x: 685, startPoint y: 582, endPoint x: 745, endPoint y: 628, distance: 75.1
click at [685, 436] on td "Pending PGA" at bounding box center [748, 418] width 289 height 35
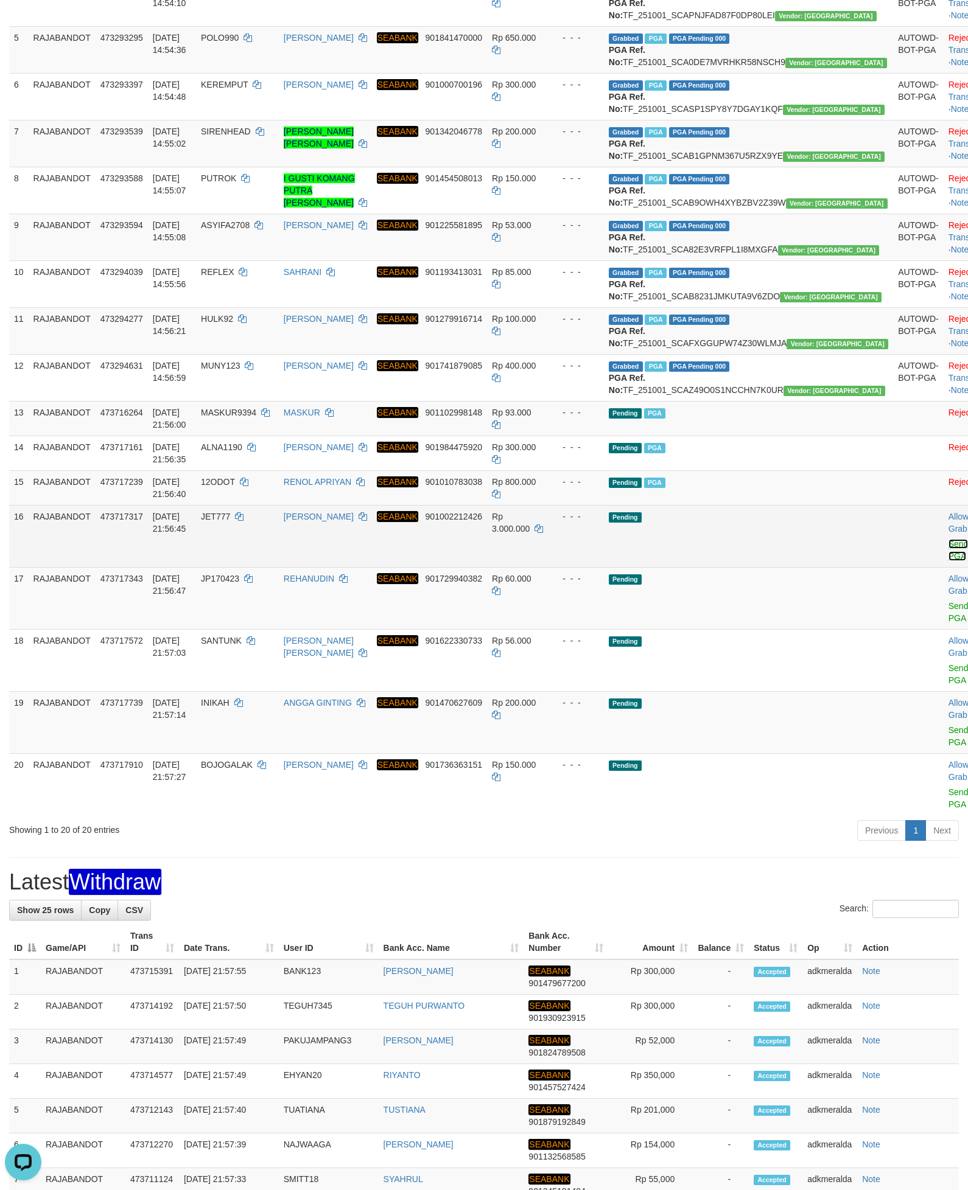
click at [948, 561] on link "Send PGA" at bounding box center [958, 550] width 20 height 22
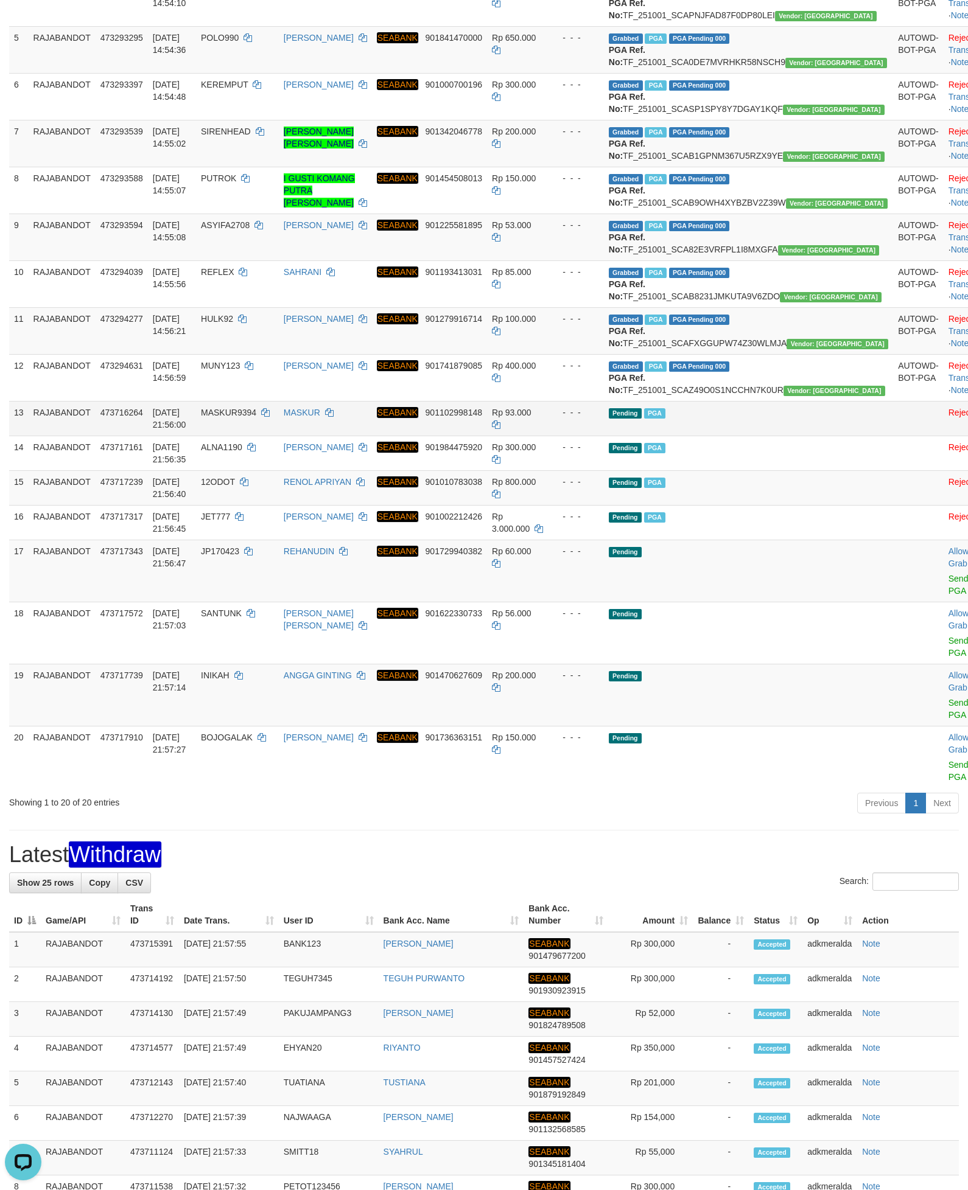
drag, startPoint x: 778, startPoint y: 548, endPoint x: 771, endPoint y: 554, distance: 9.5
click at [778, 401] on td "Grabbed PGA PGA Pending 000 {"status":"000","data":{"unique_id":"298-473294631-…" at bounding box center [748, 377] width 289 height 47
click at [948, 596] on link "Send PGA" at bounding box center [958, 585] width 20 height 22
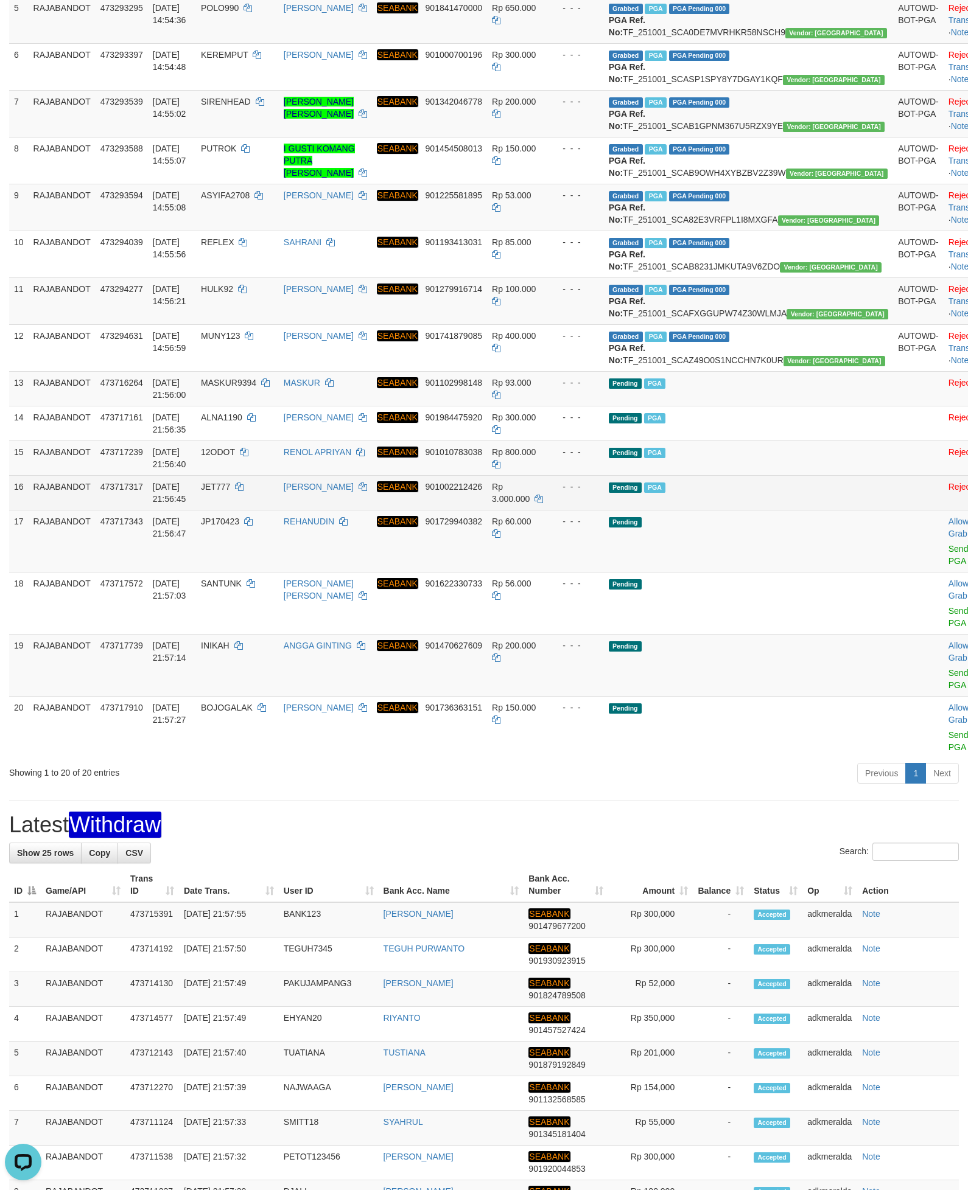
scroll to position [456, 0]
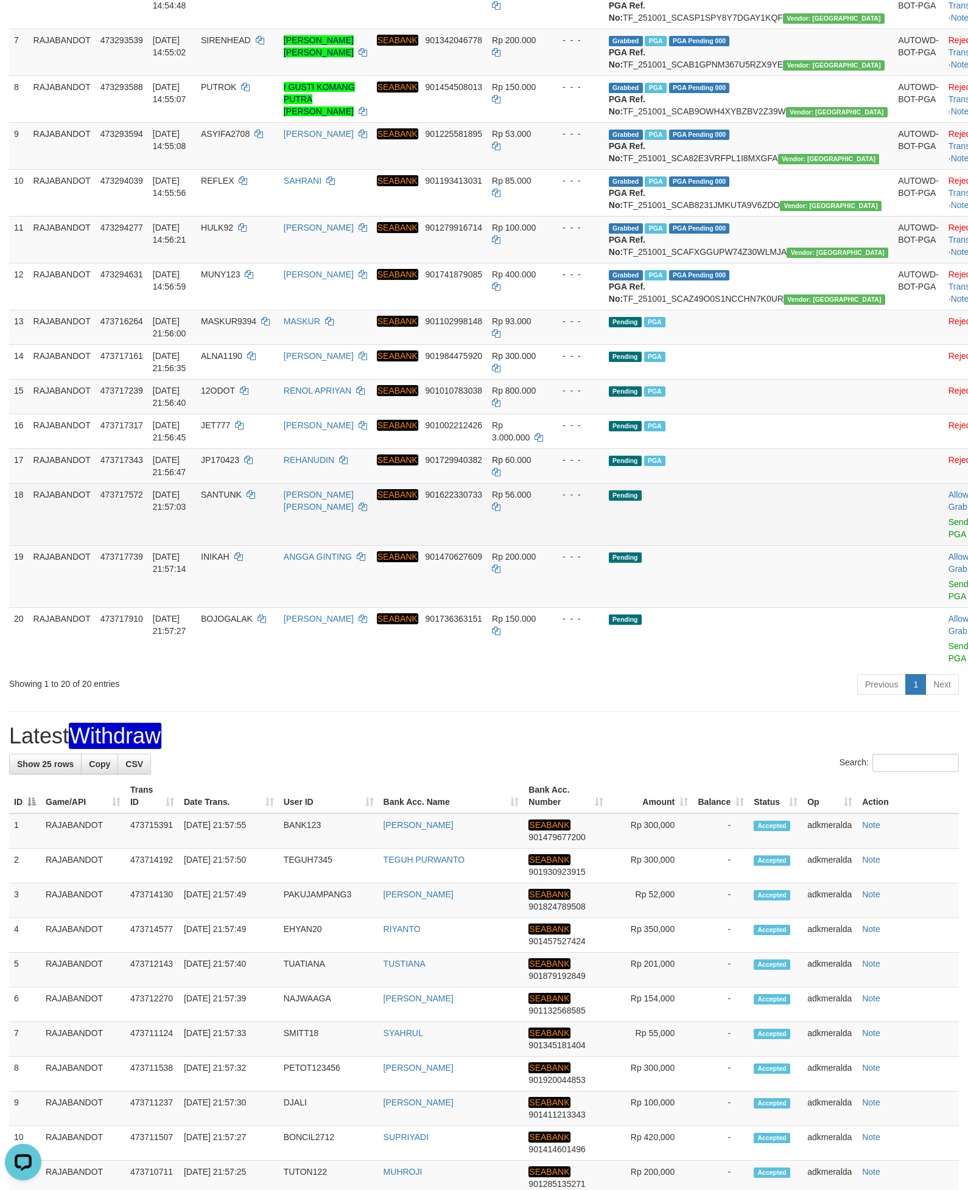
click at [767, 545] on td "Pending" at bounding box center [748, 514] width 289 height 62
click at [791, 545] on td "Pending" at bounding box center [748, 514] width 289 height 62
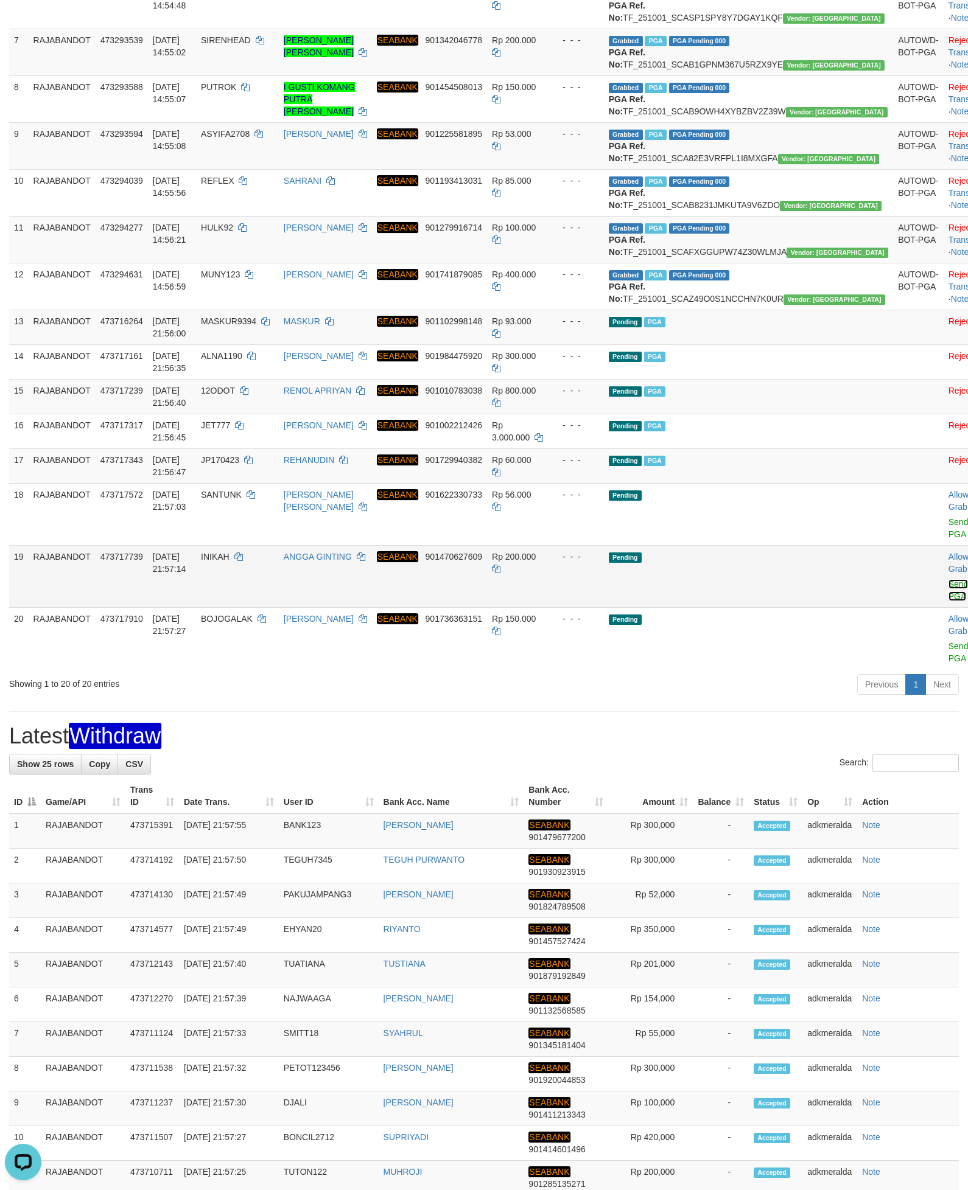
click at [948, 601] on link "Send PGA" at bounding box center [958, 590] width 20 height 22
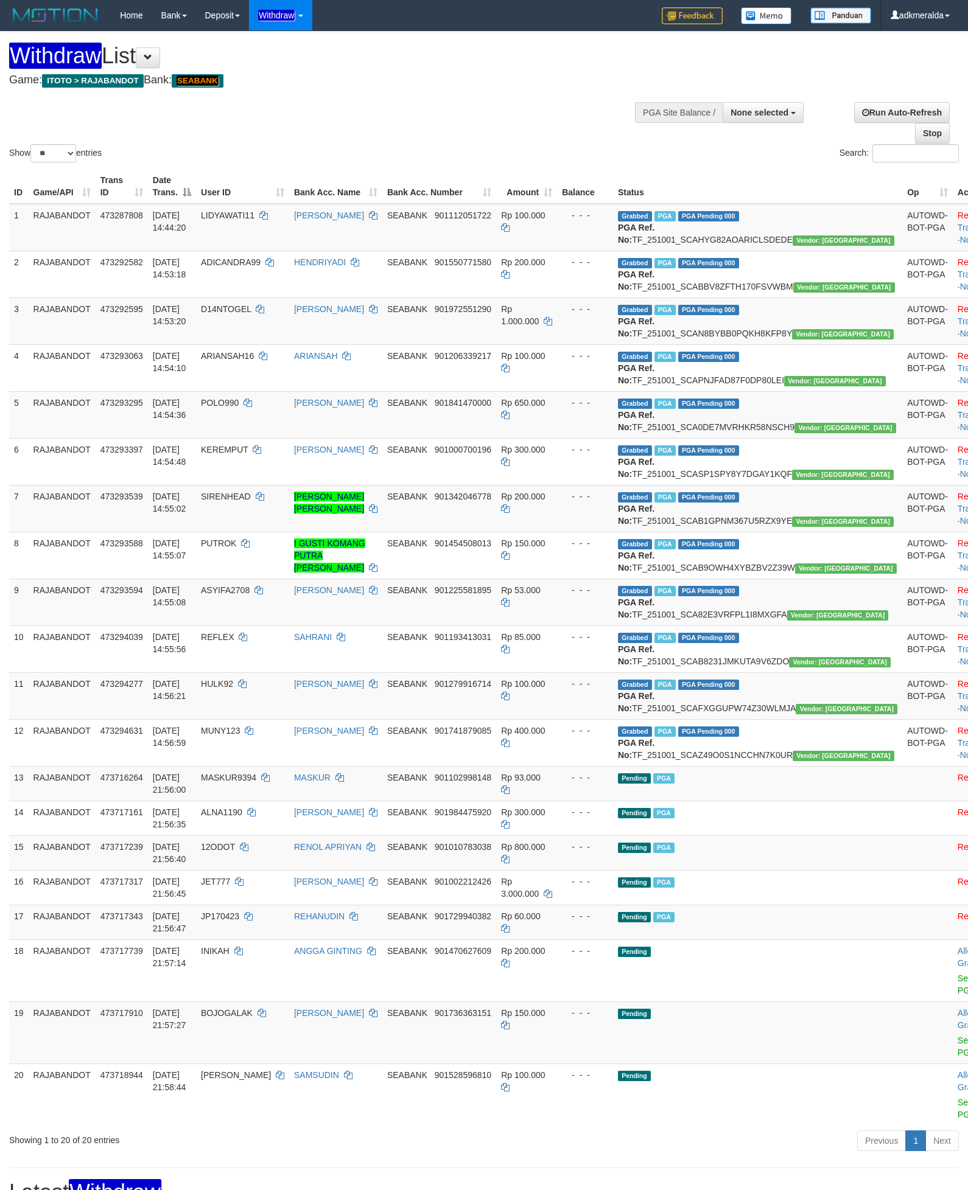
select select
select select "**"
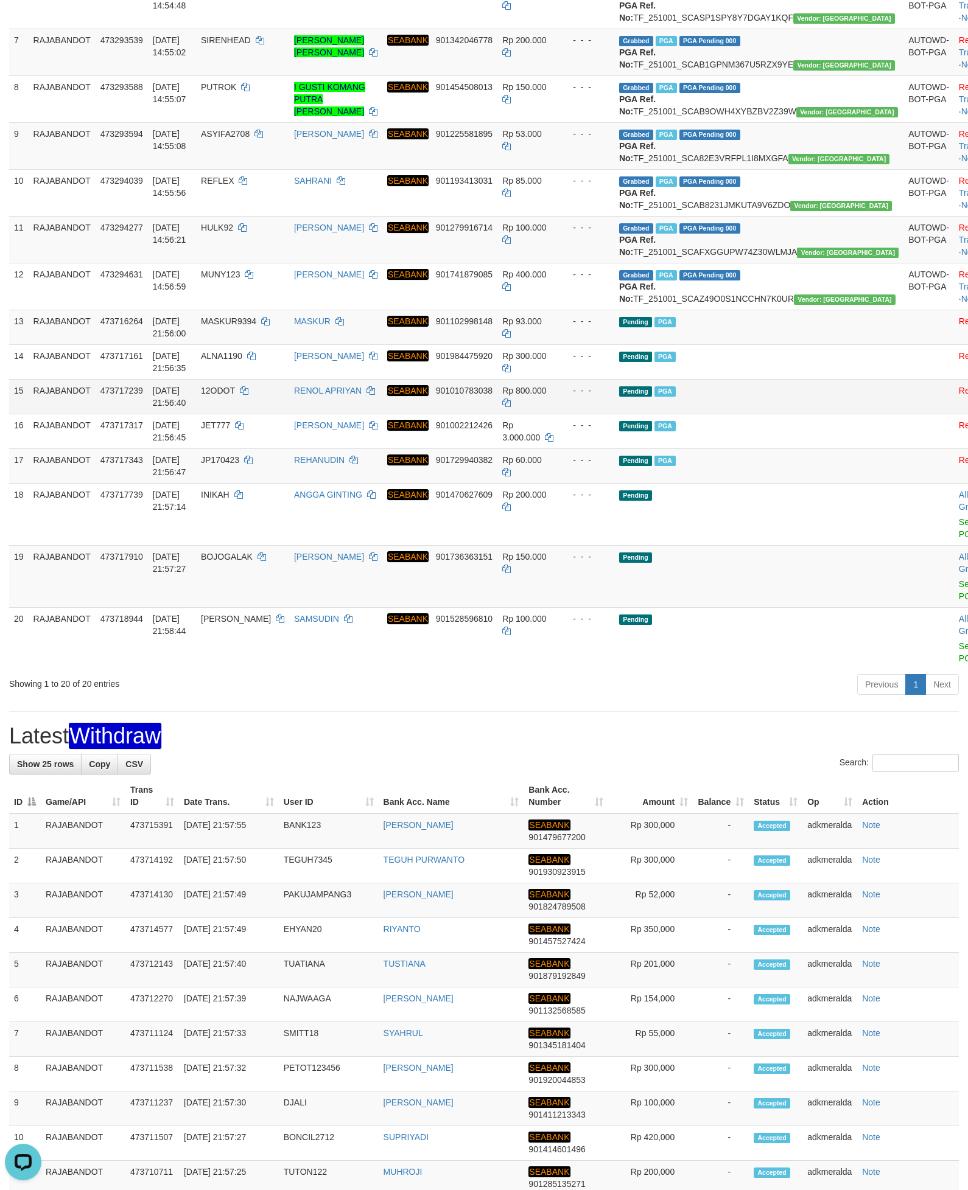
drag, startPoint x: 781, startPoint y: 556, endPoint x: 774, endPoint y: 545, distance: 13.2
click at [781, 414] on td "Pending PGA" at bounding box center [758, 396] width 289 height 35
click at [954, 607] on td "Allow Grab · Reject Send PGA · Note" at bounding box center [984, 576] width 60 height 62
click at [958, 601] on link "Send PGA" at bounding box center [968, 590] width 20 height 22
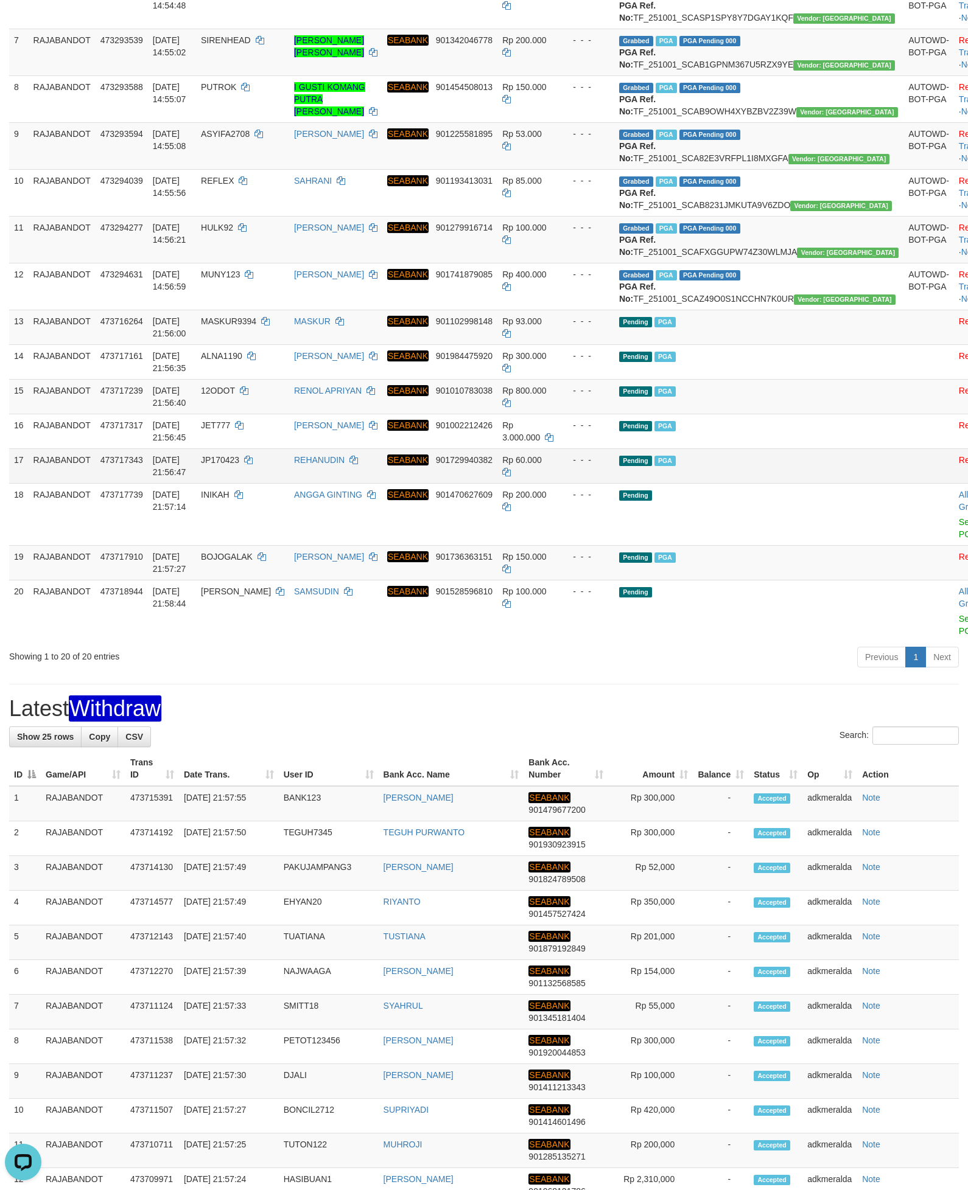
drag, startPoint x: 783, startPoint y: 621, endPoint x: 777, endPoint y: 628, distance: 9.9
click at [777, 483] on td "Pending PGA" at bounding box center [758, 466] width 289 height 35
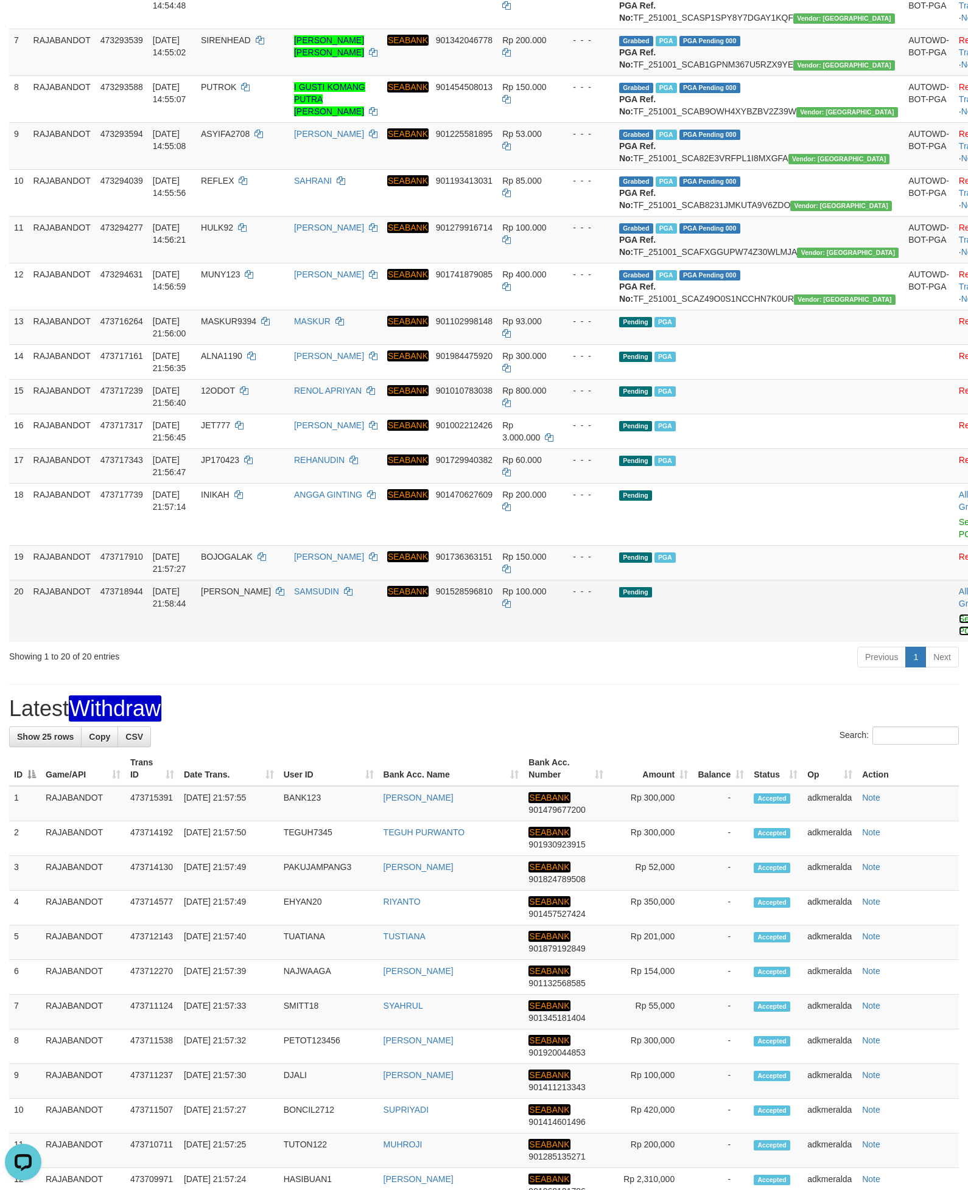
click at [958, 636] on link "Send PGA" at bounding box center [968, 625] width 20 height 22
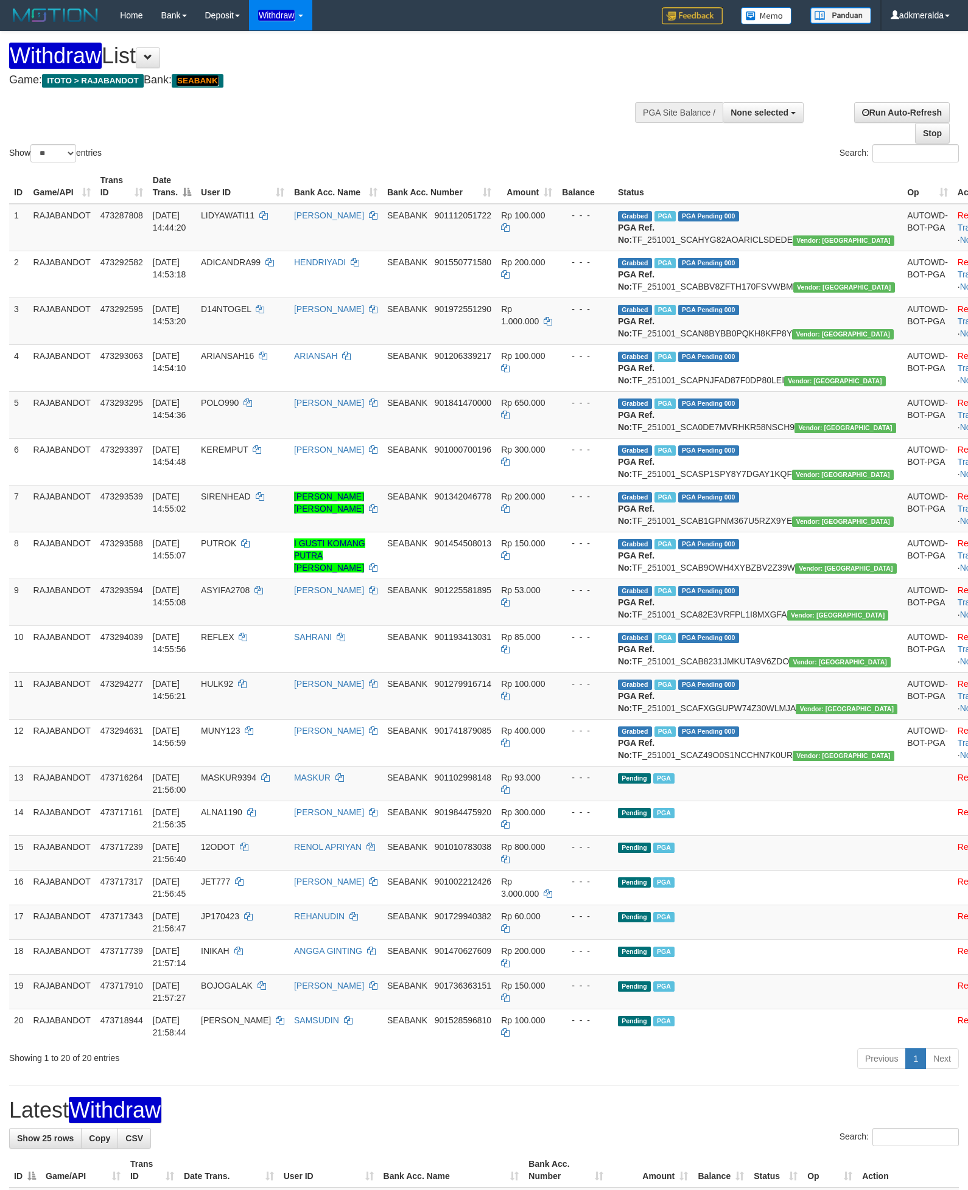
select select
select select "**"
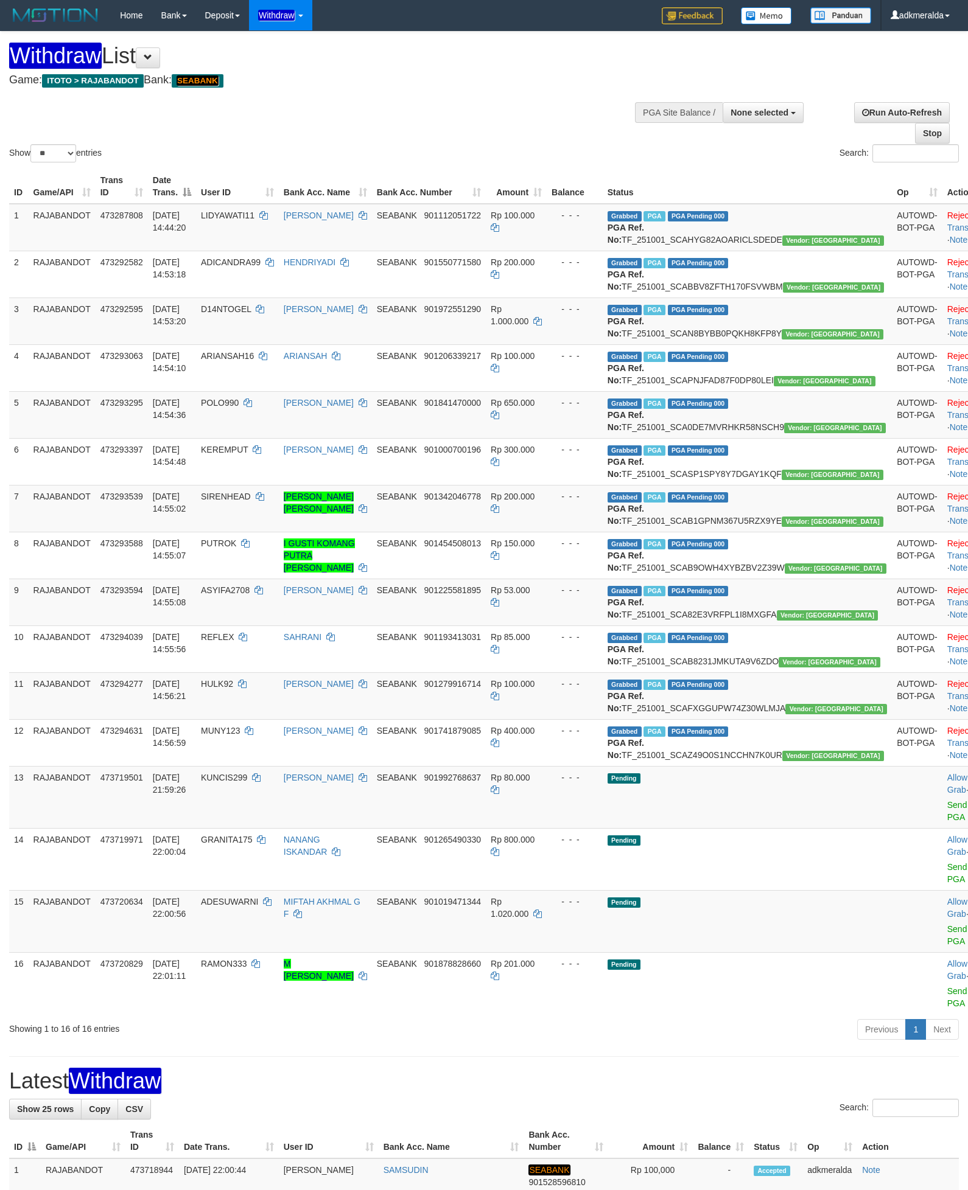
select select
select select "**"
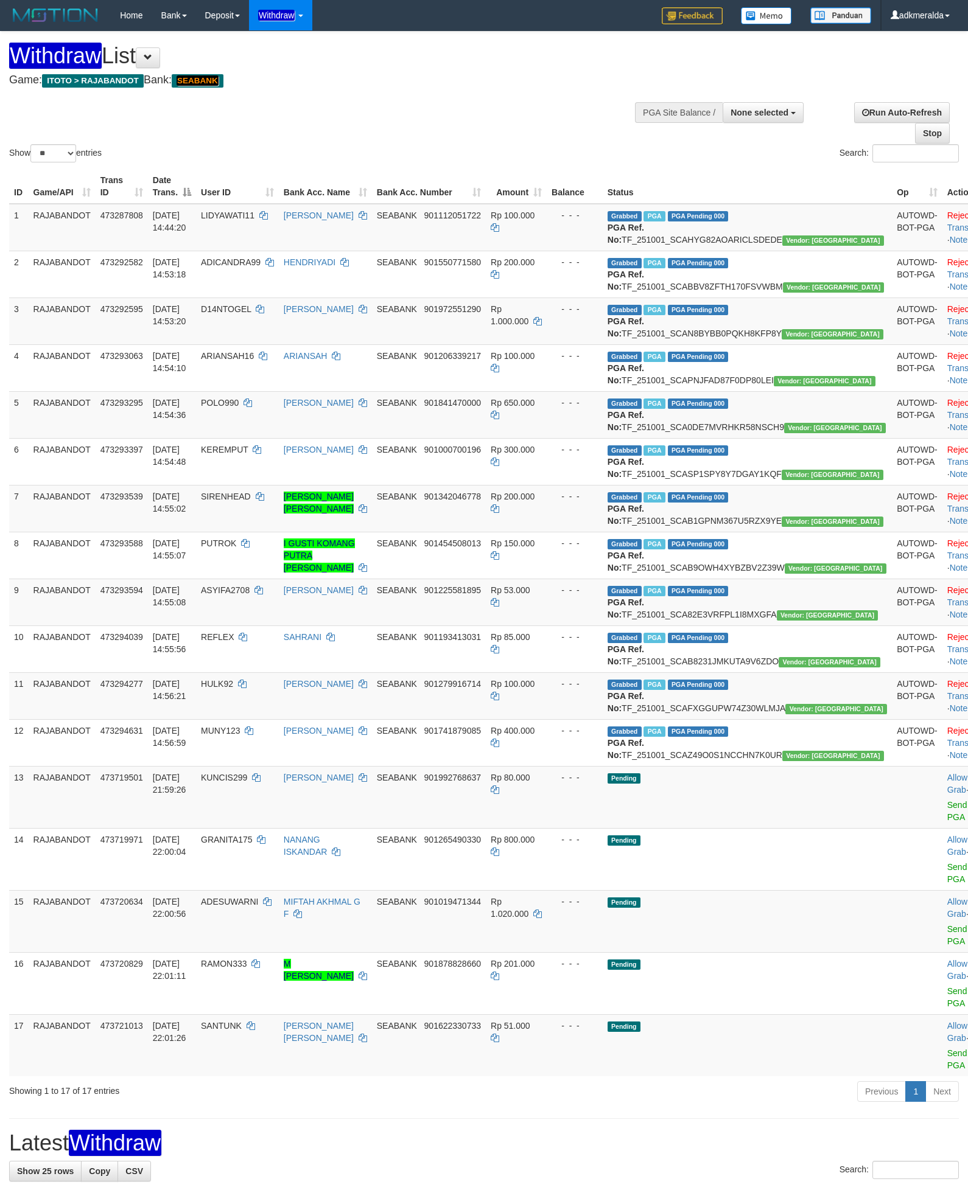
select select
select select "**"
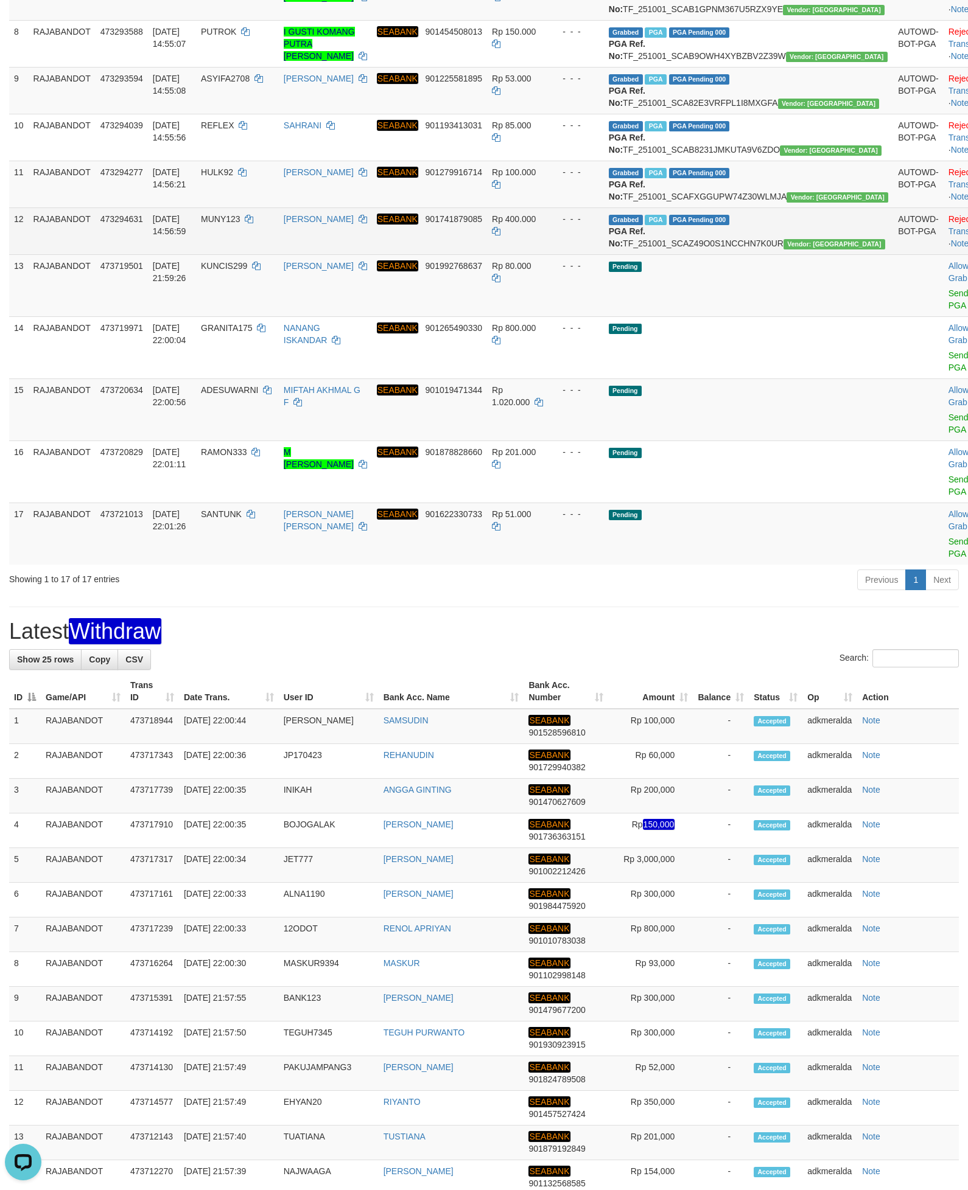
scroll to position [548, 0]
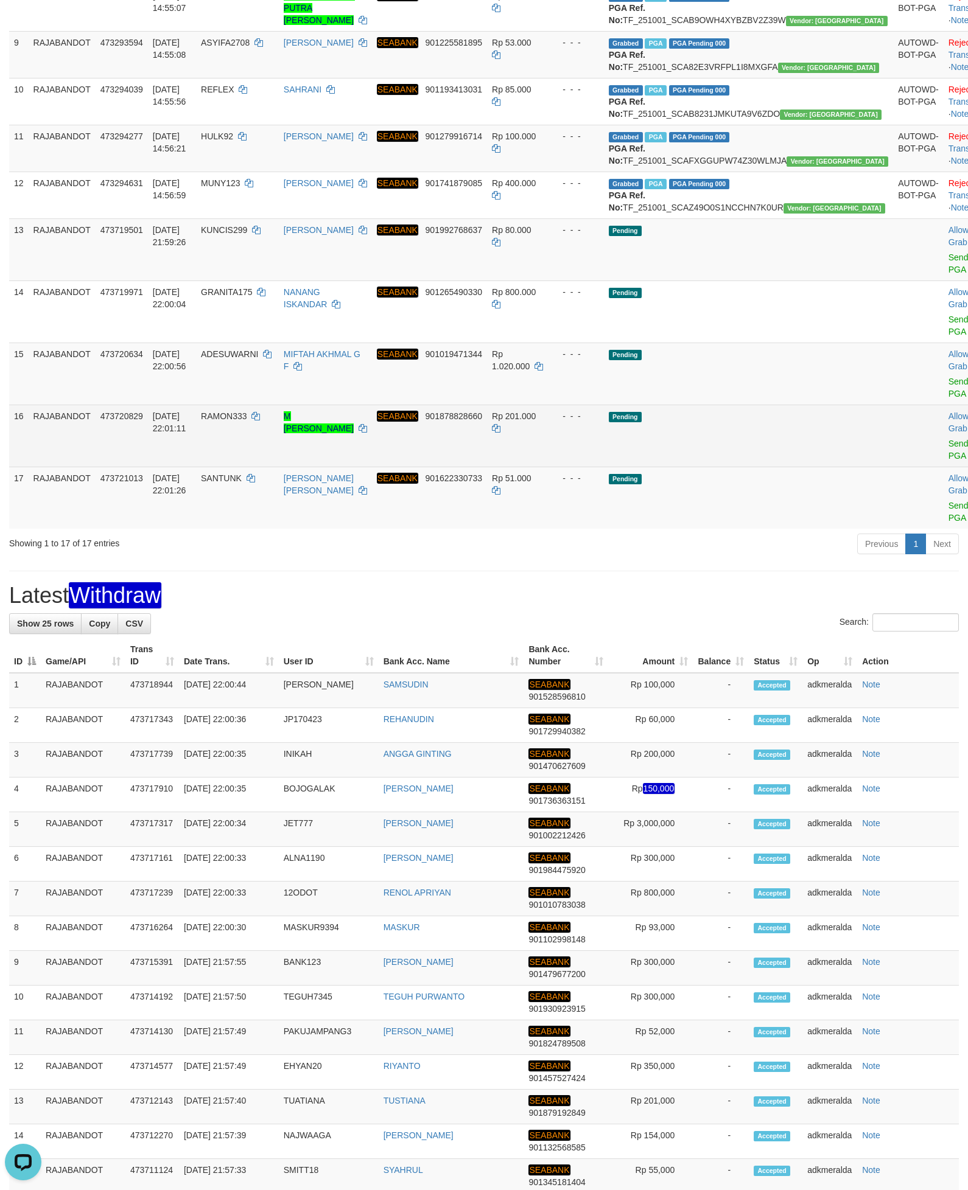
click at [893, 467] on td at bounding box center [918, 436] width 51 height 62
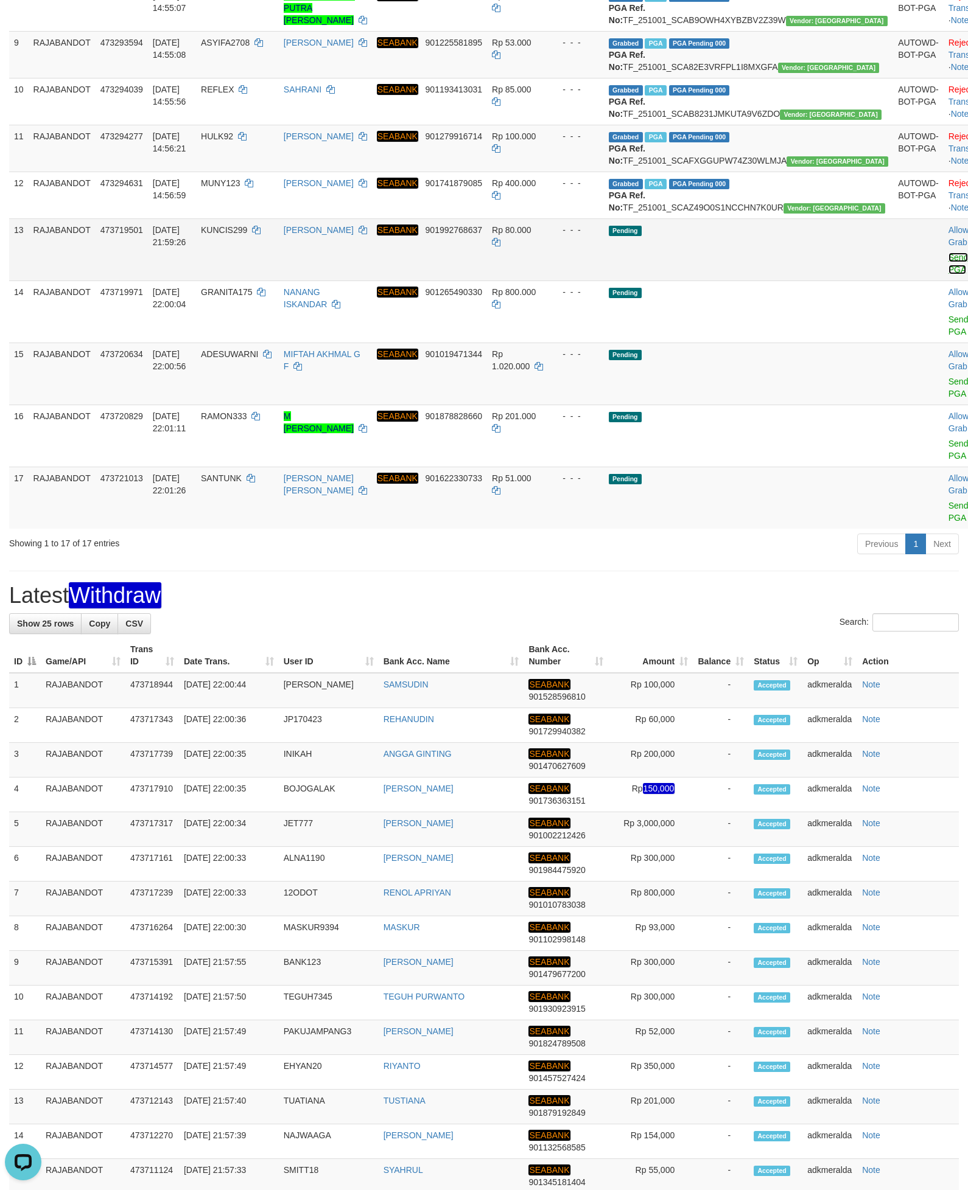
click at [948, 274] on link "Send PGA" at bounding box center [958, 264] width 20 height 22
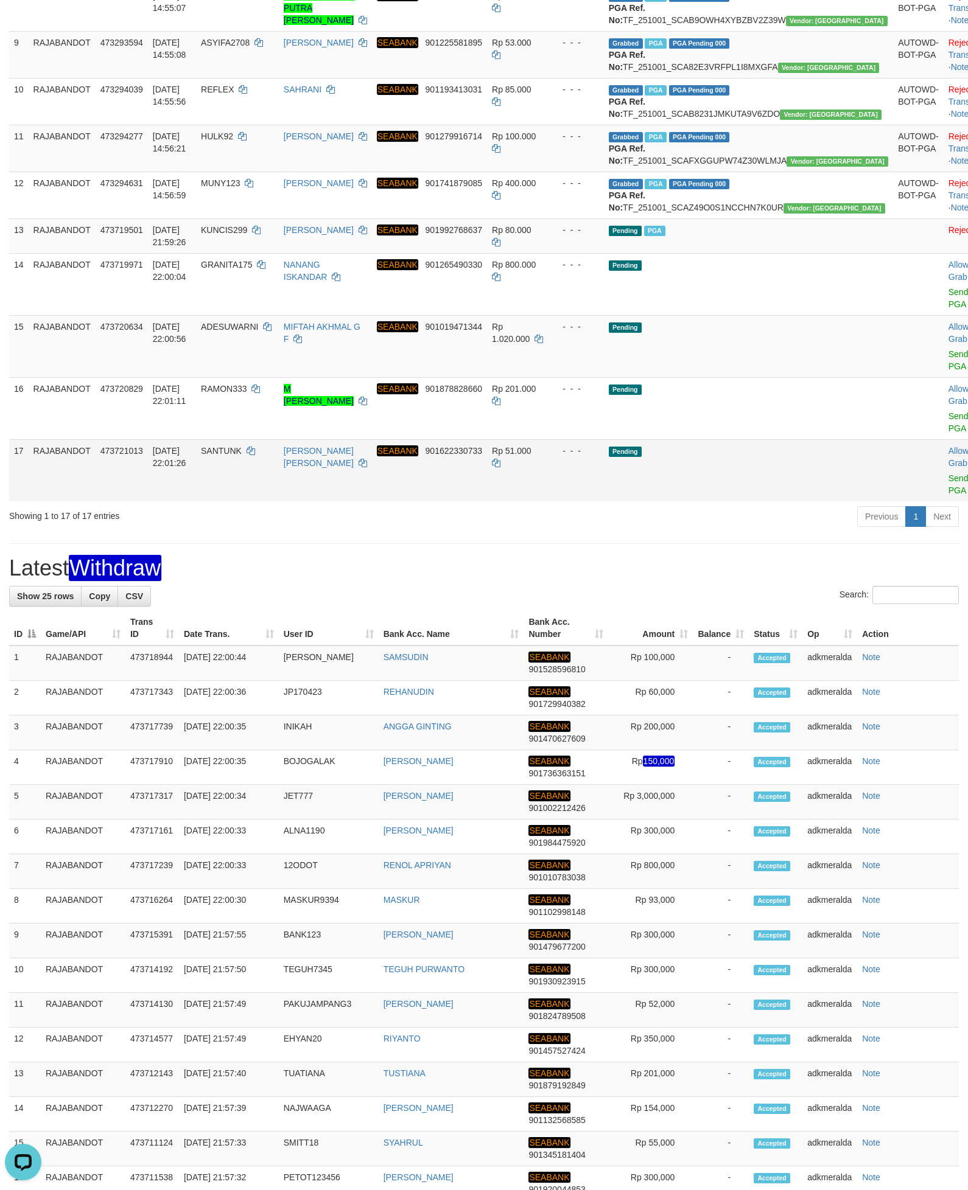
click at [893, 501] on td at bounding box center [918, 470] width 51 height 62
click at [825, 531] on div "Previous 1 Next" at bounding box center [686, 518] width 546 height 26
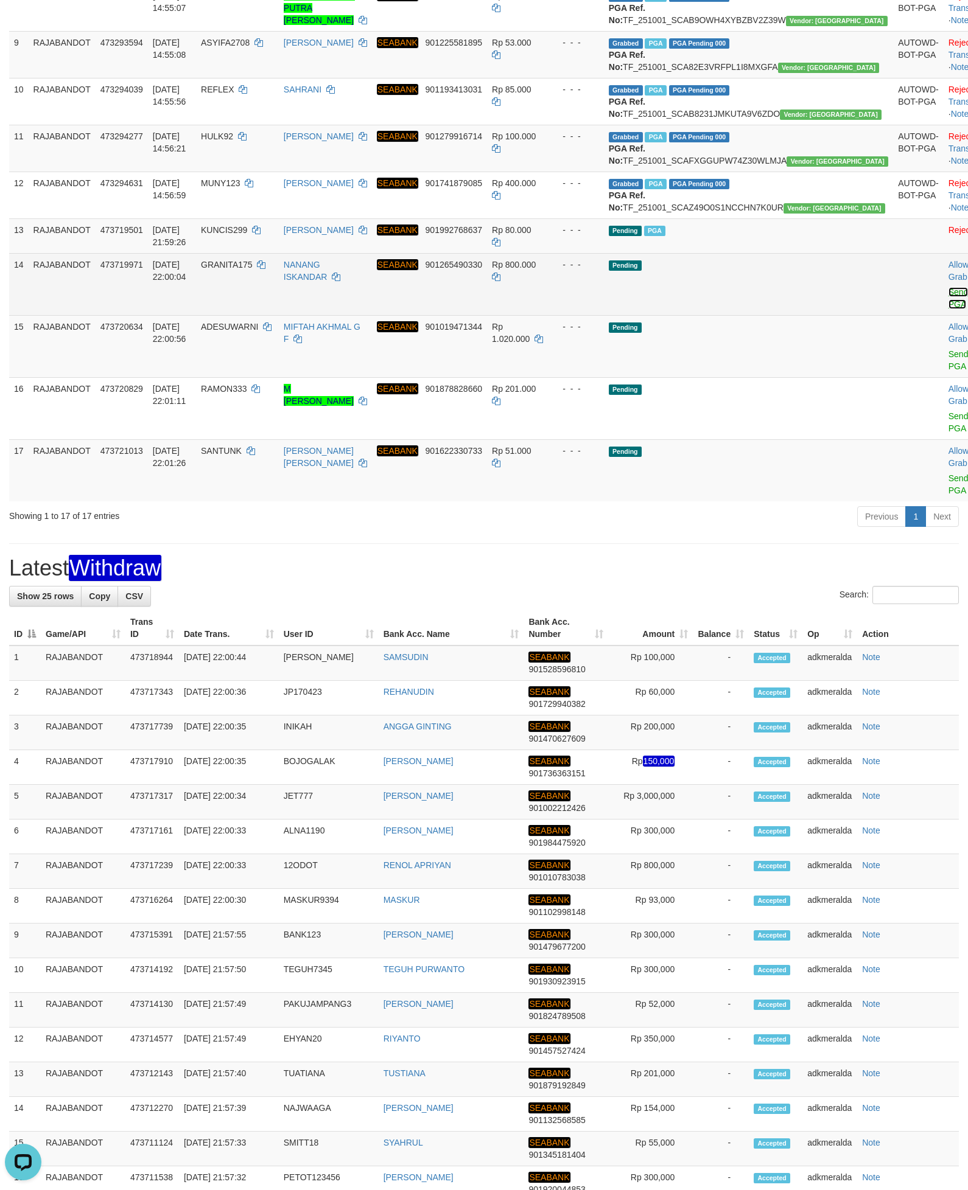
click at [948, 309] on link "Send PGA" at bounding box center [958, 298] width 20 height 22
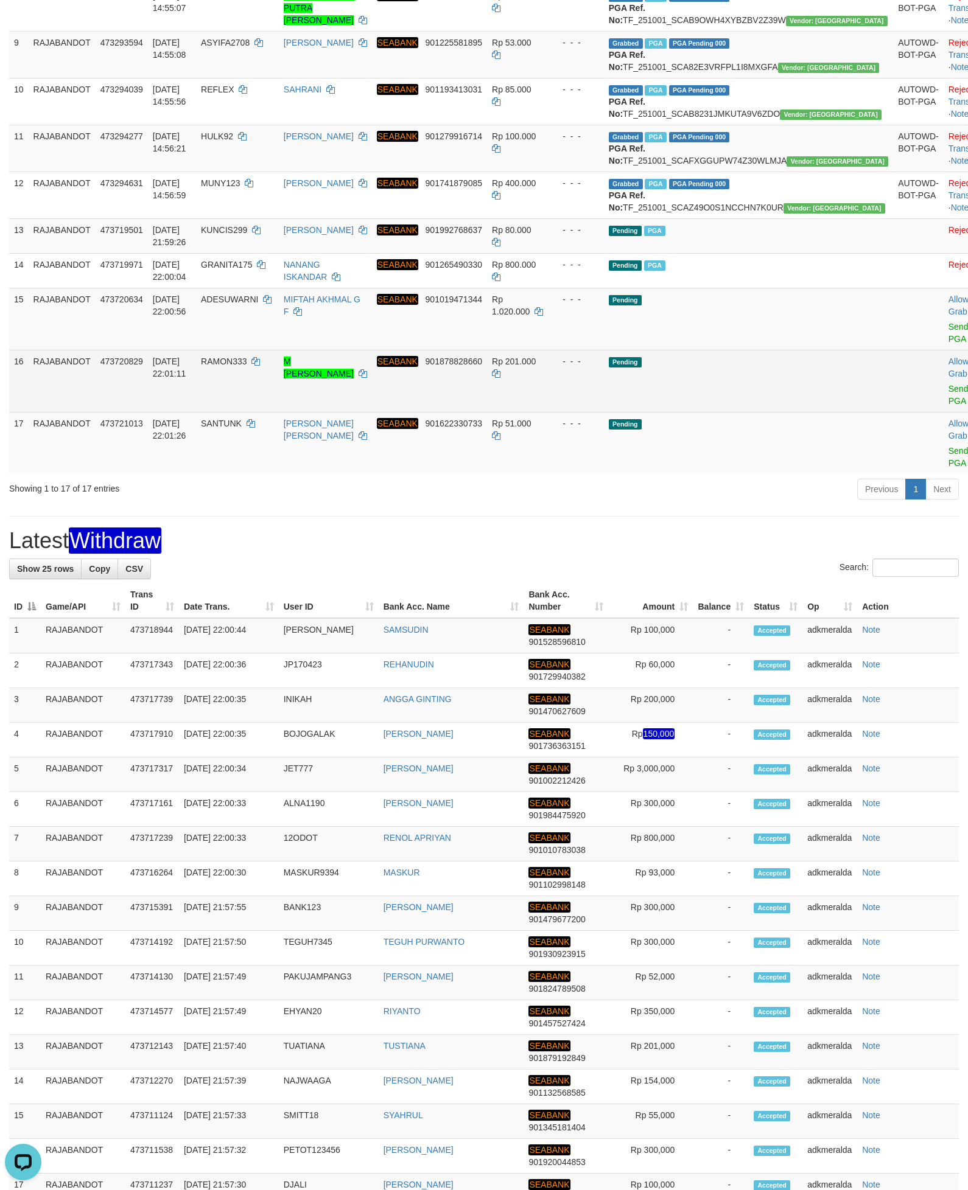
drag, startPoint x: 781, startPoint y: 540, endPoint x: 786, endPoint y: 535, distance: 6.9
click at [781, 412] on td "Pending" at bounding box center [748, 381] width 289 height 62
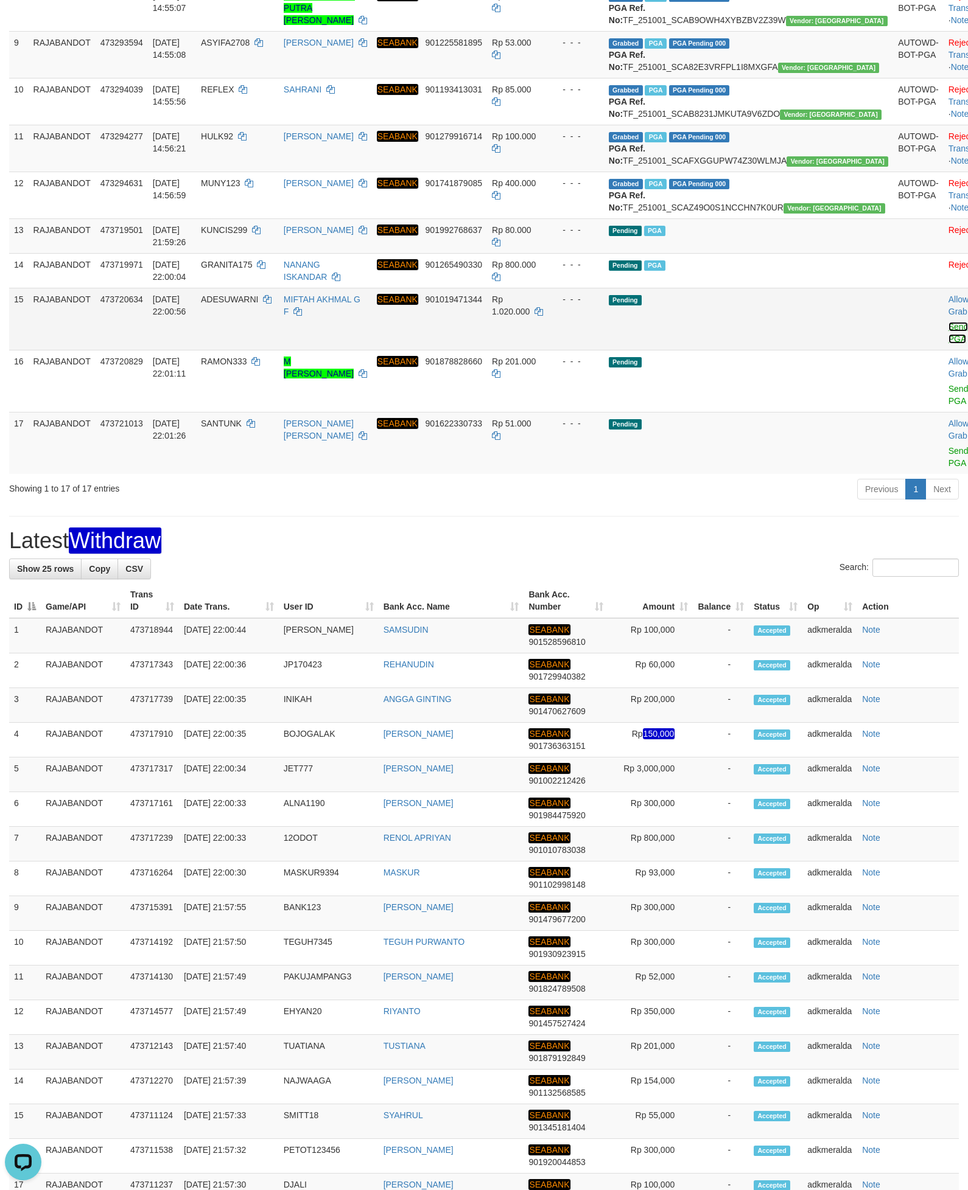
click at [948, 344] on link "Send PGA" at bounding box center [958, 333] width 20 height 22
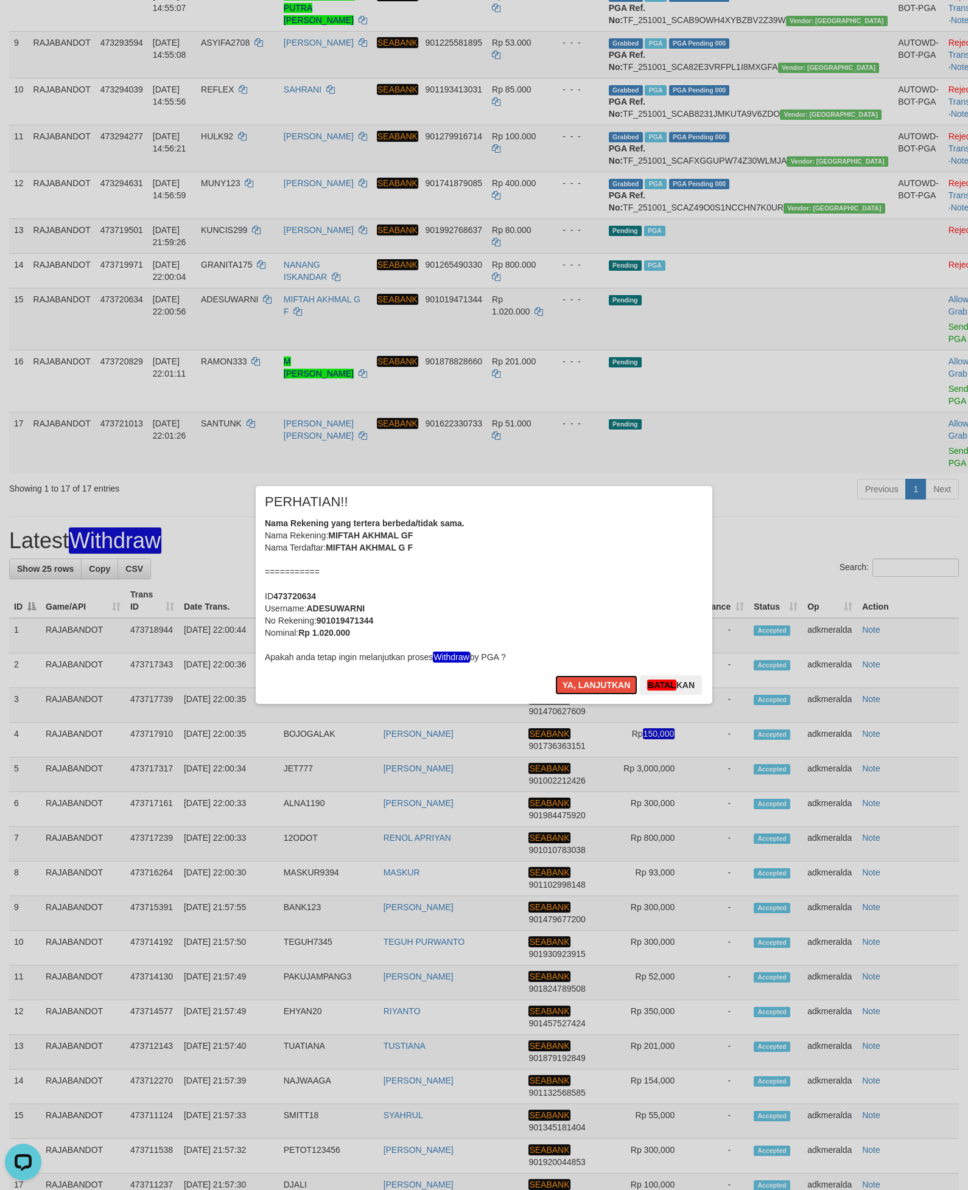
drag, startPoint x: 598, startPoint y: 680, endPoint x: 783, endPoint y: 632, distance: 191.7
click at [598, 680] on button "Ya, lanjutkan" at bounding box center [596, 685] width 83 height 19
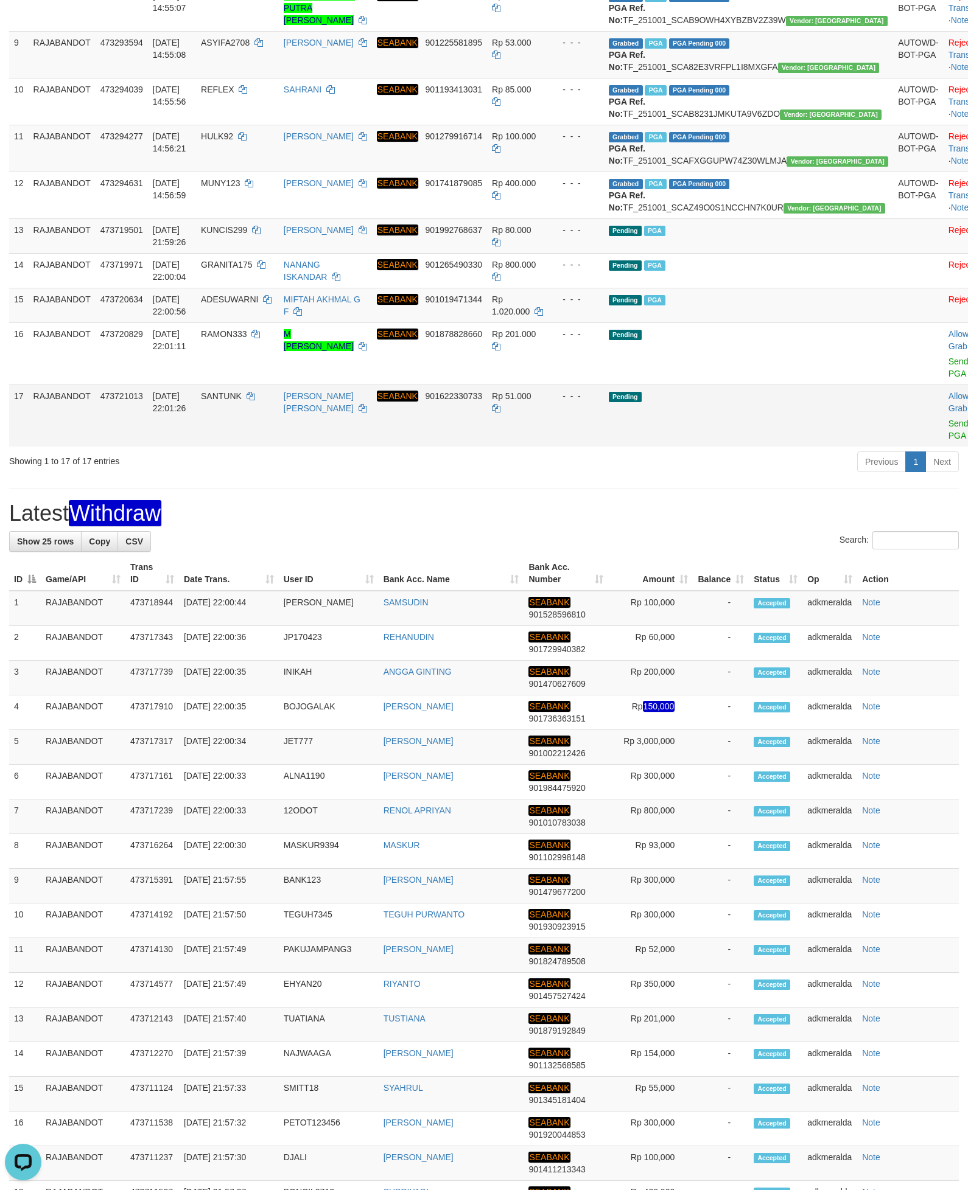
click at [767, 447] on td "Pending" at bounding box center [748, 416] width 289 height 62
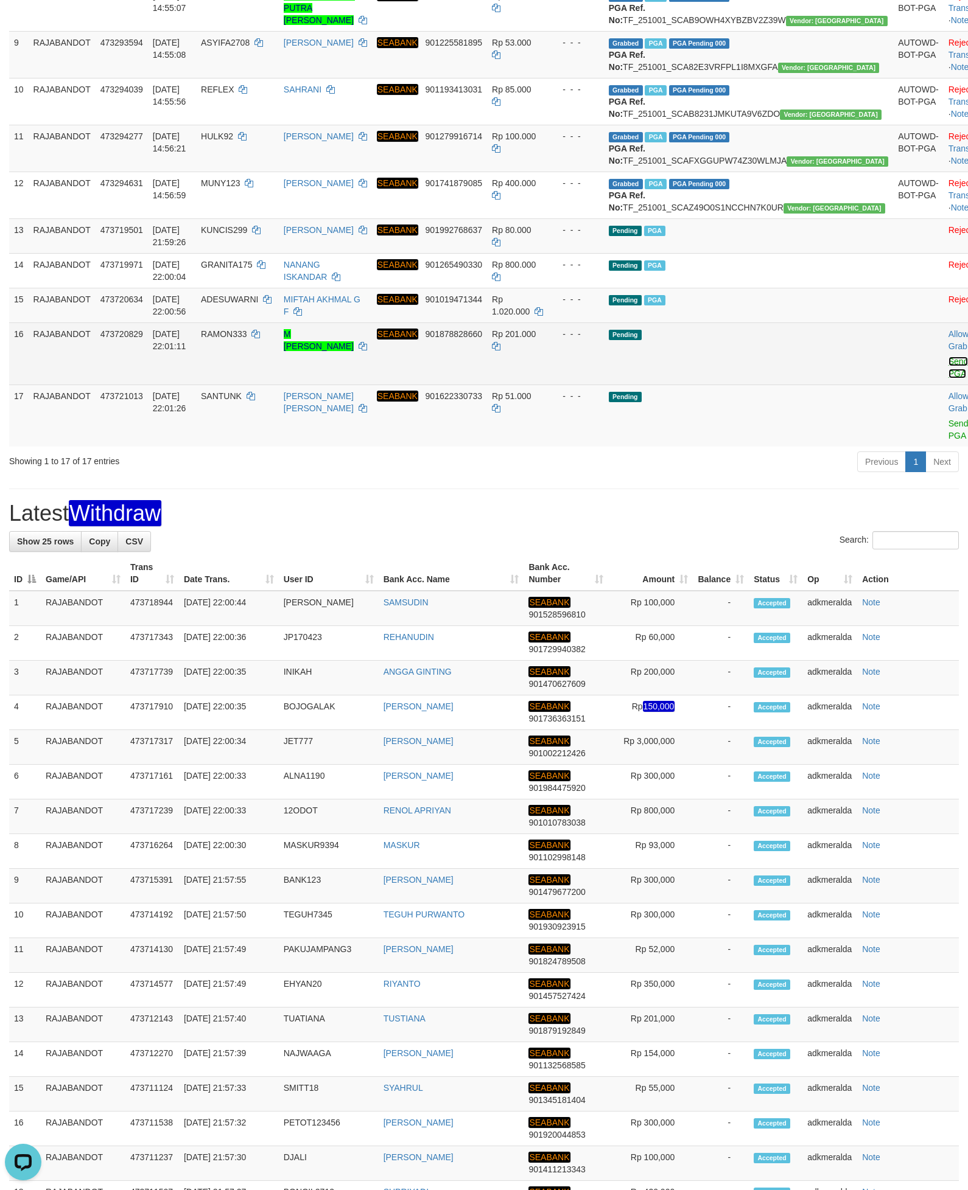
click at [948, 379] on link "Send PGA" at bounding box center [958, 368] width 20 height 22
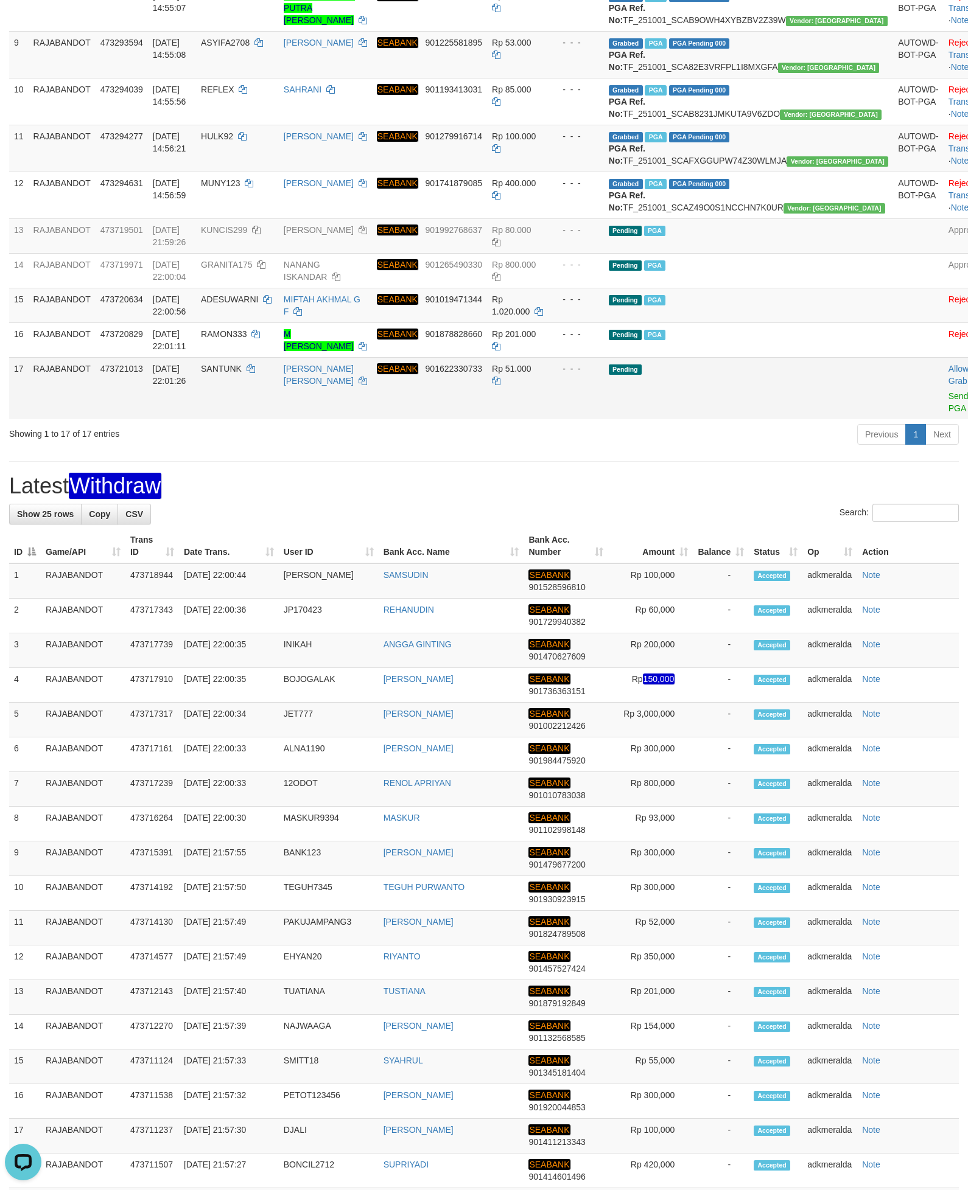
click at [816, 419] on td "Pending" at bounding box center [748, 388] width 289 height 62
click at [943, 419] on td "Allow Grab · Reject Send PGA · Note" at bounding box center [973, 388] width 60 height 62
click at [948, 413] on link "Send PGA" at bounding box center [958, 402] width 20 height 22
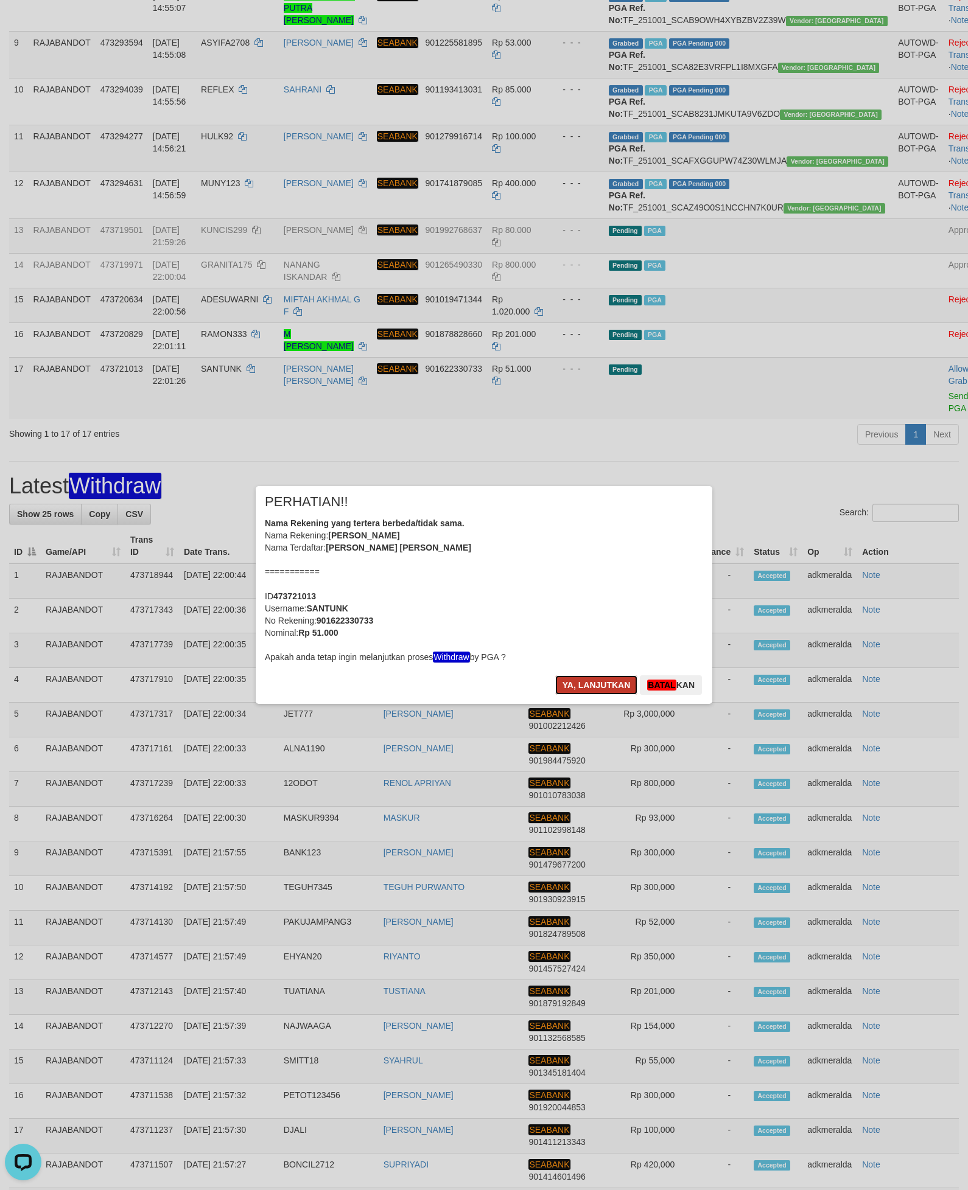
click at [596, 682] on button "Ya, lanjutkan" at bounding box center [596, 685] width 83 height 19
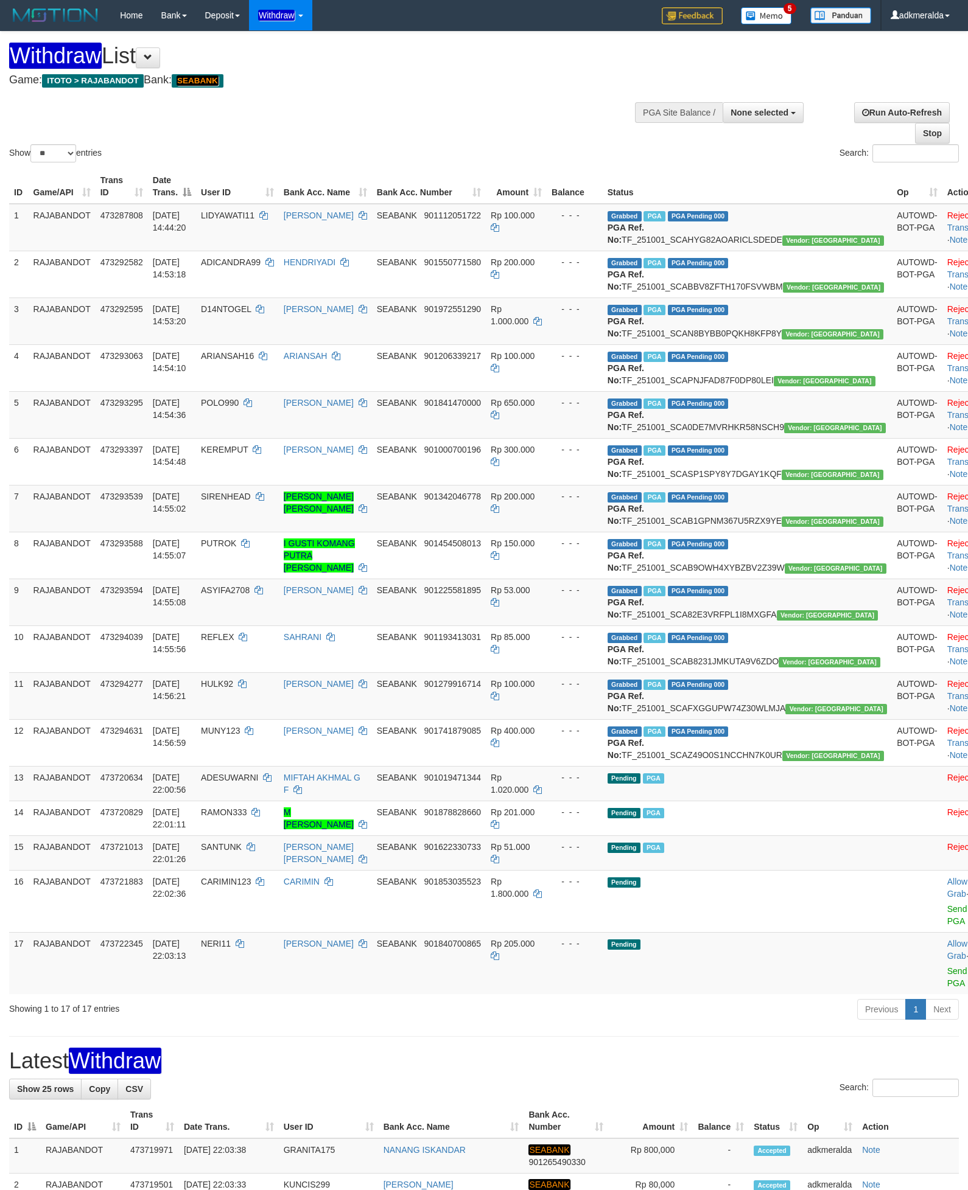
select select
select select "**"
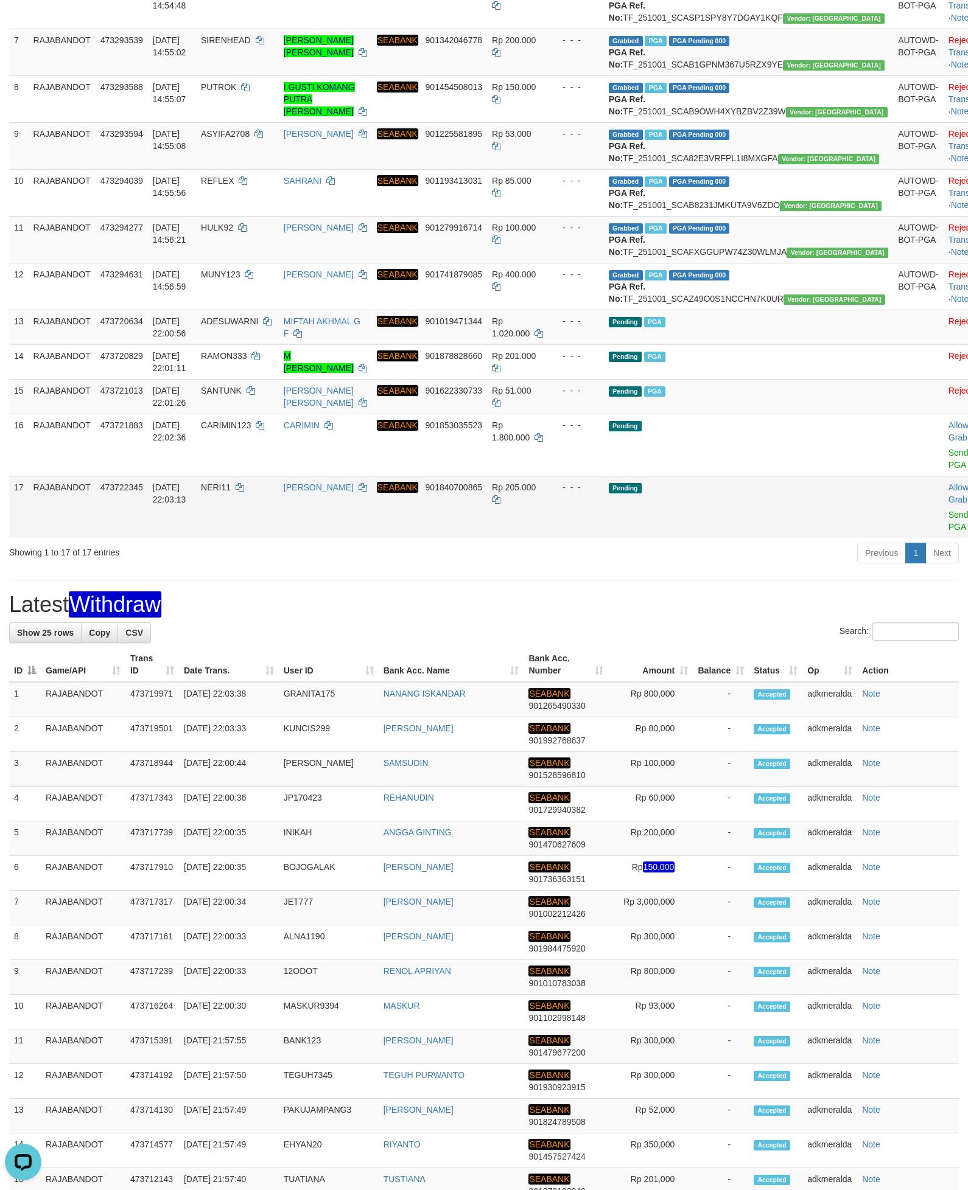
click at [784, 538] on td "Pending" at bounding box center [748, 507] width 289 height 62
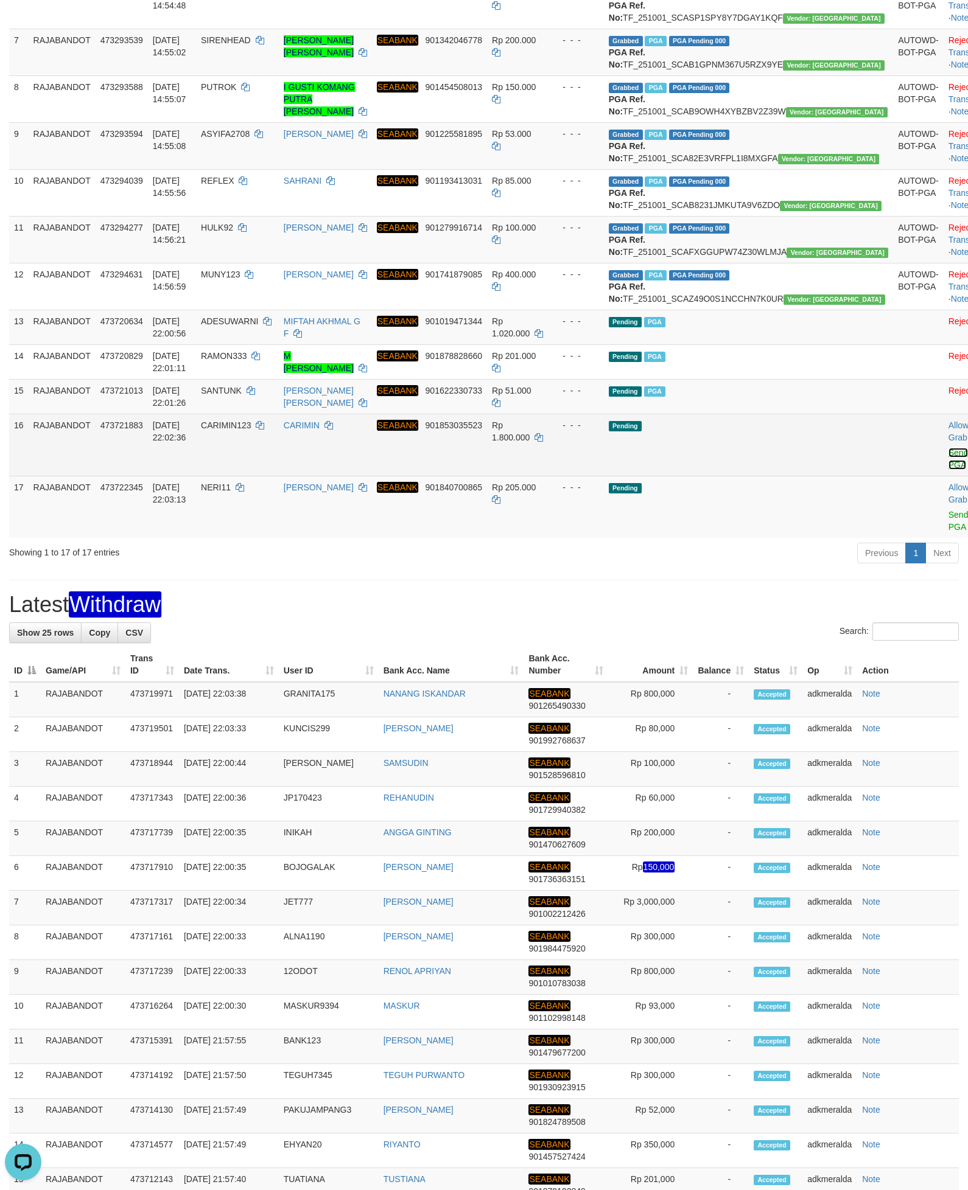
click at [948, 470] on link "Send PGA" at bounding box center [958, 459] width 20 height 22
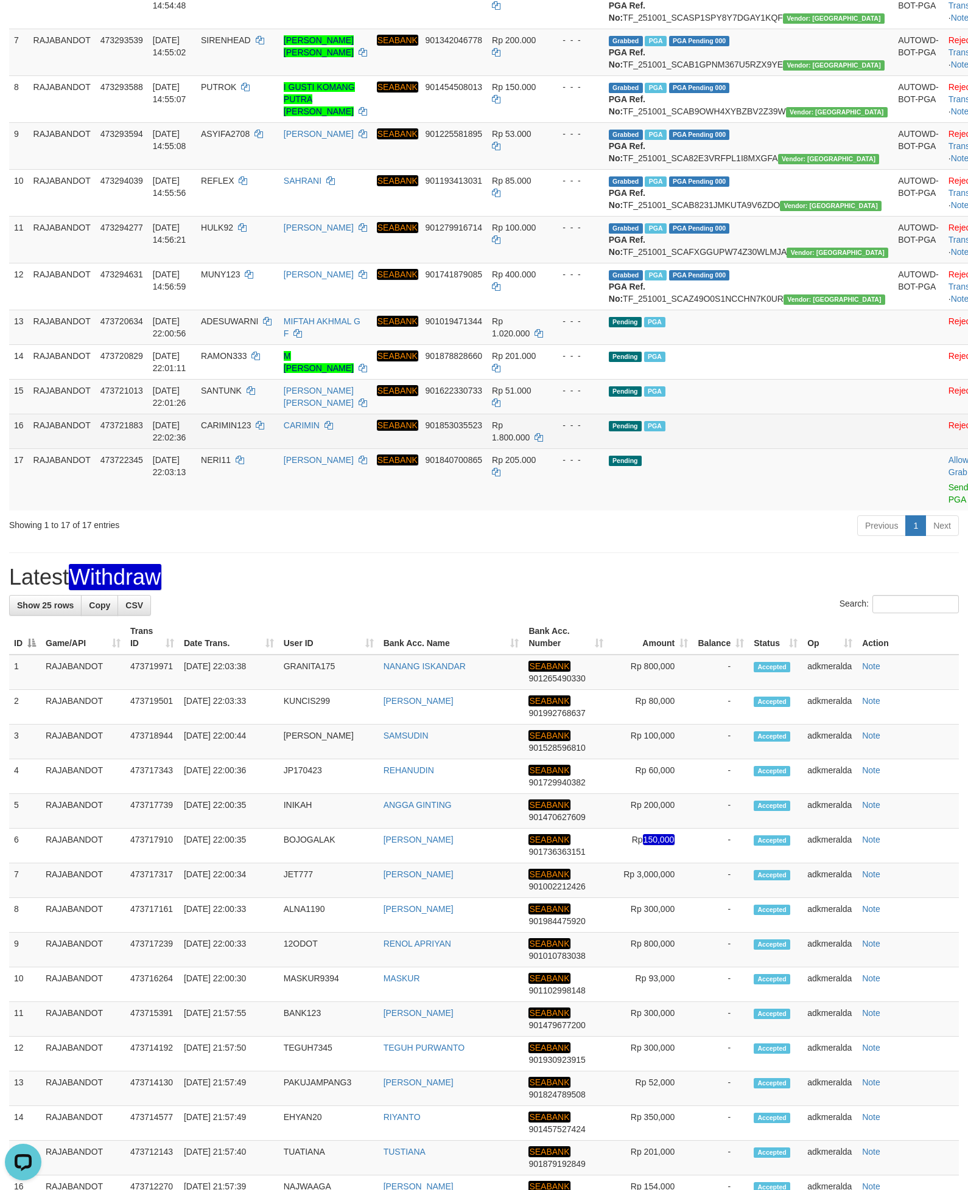
click at [943, 449] on td "Allow Grab · Reject Send PGA · Note" at bounding box center [973, 431] width 60 height 35
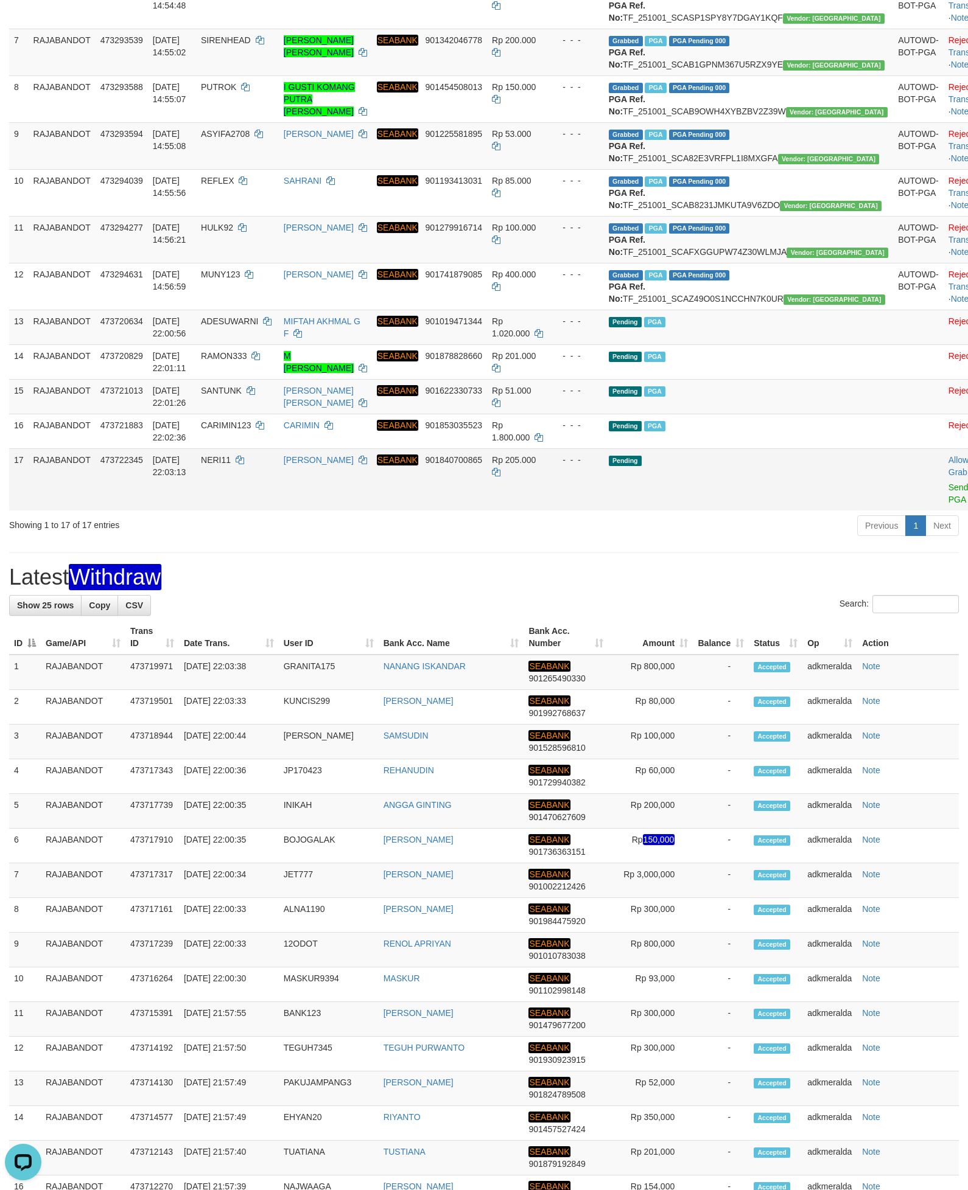
click at [943, 511] on td "Allow Grab · Reject Send PGA · Note" at bounding box center [973, 480] width 60 height 62
click at [948, 504] on link "Send PGA" at bounding box center [958, 494] width 20 height 22
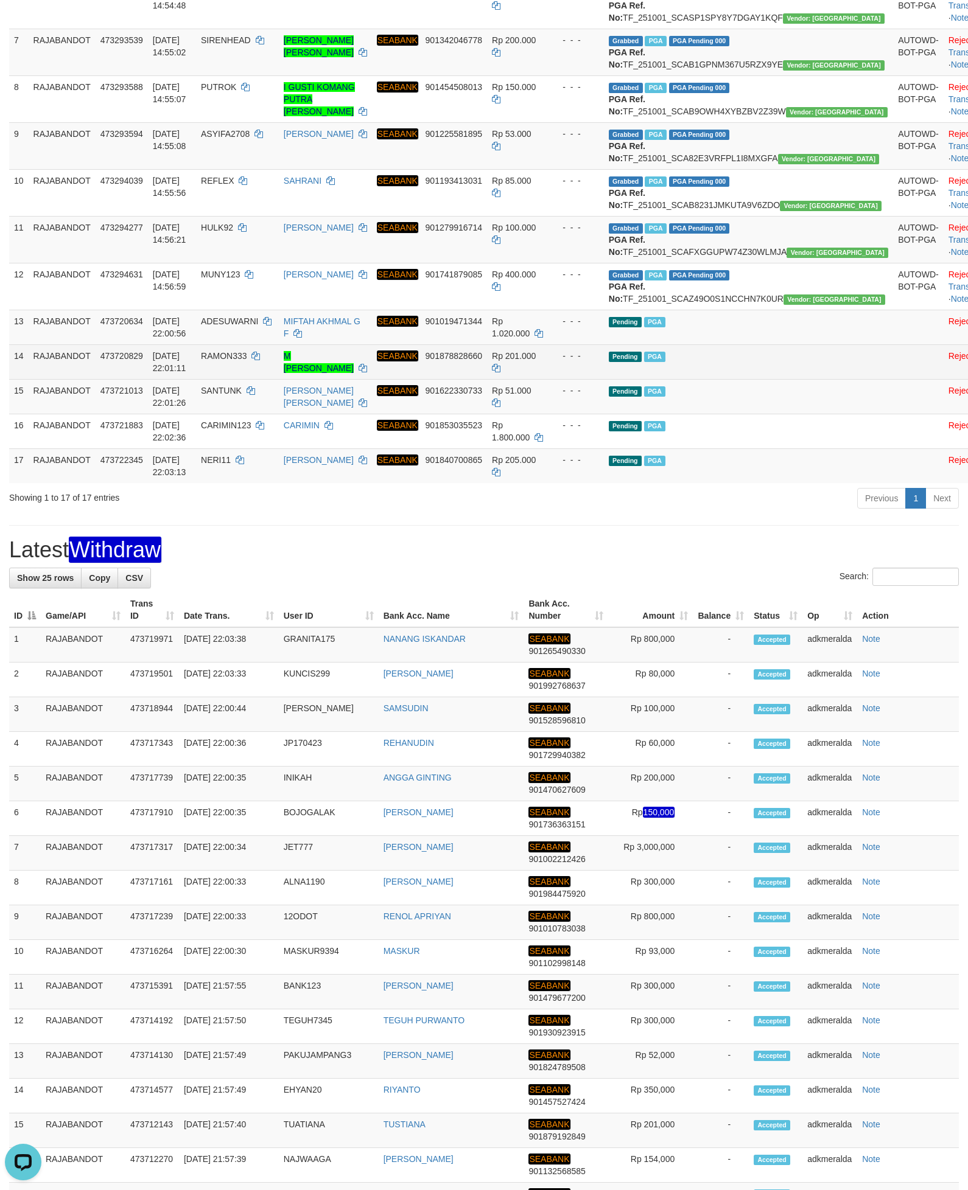
click at [822, 379] on td "Pending PGA" at bounding box center [748, 361] width 289 height 35
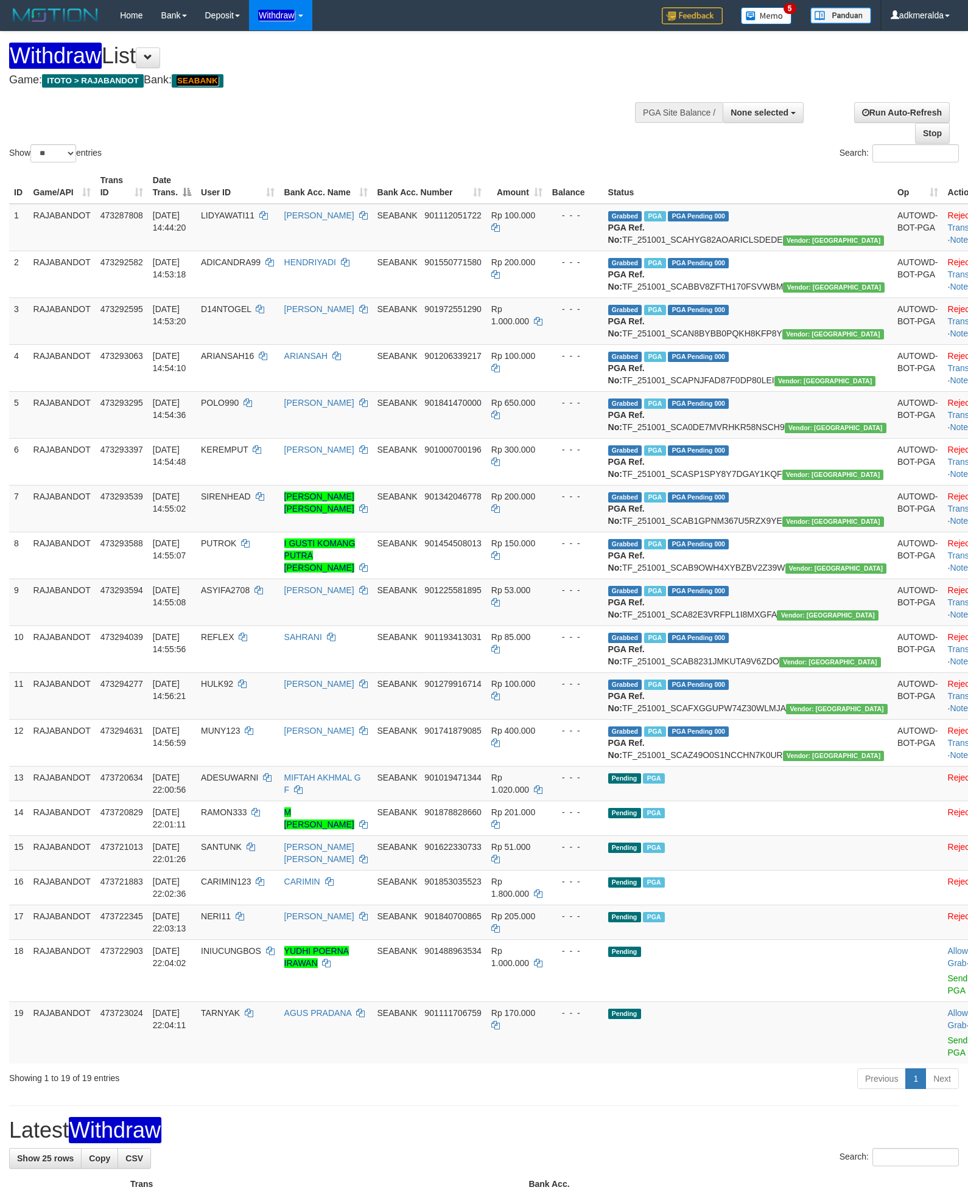
select select
select select "**"
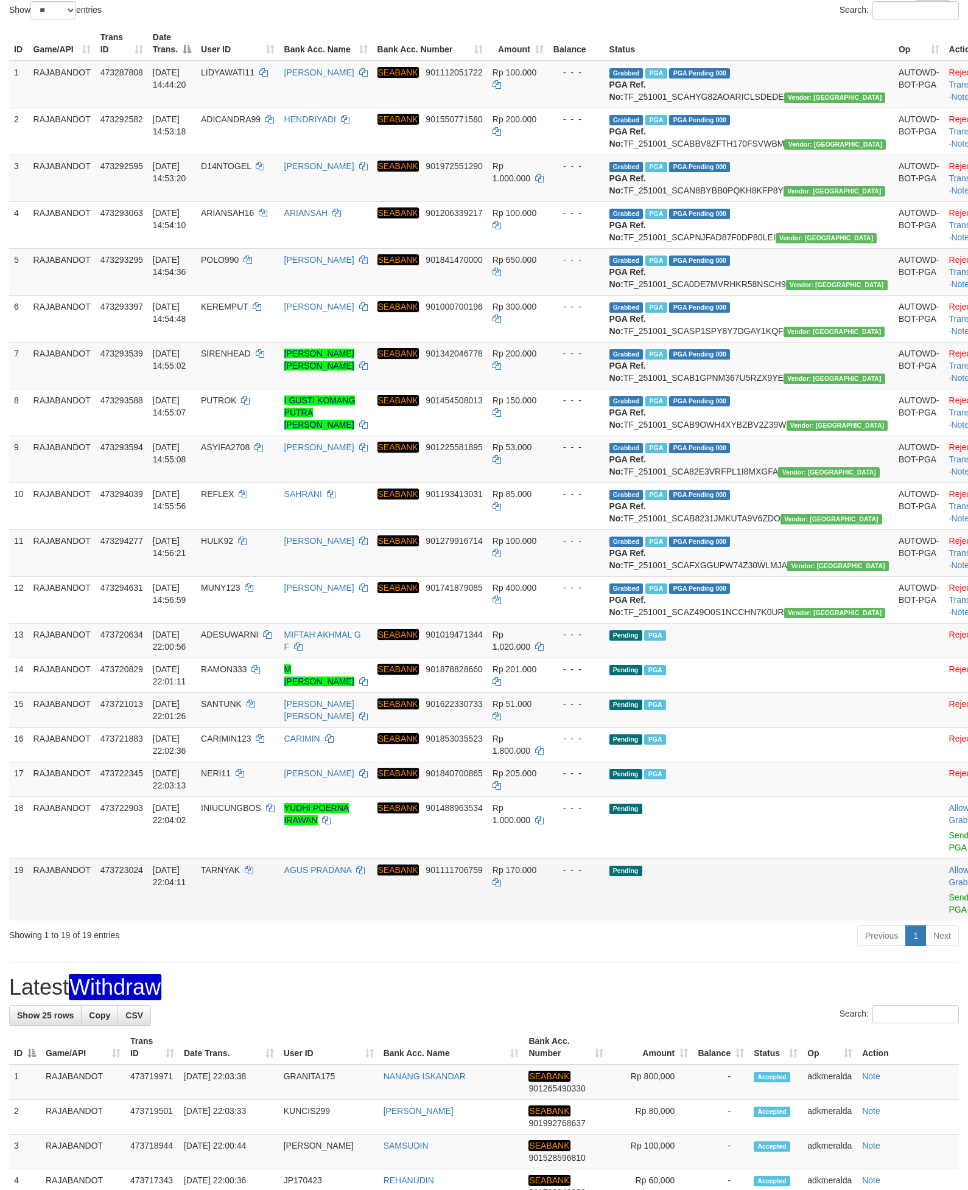
scroll to position [365, 0]
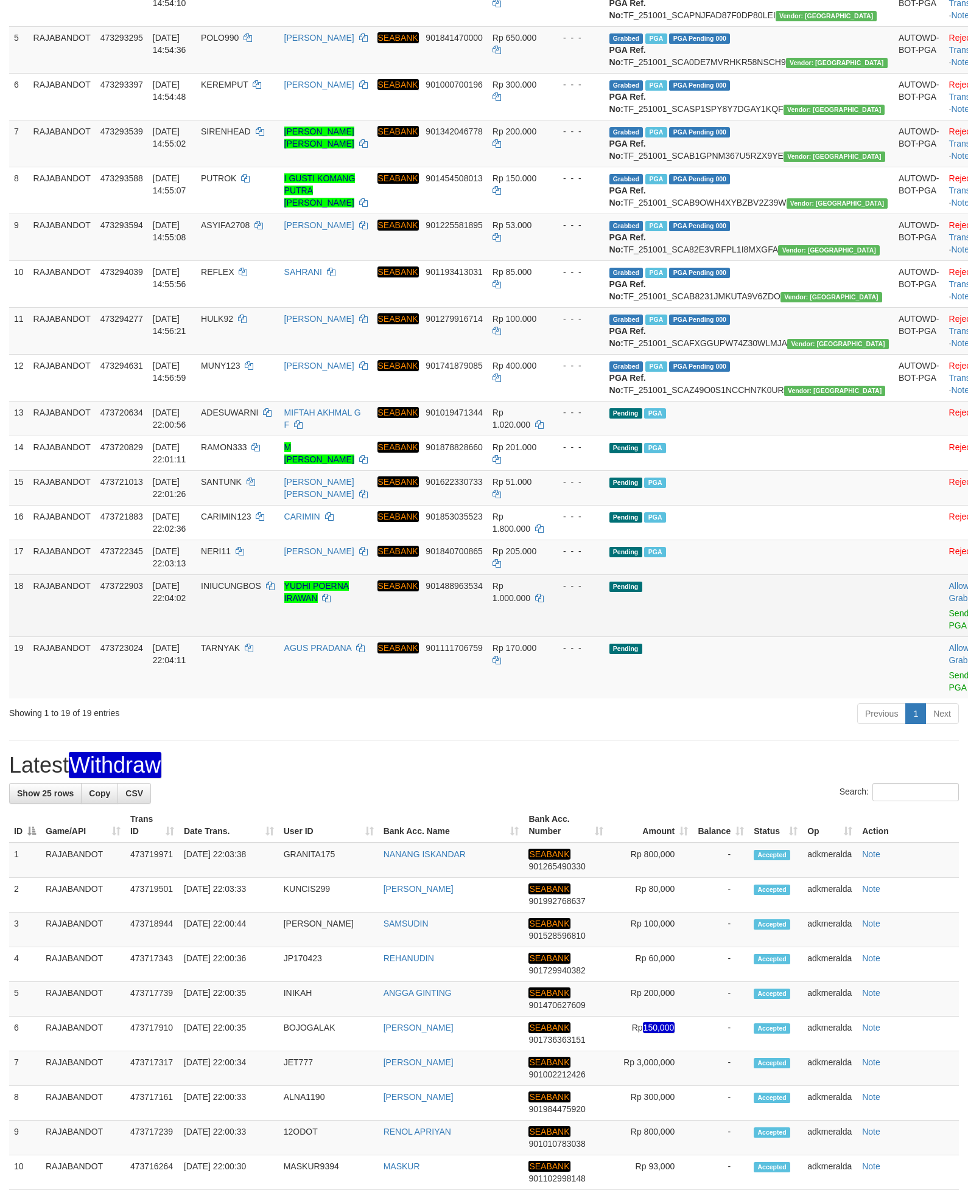
click at [800, 637] on td "Pending" at bounding box center [748, 605] width 289 height 62
click at [949, 630] on link "Send PGA" at bounding box center [959, 620] width 20 height 22
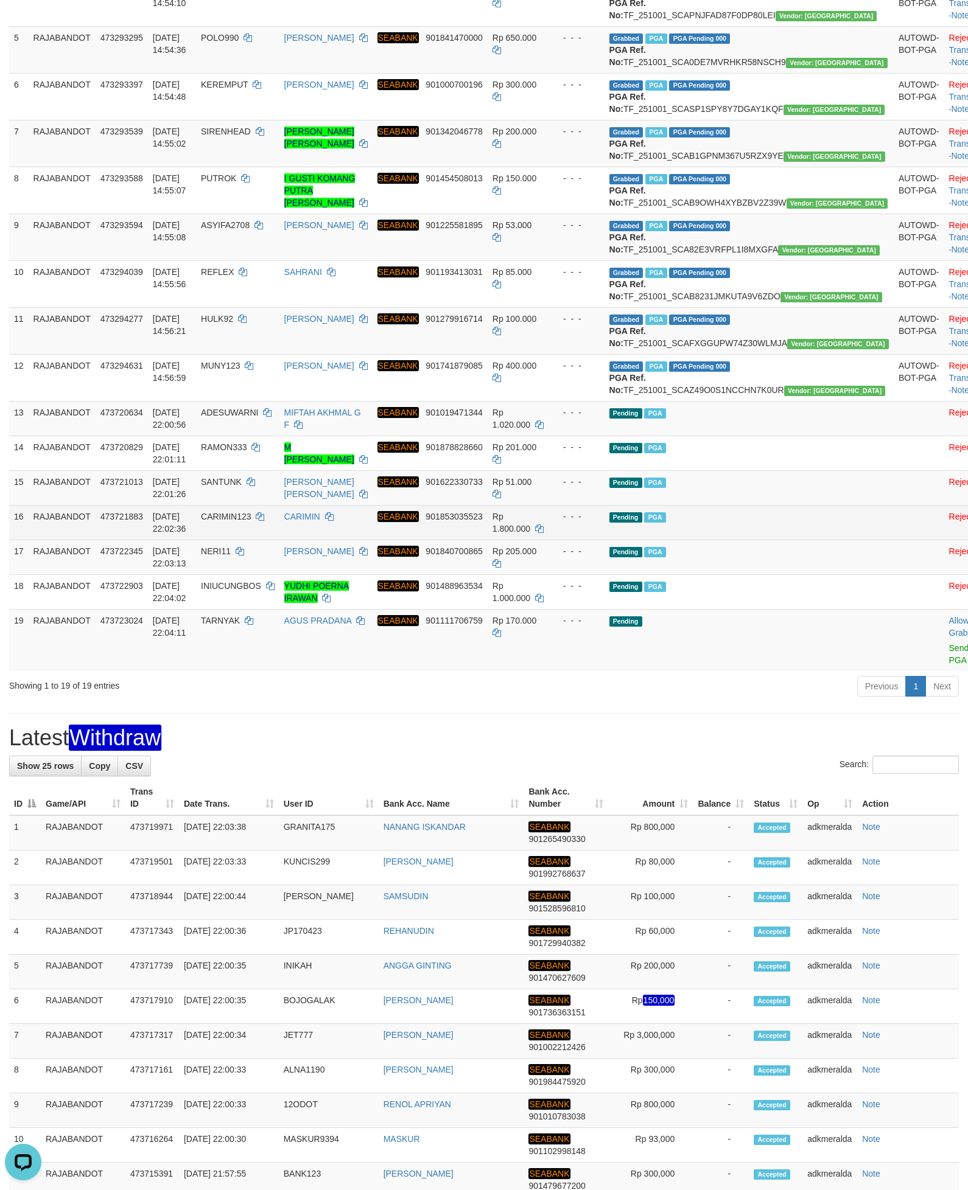
drag, startPoint x: 853, startPoint y: 698, endPoint x: 878, endPoint y: 669, distance: 38.8
click at [893, 540] on td at bounding box center [918, 522] width 51 height 35
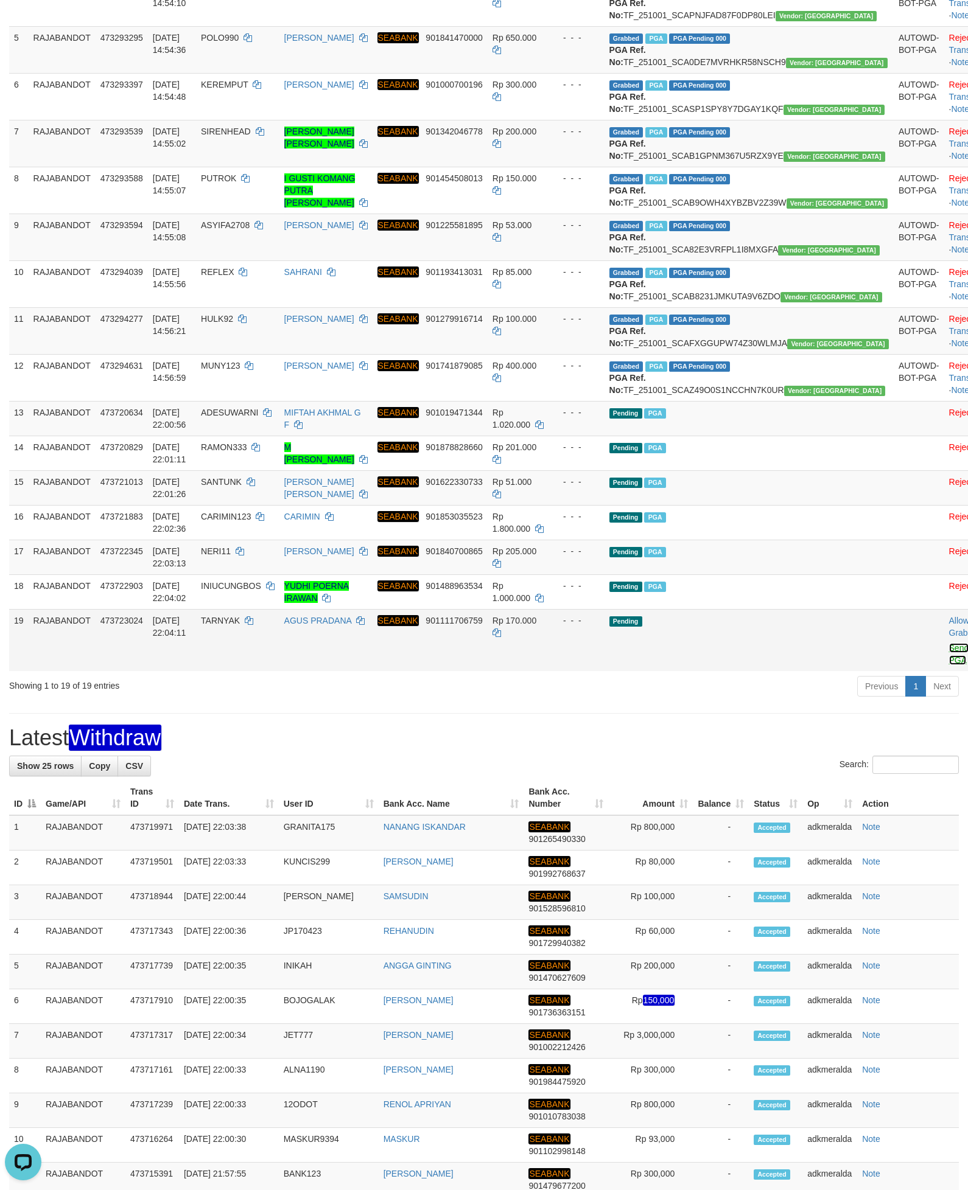
click at [949, 665] on link "Send PGA" at bounding box center [959, 654] width 20 height 22
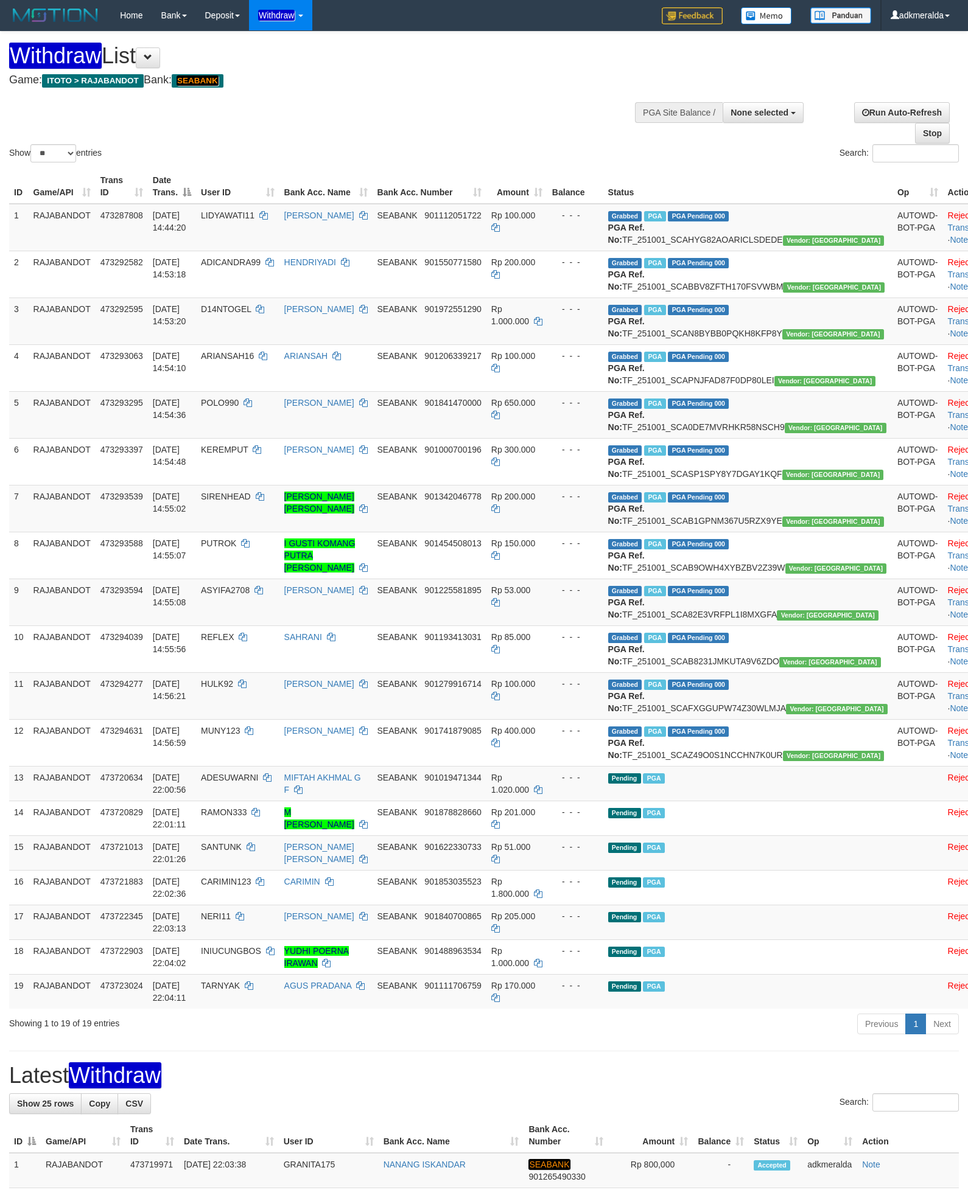
select select
select select "**"
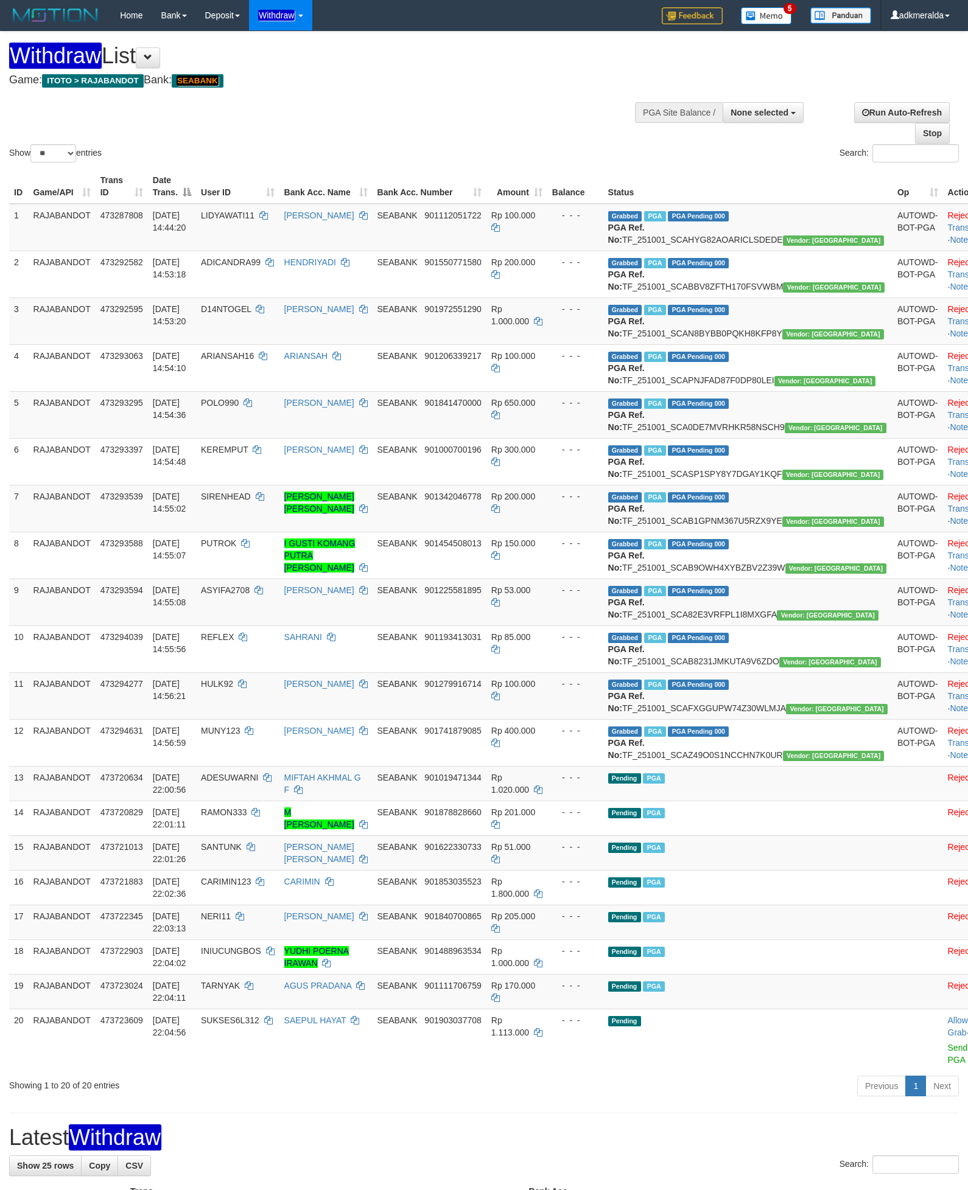
select select
select select "**"
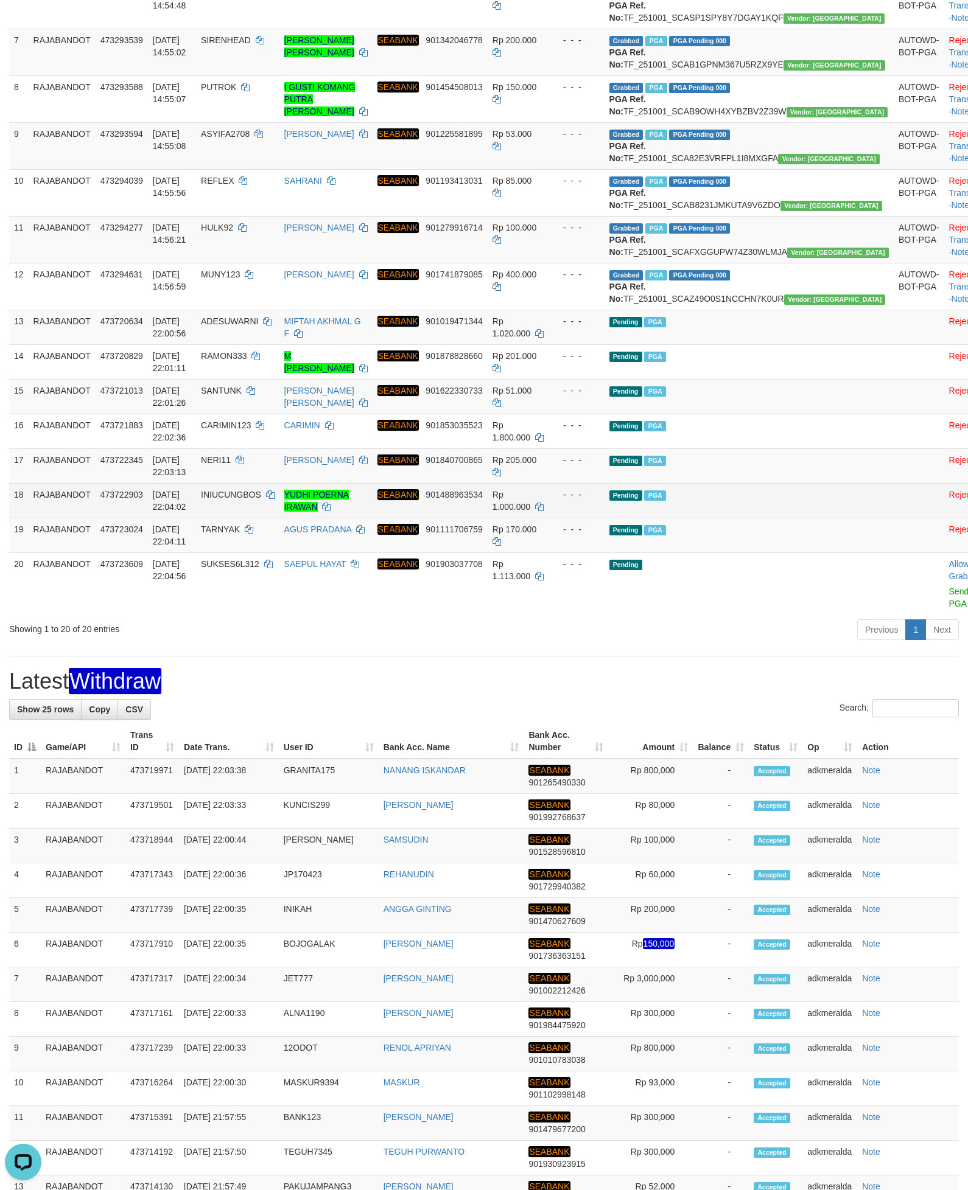
click at [809, 518] on td "Pending PGA" at bounding box center [748, 500] width 289 height 35
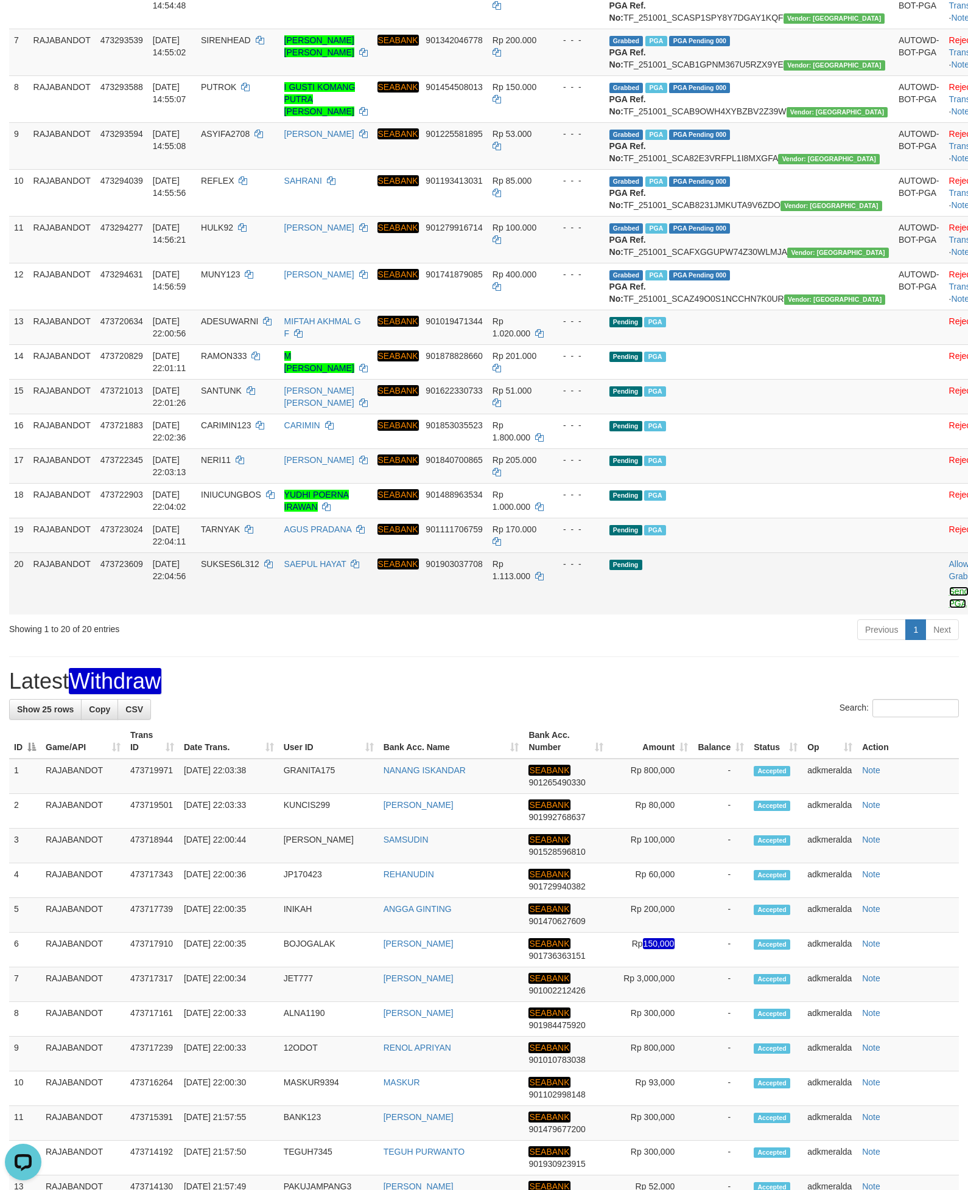
click at [949, 609] on link "Send PGA" at bounding box center [959, 598] width 20 height 22
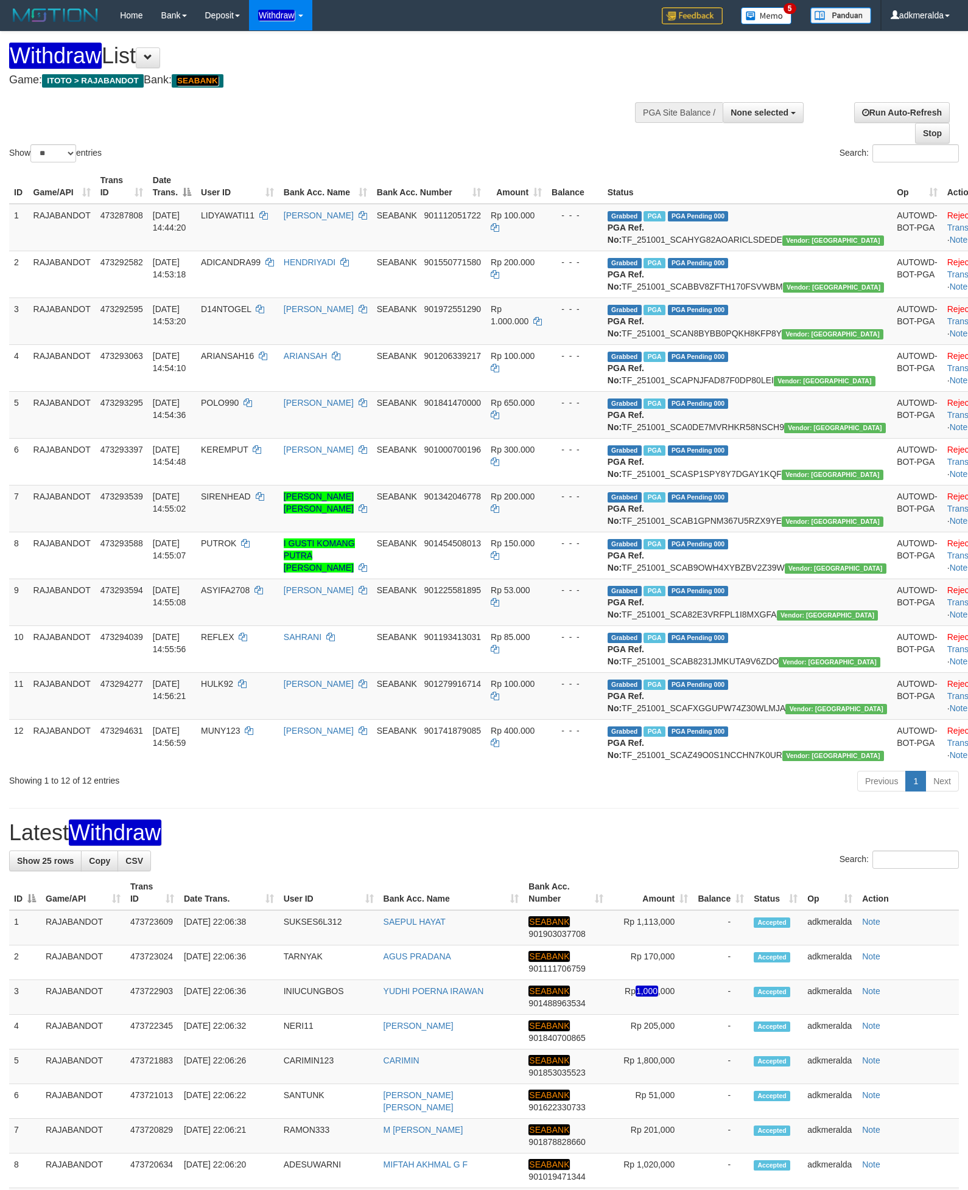
select select
select select "**"
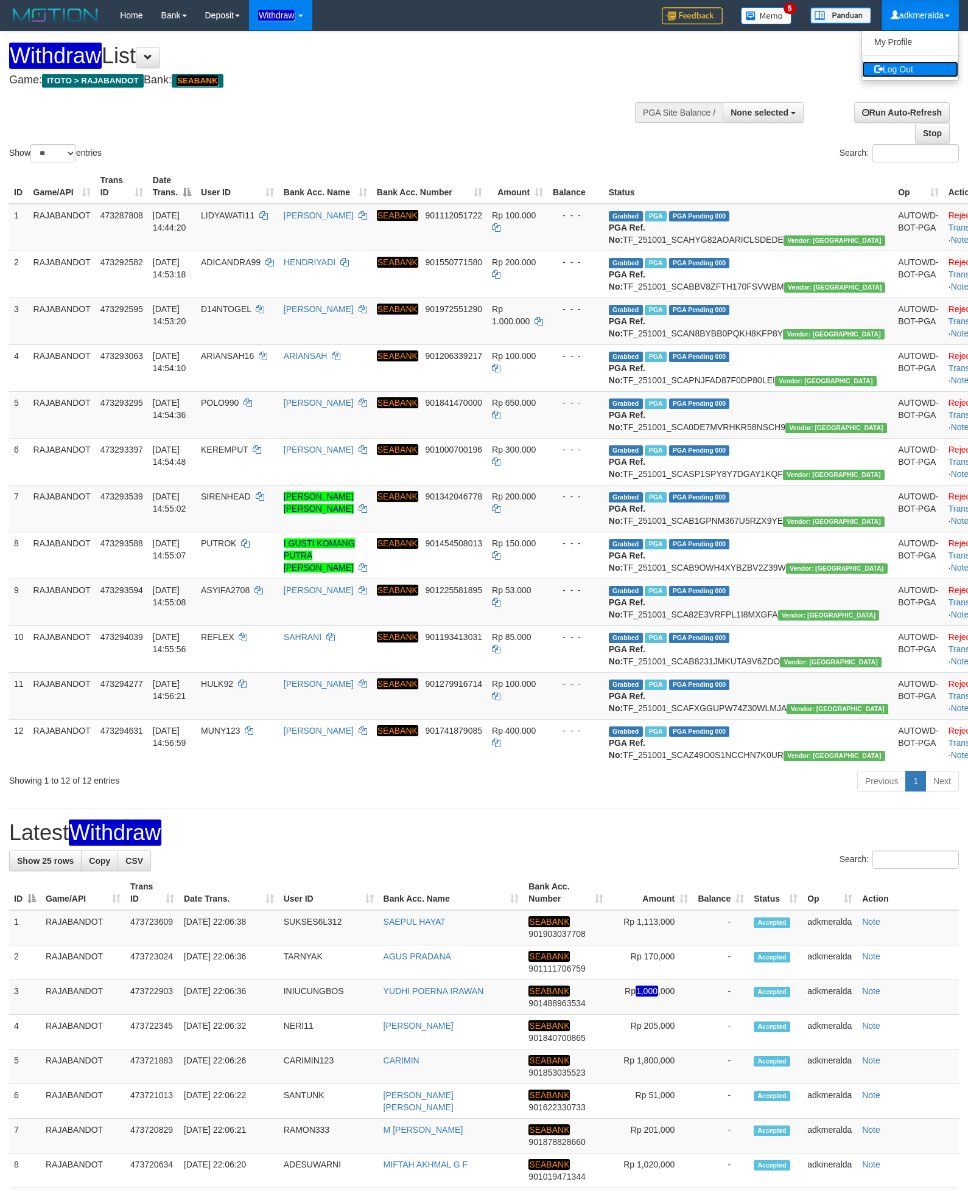
click at [924, 72] on link "Log Out" at bounding box center [910, 69] width 96 height 16
